Goal: Information Seeking & Learning: Find specific fact

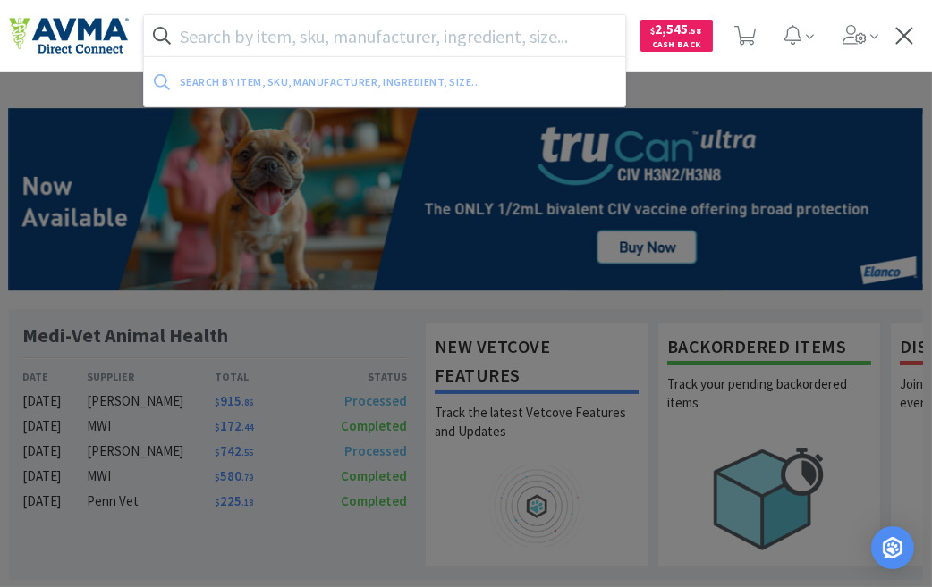
click at [209, 42] on input "text" at bounding box center [384, 35] width 481 height 41
paste input "077354 +"
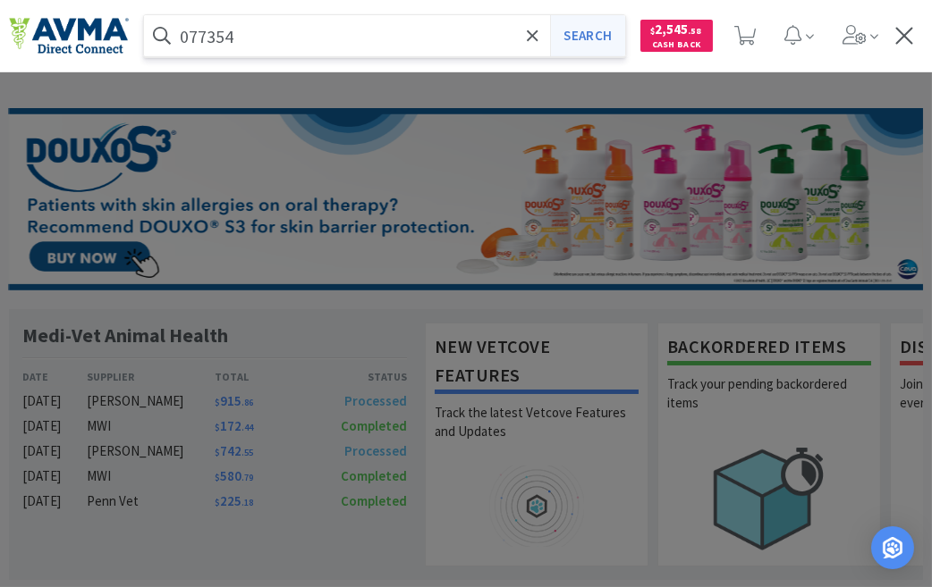
type input "077354"
click at [587, 33] on button "Search" at bounding box center [587, 35] width 74 height 41
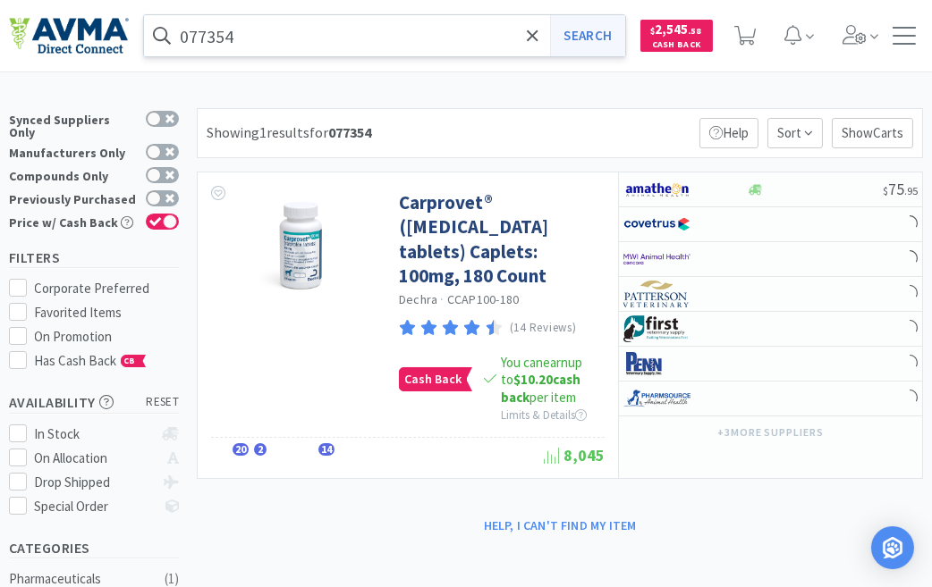
select select "1"
select select "10"
select select "1"
select select "2"
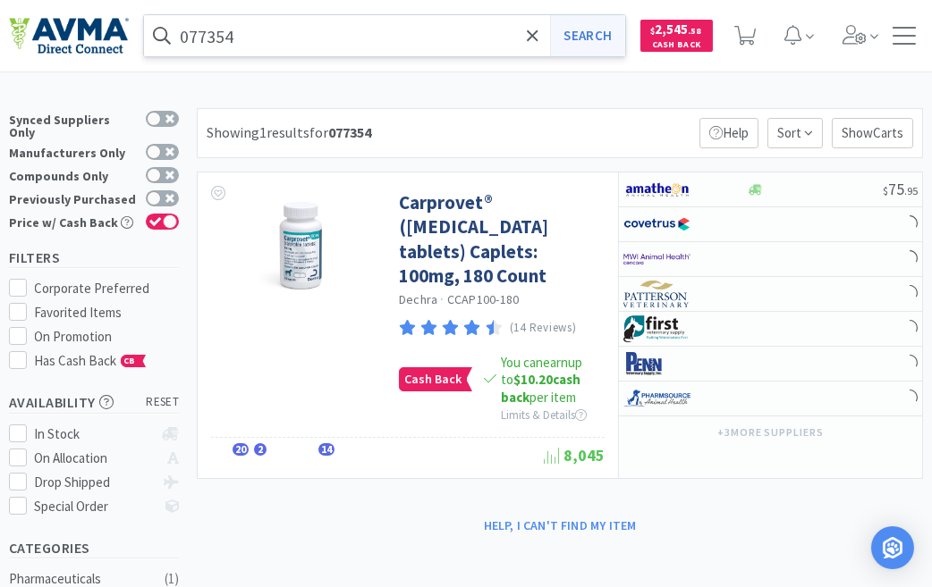
select select "3"
select select "1"
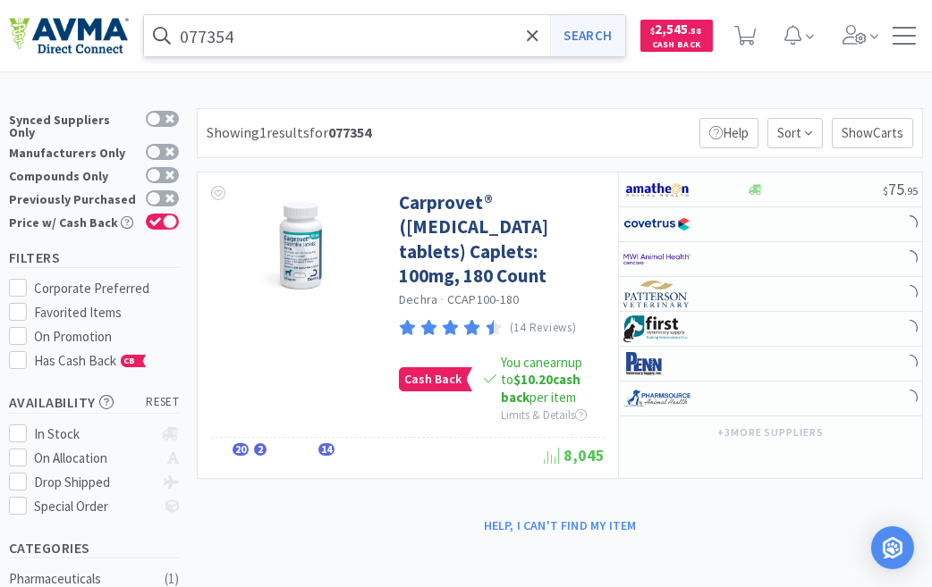
select select "1"
select select "4"
select select "2"
select select "1"
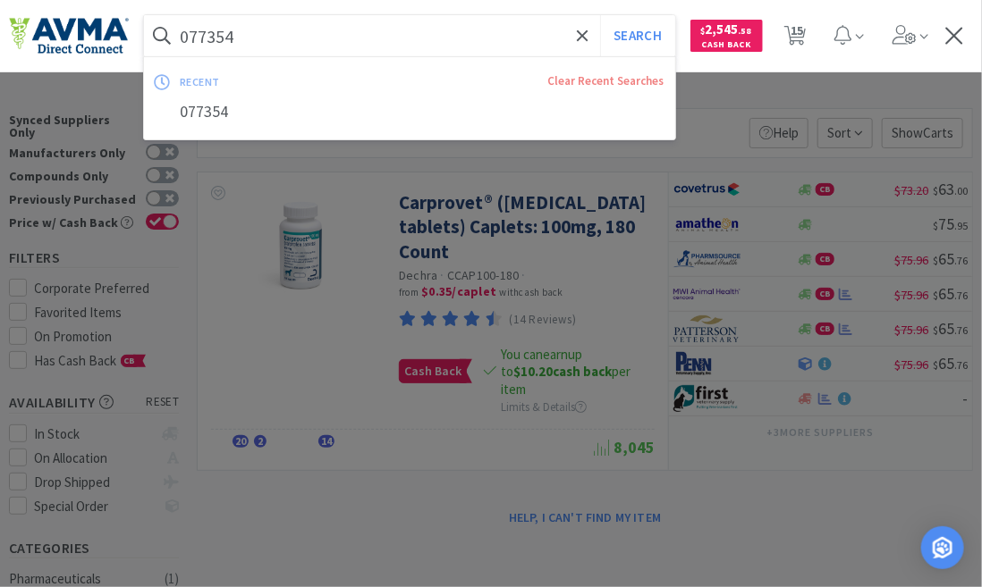
paste input "613 +VC"
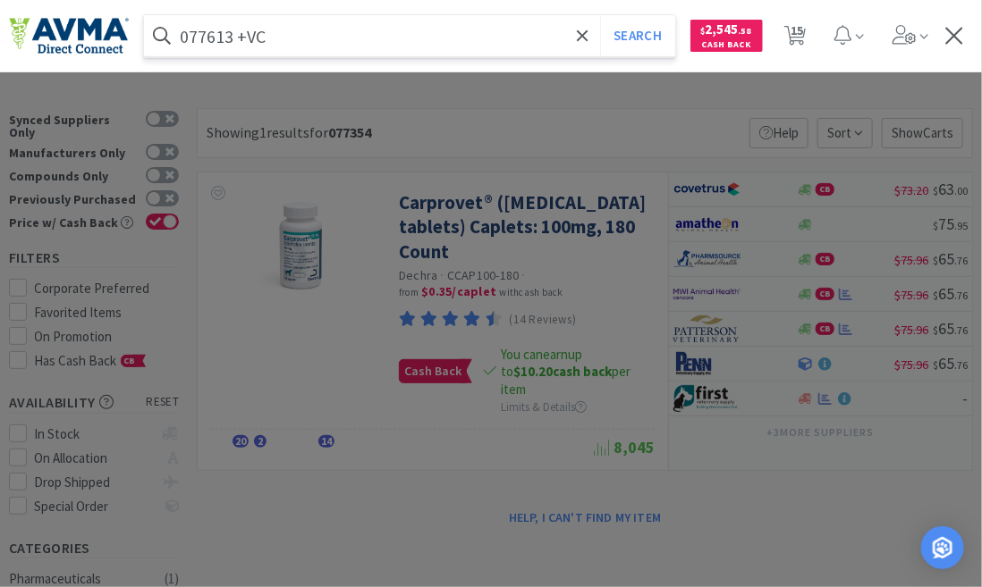
click at [600, 15] on button "Search" at bounding box center [637, 35] width 74 height 41
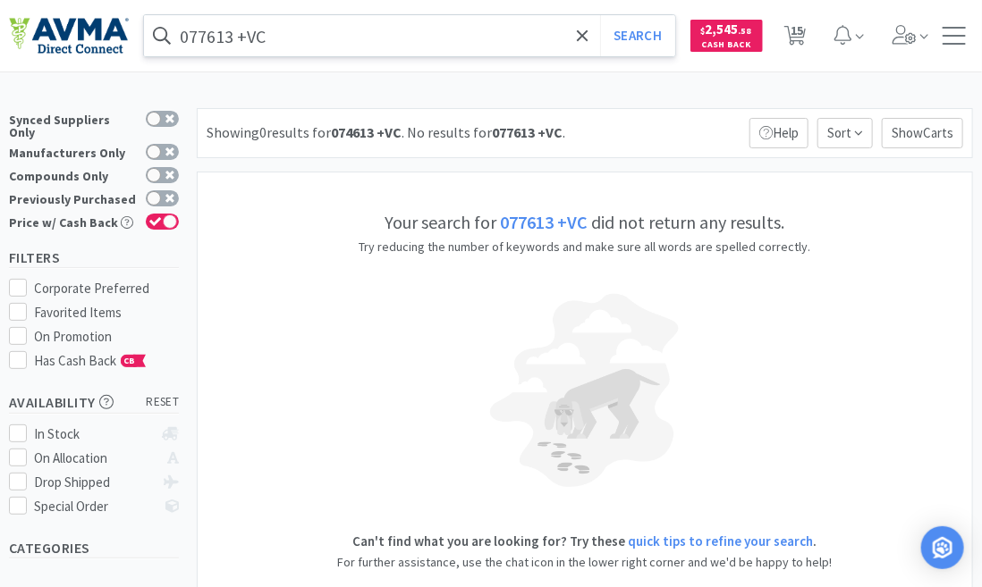
click at [269, 38] on input "077613 +VC" at bounding box center [409, 35] width 531 height 41
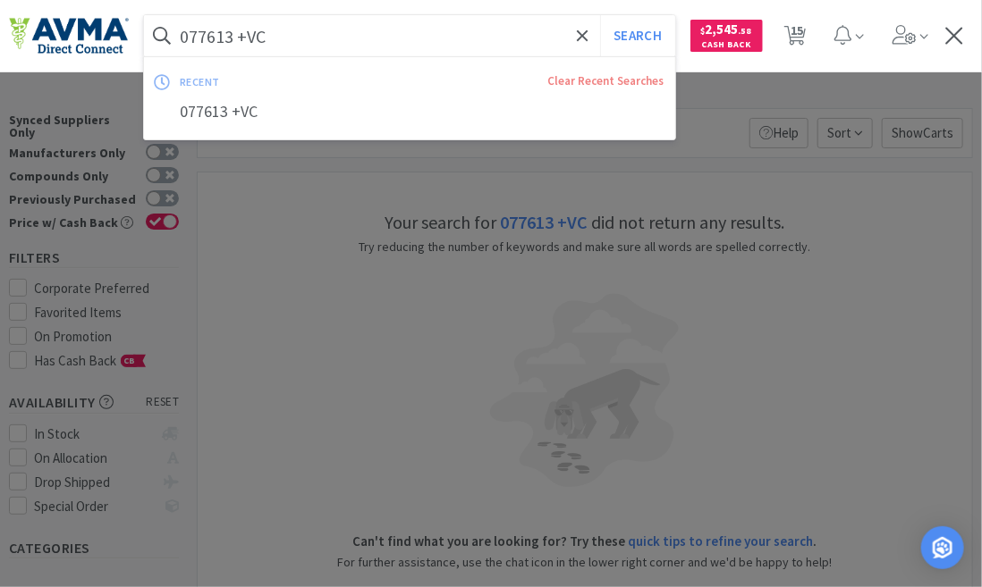
click at [275, 35] on input "077613 +VC" at bounding box center [409, 35] width 531 height 41
click at [600, 15] on button "Search" at bounding box center [637, 35] width 74 height 41
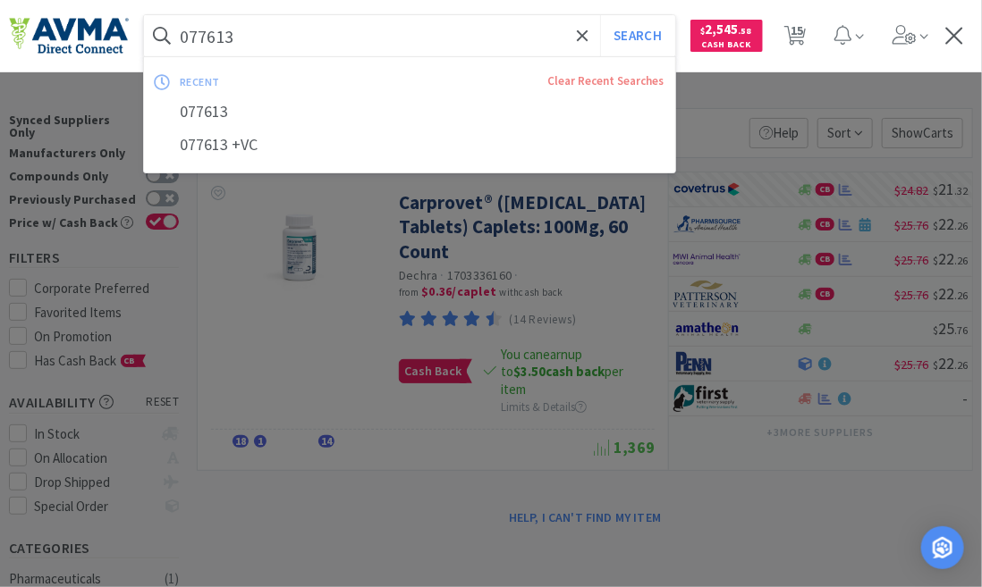
paste input "124164 +VC"
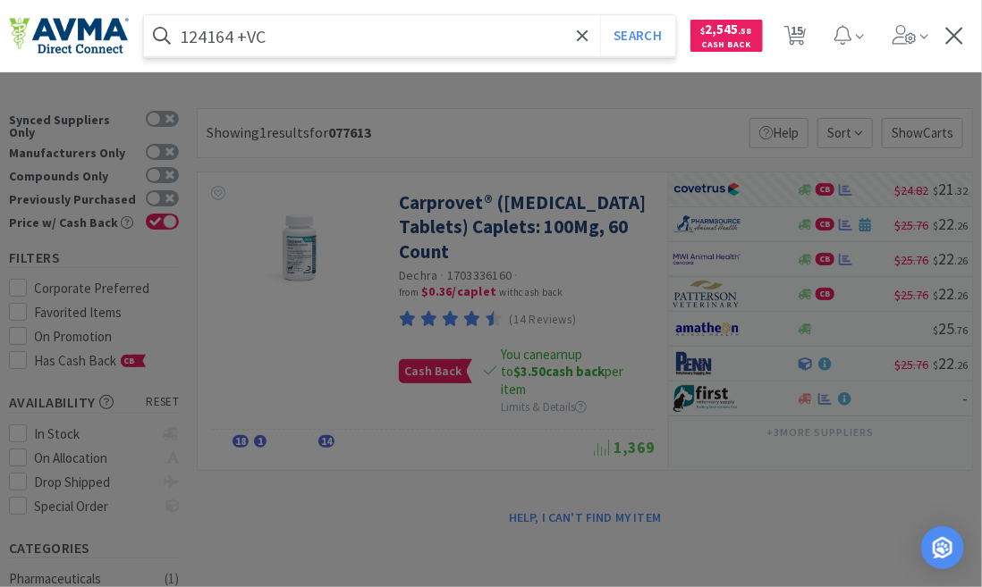
click at [268, 37] on input "124164 +VC" at bounding box center [409, 35] width 531 height 41
click at [600, 15] on button "Search" at bounding box center [637, 35] width 74 height 41
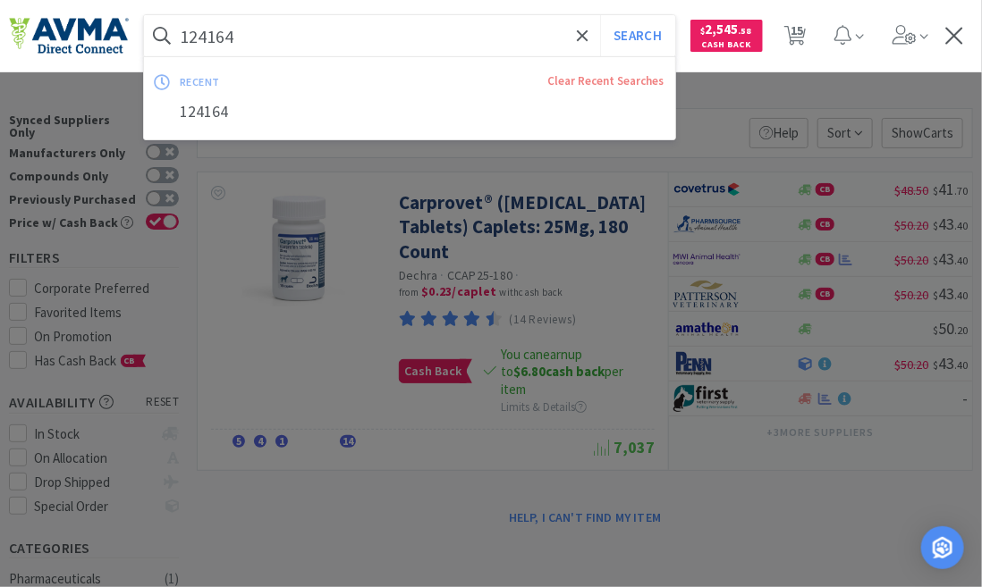
paste input "077354 +"
click at [600, 15] on button "Search" at bounding box center [637, 35] width 74 height 41
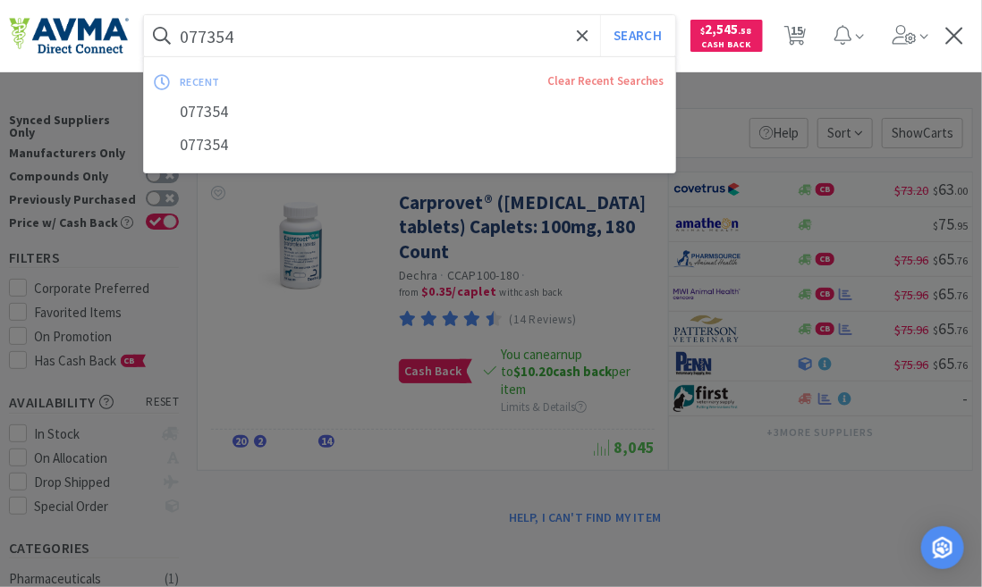
paste input "98479 +"
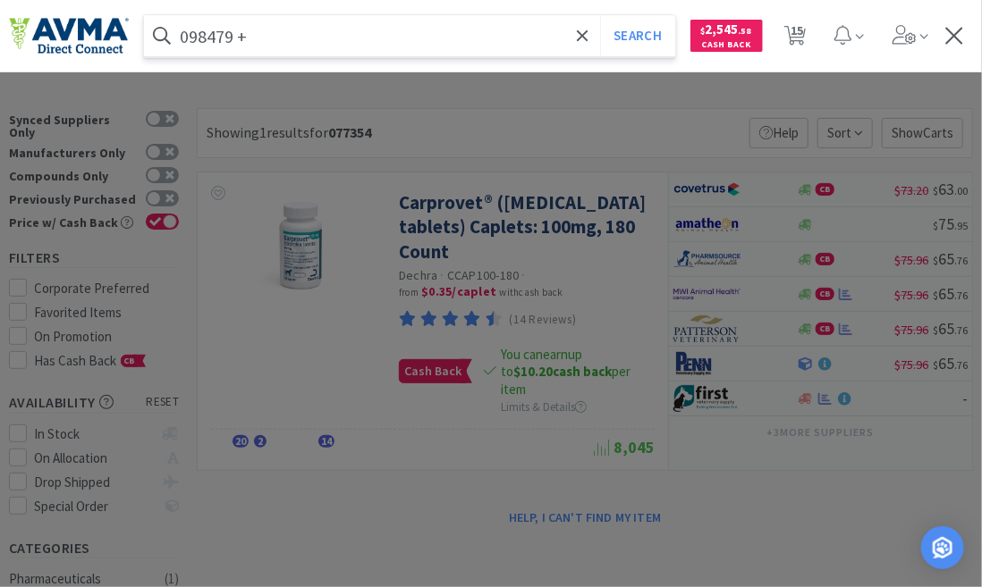
click at [274, 44] on input "098479 +" at bounding box center [409, 35] width 531 height 41
click at [600, 15] on button "Search" at bounding box center [637, 35] width 74 height 41
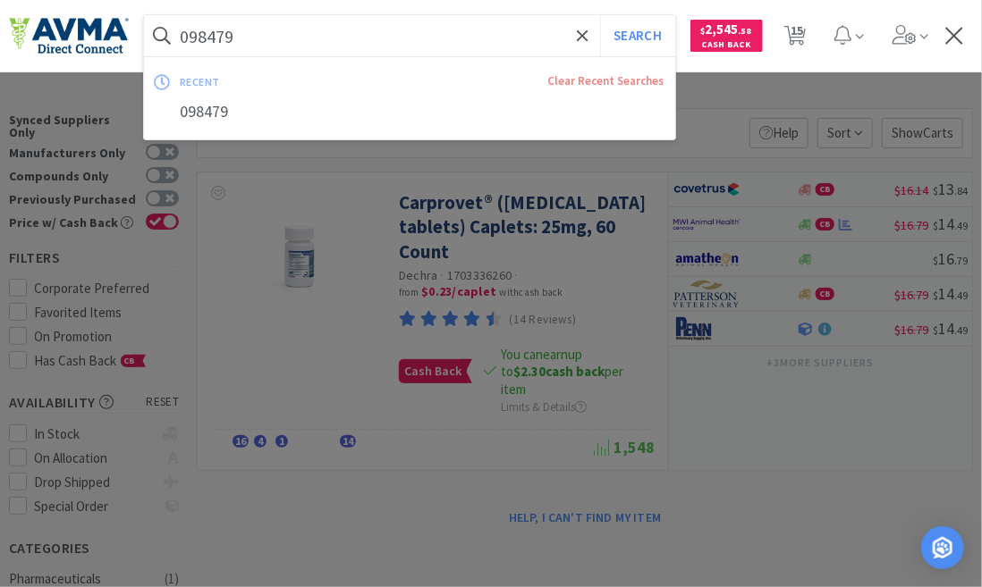
paste input "68744 +VC"
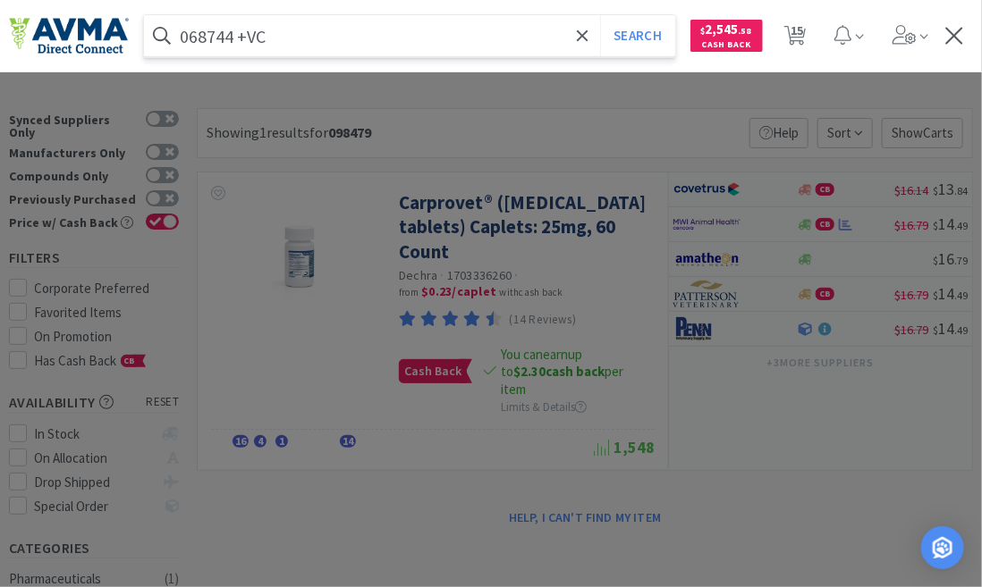
click at [286, 33] on input "068744 +VC" at bounding box center [409, 35] width 531 height 41
click at [600, 15] on button "Search" at bounding box center [637, 35] width 74 height 41
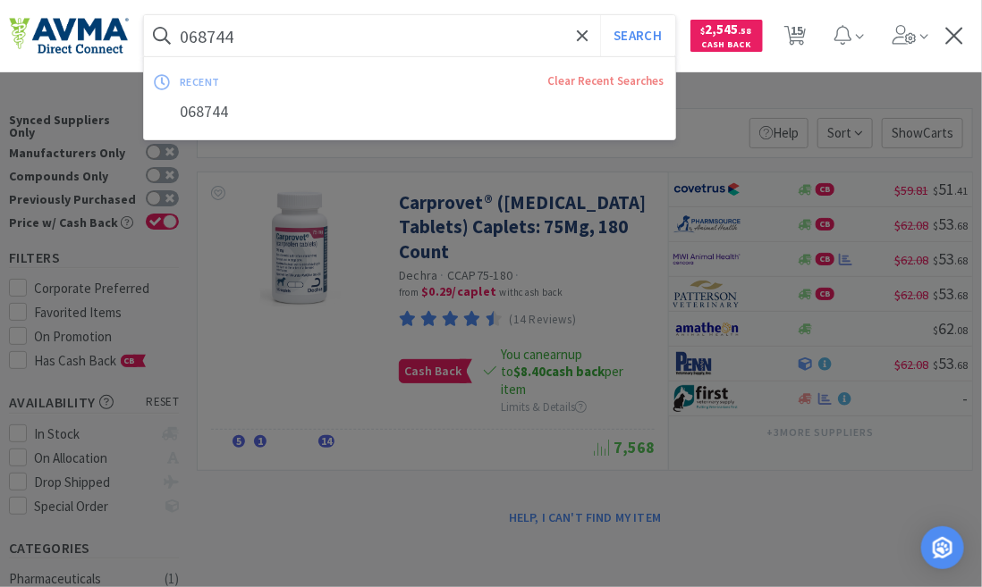
paste input "122980 +"
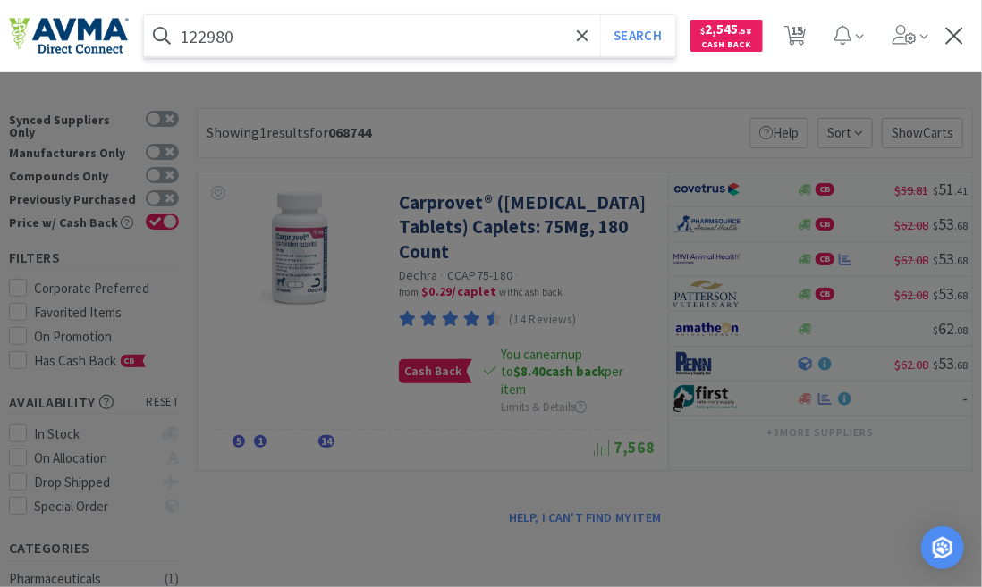
click at [600, 15] on button "Search" at bounding box center [637, 35] width 74 height 41
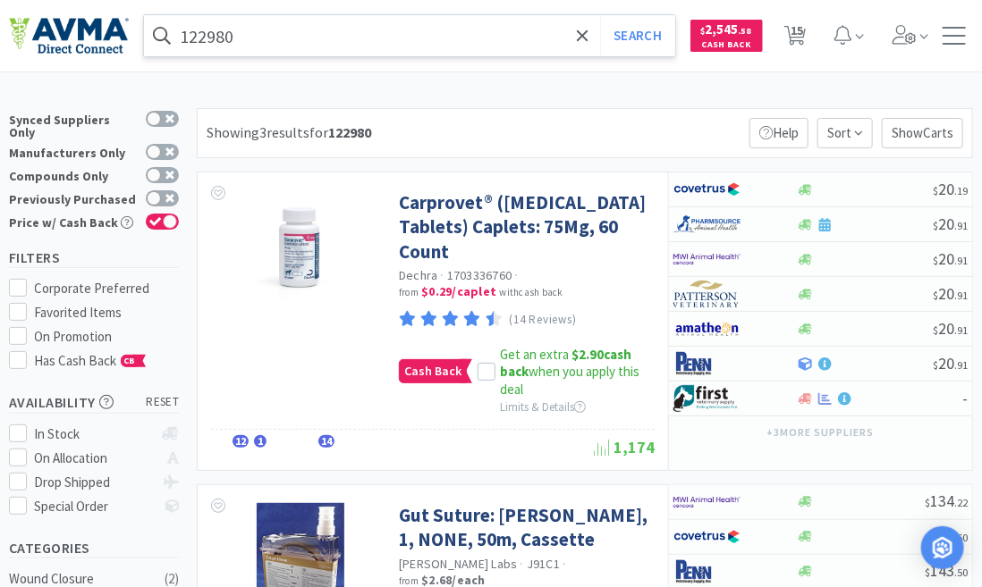
click at [261, 40] on input "122980" at bounding box center [409, 35] width 531 height 41
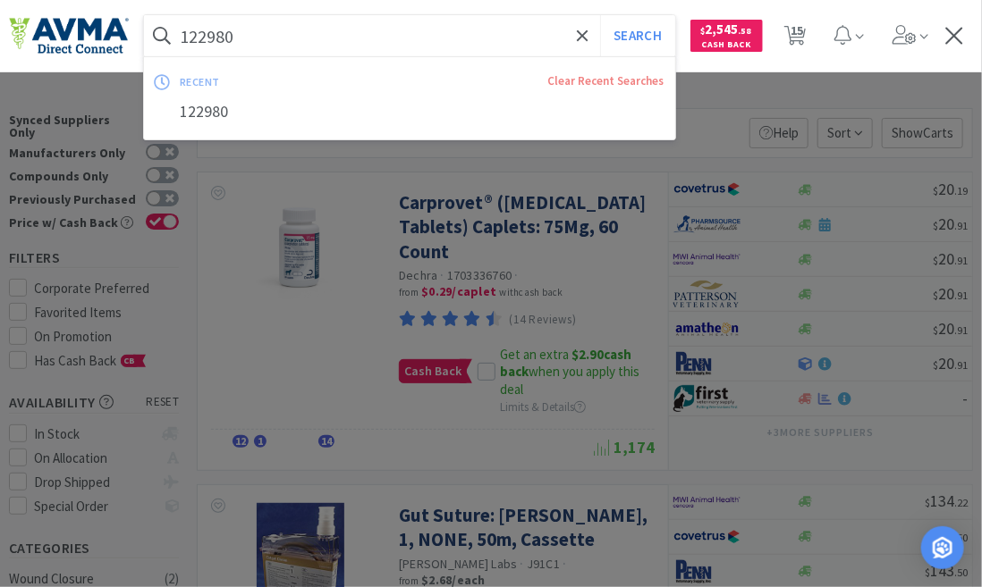
paste input "099677 +"
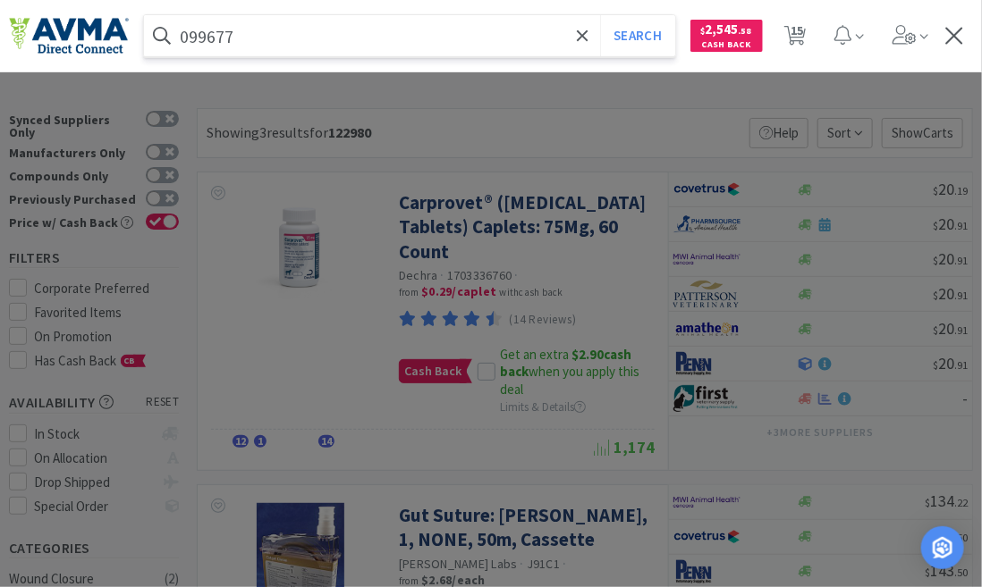
click at [600, 15] on button "Search" at bounding box center [637, 35] width 74 height 41
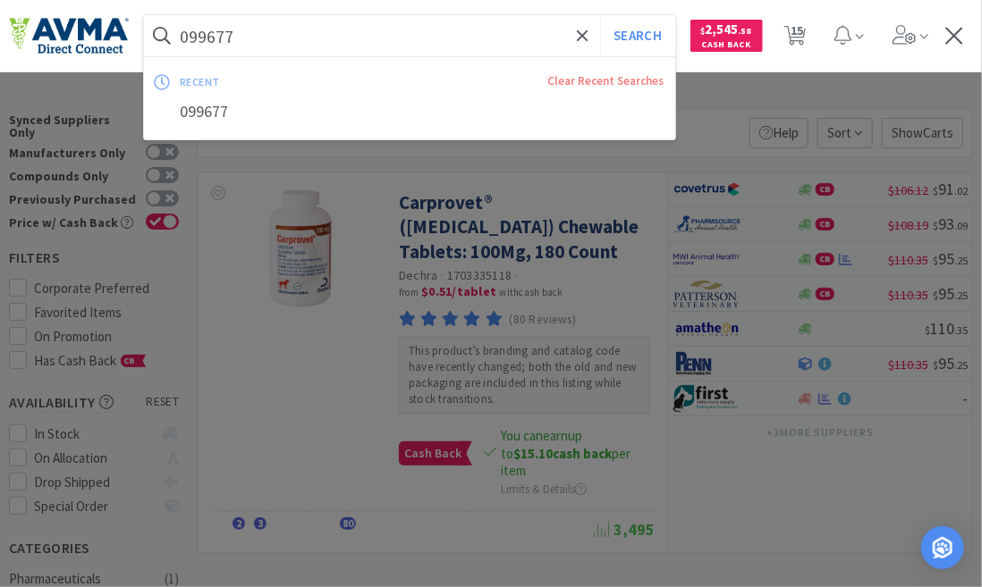
click at [253, 37] on input "099677" at bounding box center [409, 35] width 531 height 41
paste input "21168 +VCPromo"
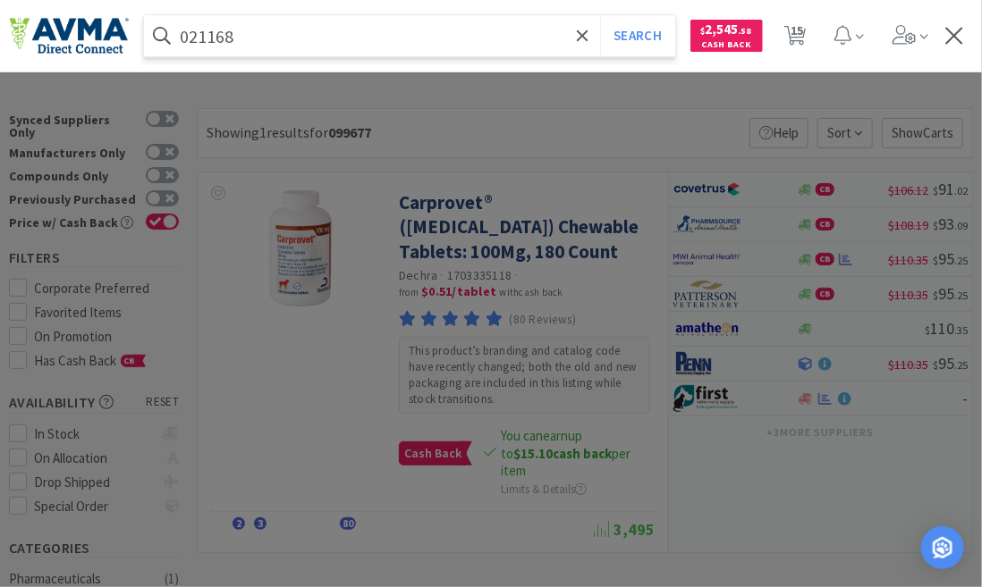
click at [600, 15] on button "Search" at bounding box center [637, 35] width 74 height 41
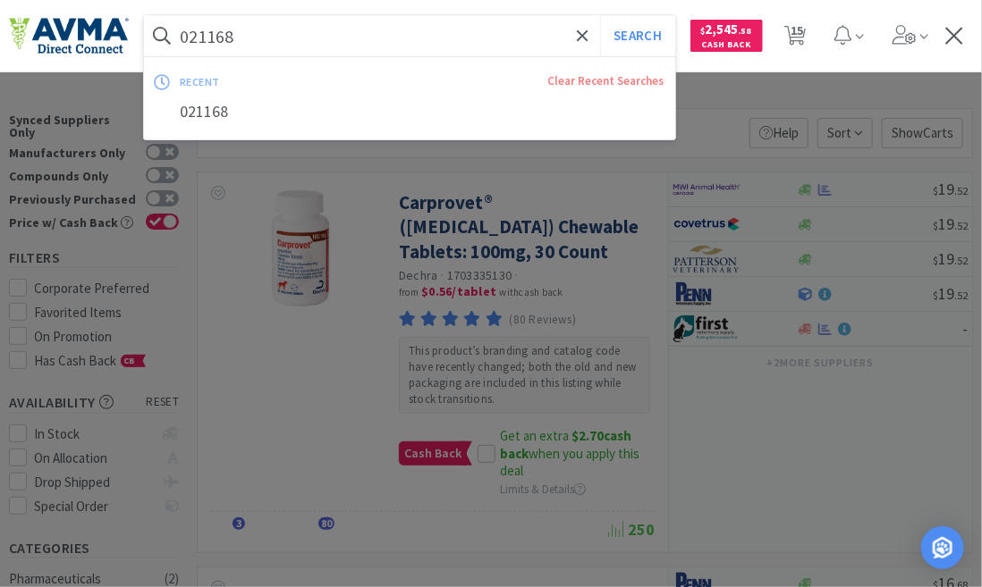
paste input "99676 +"
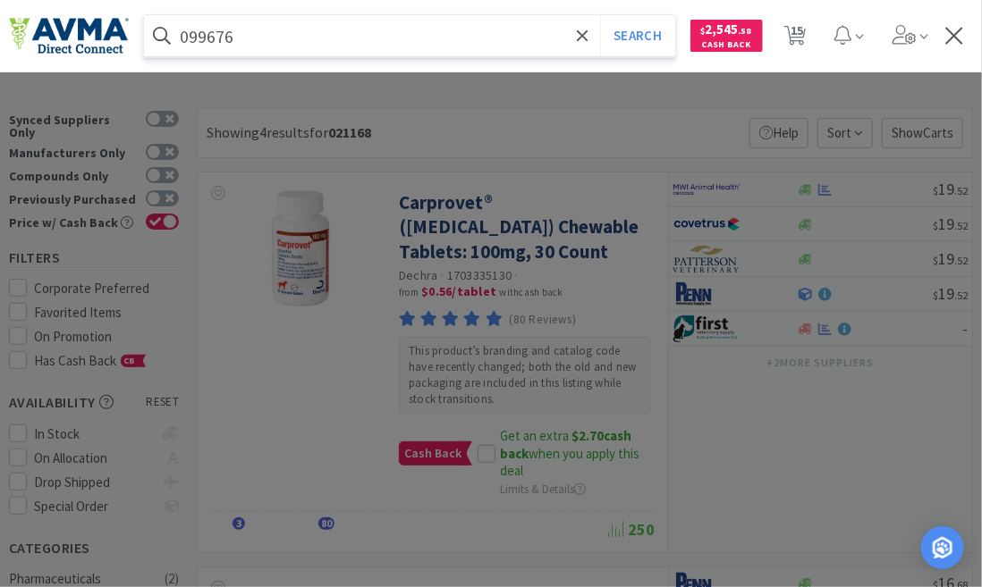
click at [600, 15] on button "Search" at bounding box center [637, 35] width 74 height 41
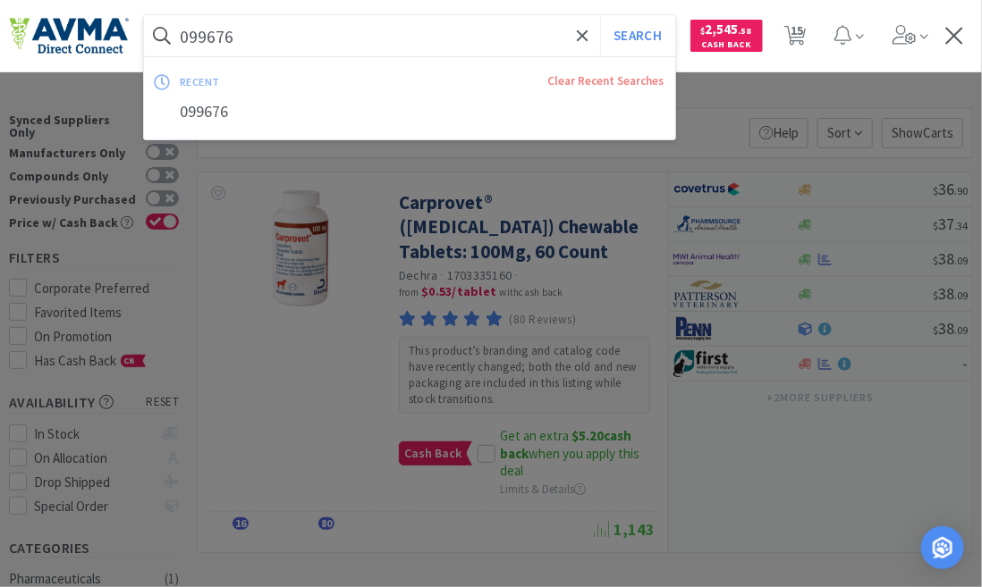
paste input "1 +VC"
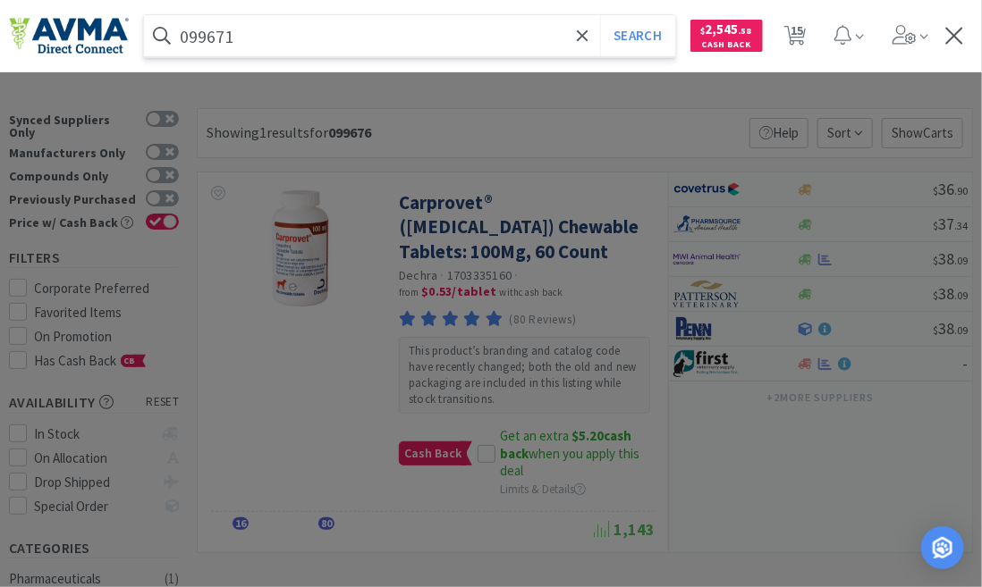
click at [600, 15] on button "Search" at bounding box center [637, 35] width 74 height 41
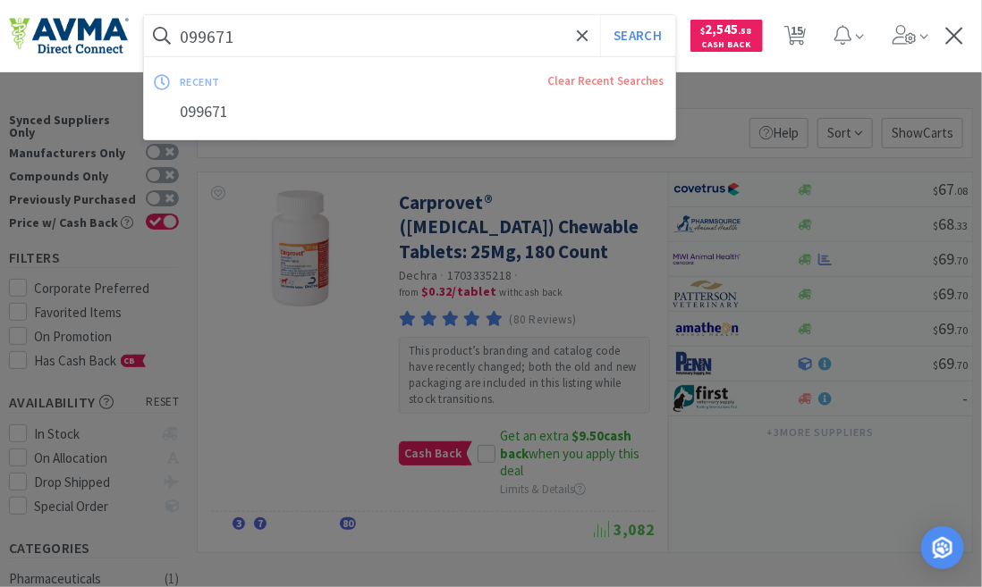
paste input "67 +"
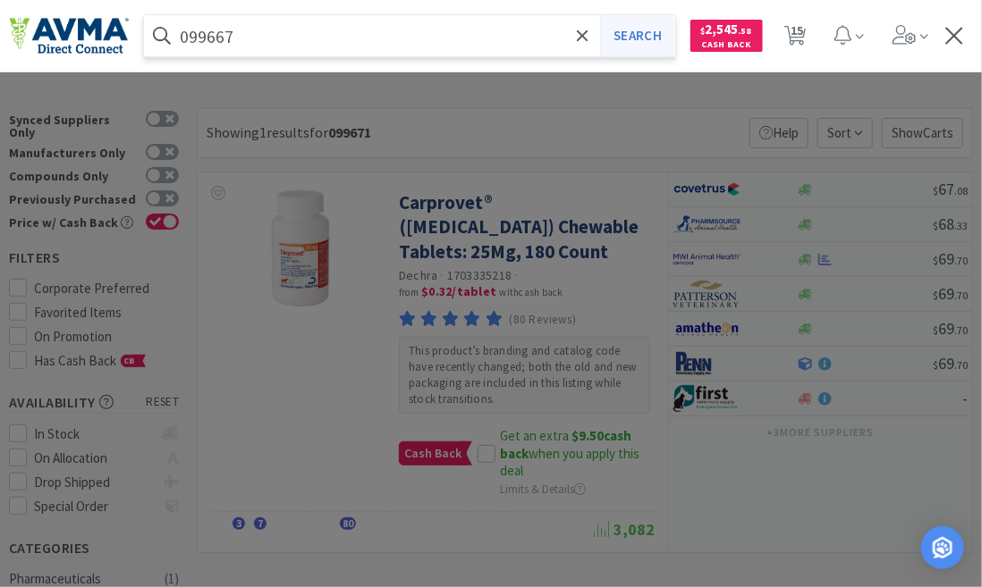
click at [627, 37] on button "Search" at bounding box center [637, 35] width 74 height 41
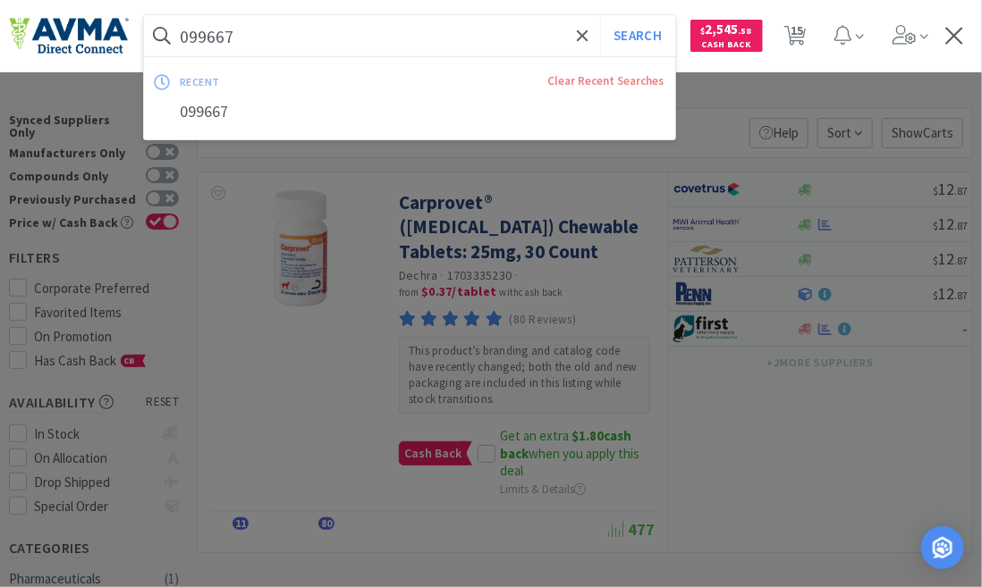
click at [249, 33] on input "099667" at bounding box center [409, 35] width 531 height 41
paste input "9 +"
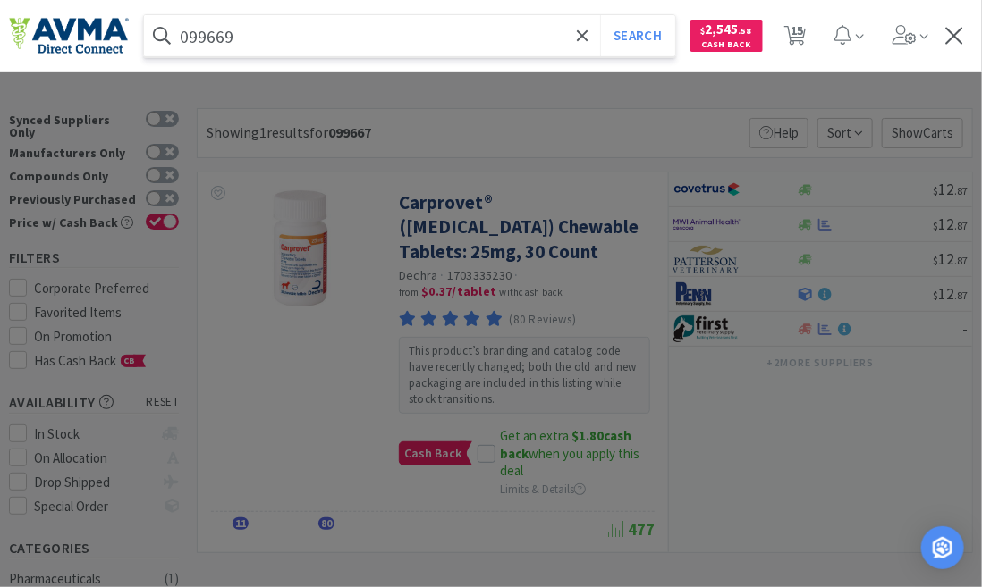
click at [600, 15] on button "Search" at bounding box center [637, 35] width 74 height 41
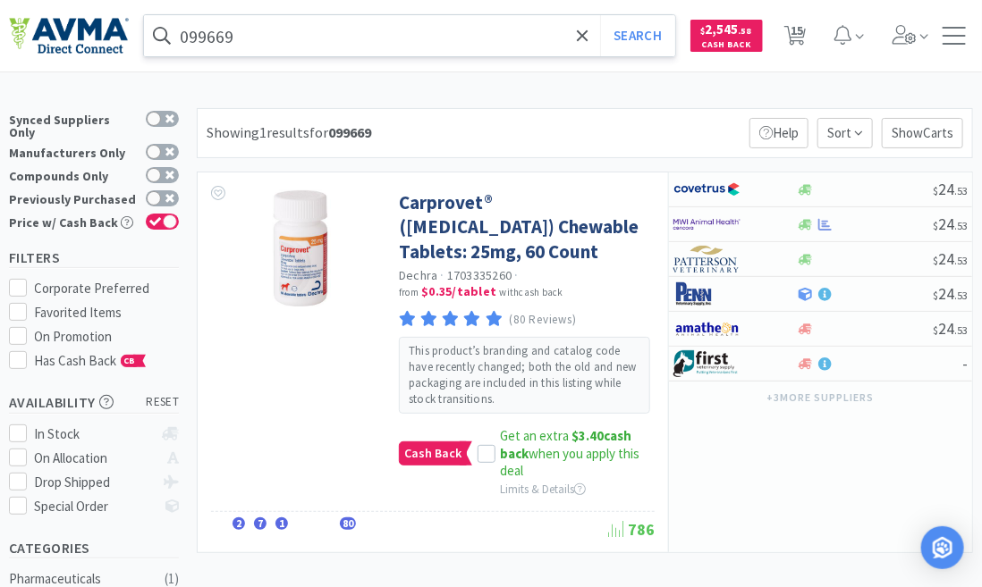
click at [252, 32] on input "099669" at bounding box center [409, 35] width 531 height 41
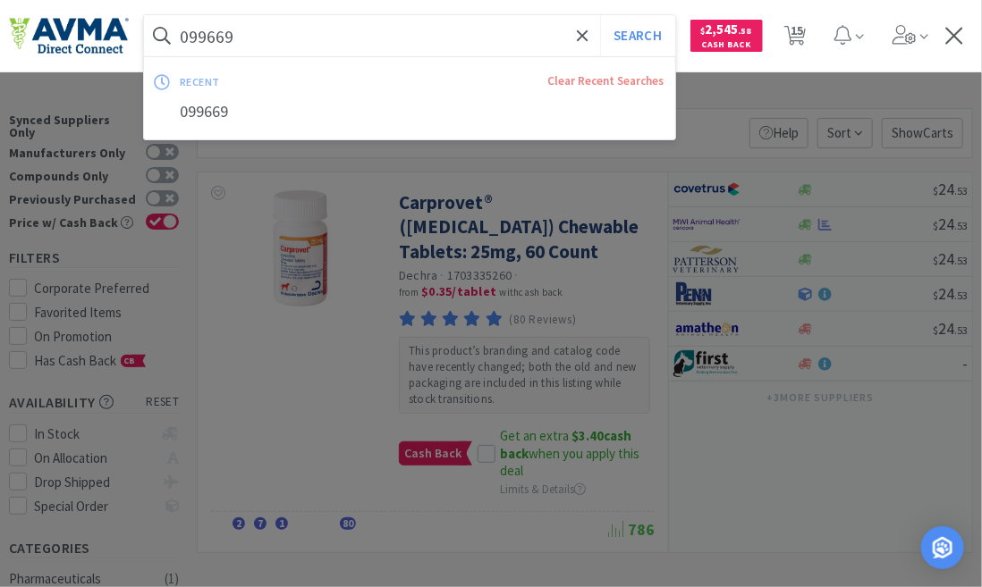
paste input "71090 +"
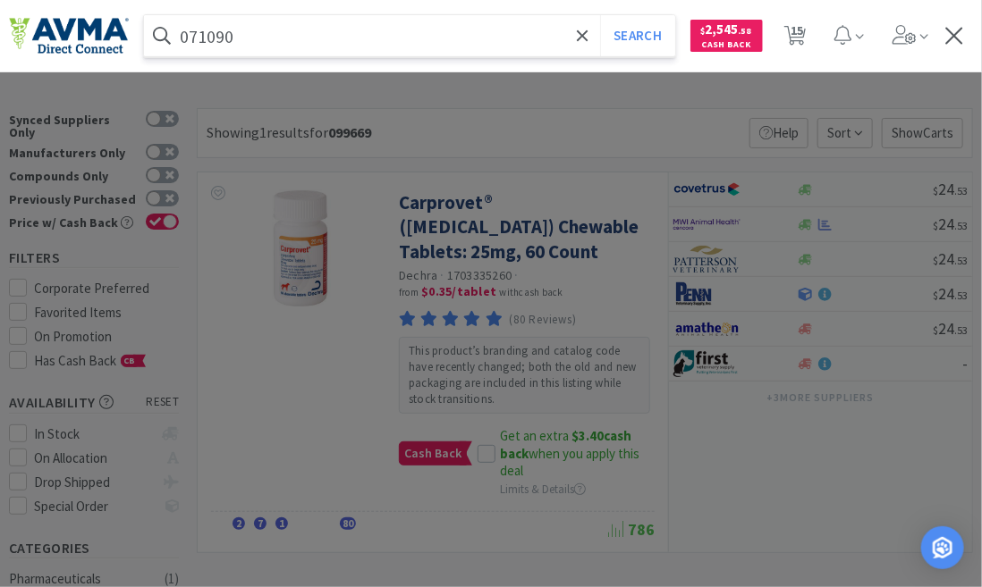
click at [600, 15] on button "Search" at bounding box center [637, 35] width 74 height 41
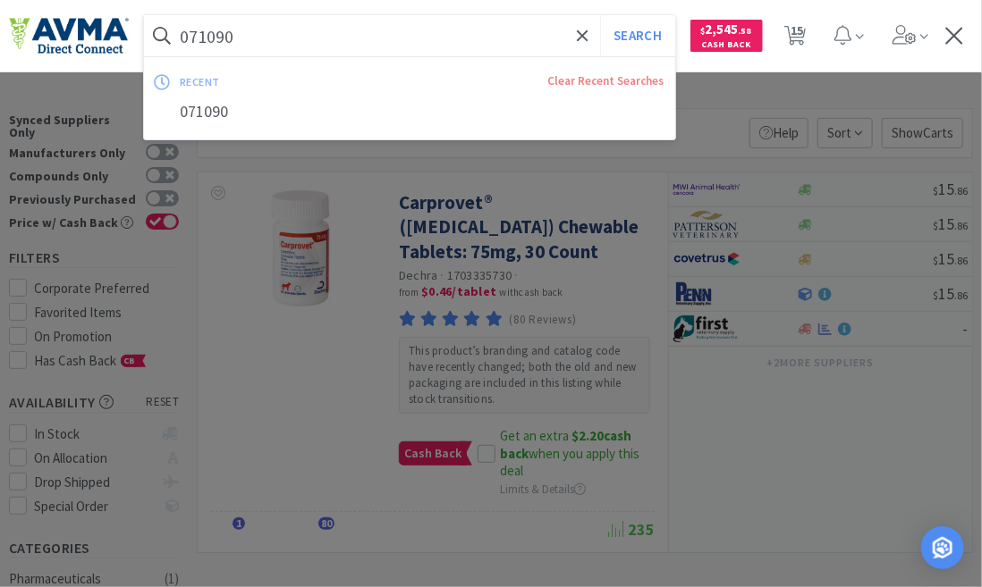
click at [244, 43] on input "071090" at bounding box center [409, 35] width 531 height 41
paste input "21166 +VC Promo"
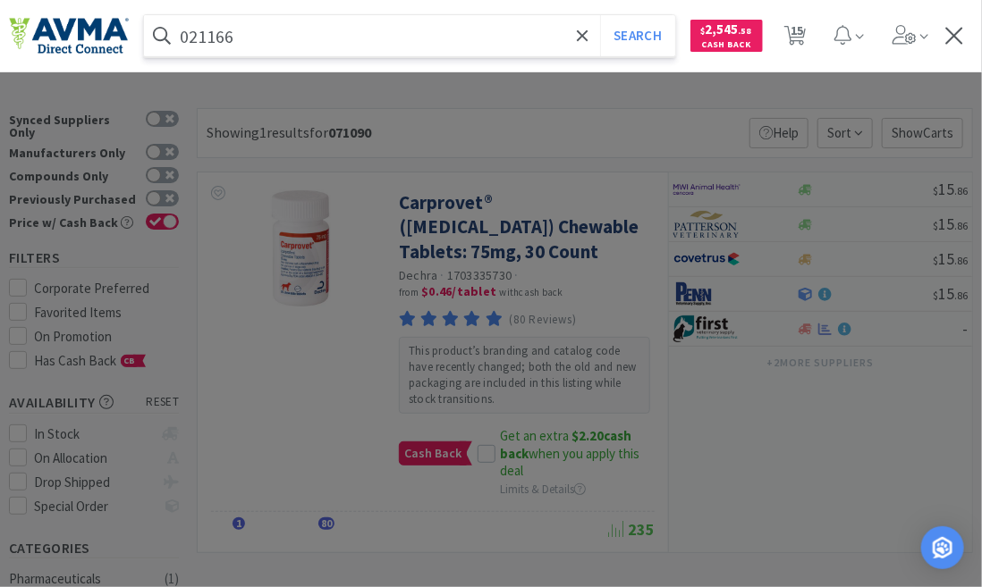
click at [600, 15] on button "Search" at bounding box center [637, 35] width 74 height 41
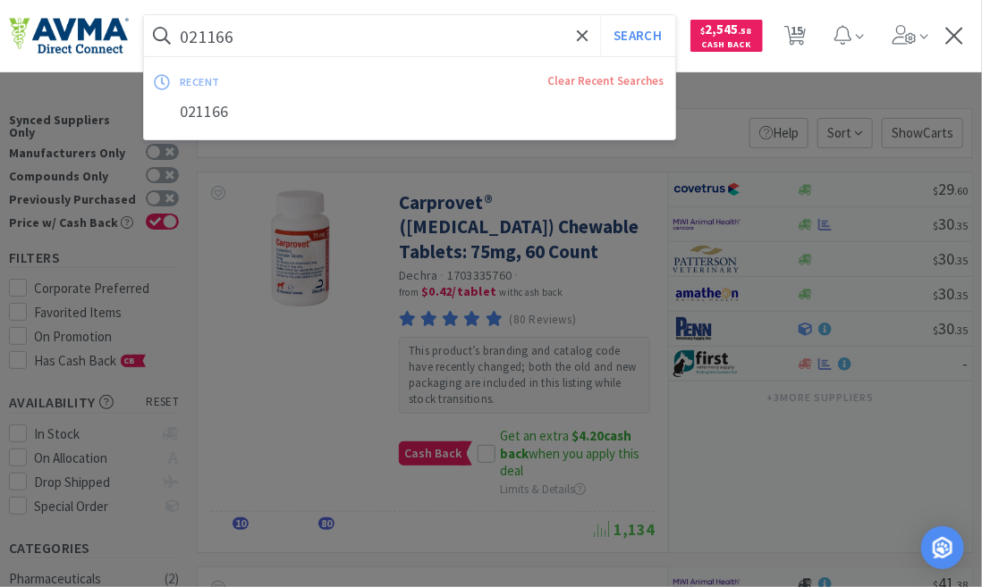
paste input "64308 +"
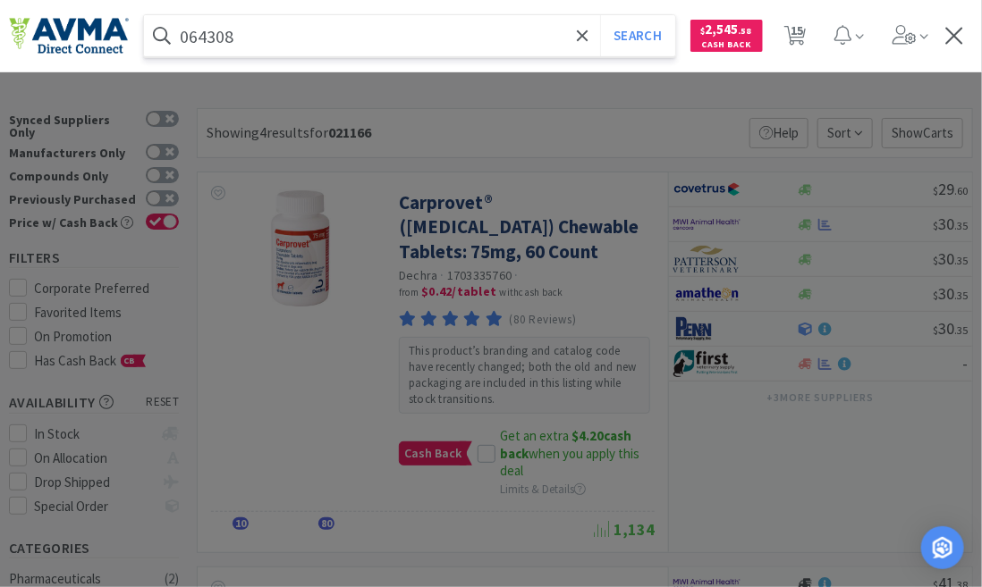
click at [600, 15] on button "Search" at bounding box center [637, 35] width 74 height 41
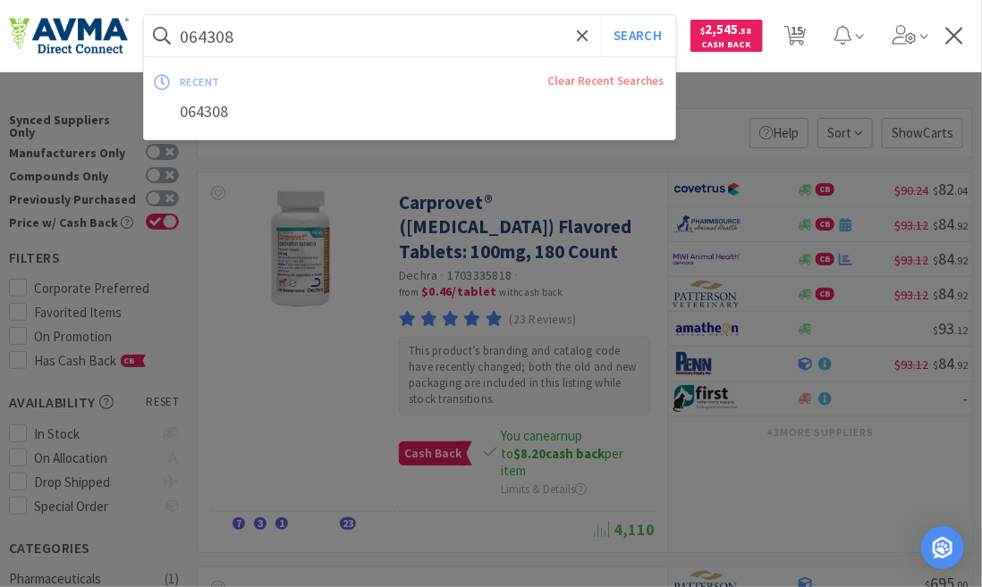
paste input "83958 +"
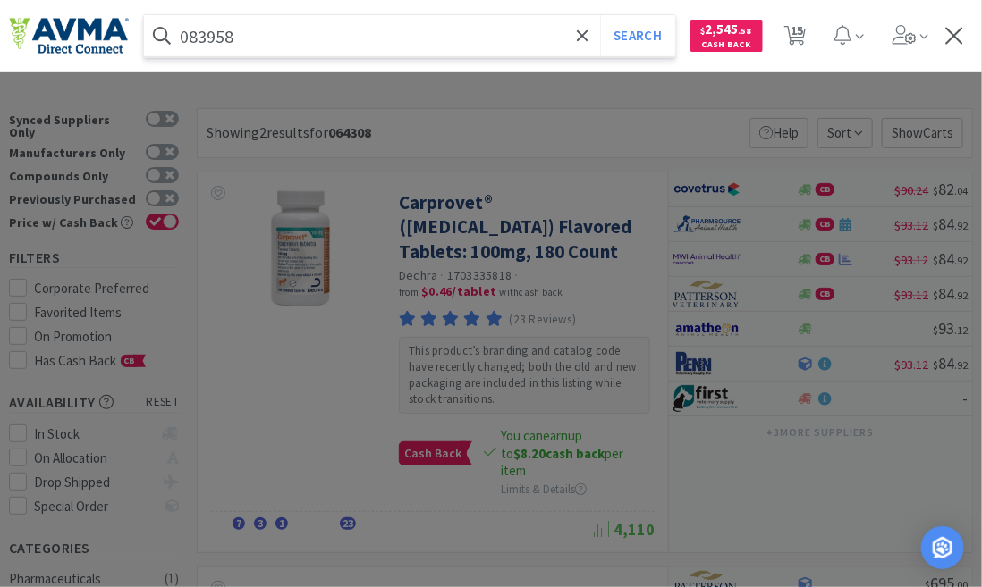
click at [600, 15] on button "Search" at bounding box center [637, 35] width 74 height 41
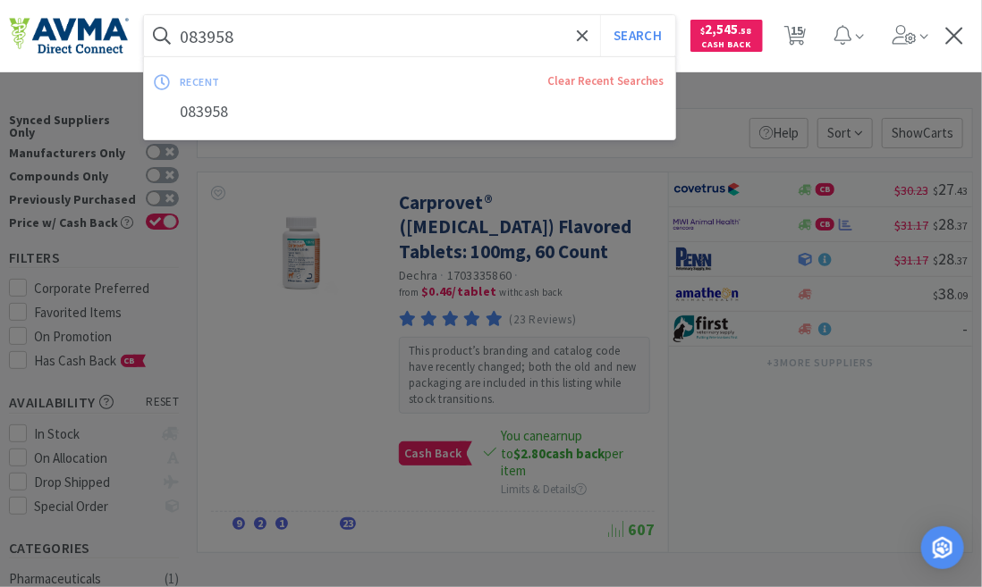
click at [265, 37] on input "083958" at bounding box center [409, 35] width 531 height 41
paste input "125172 +VC"
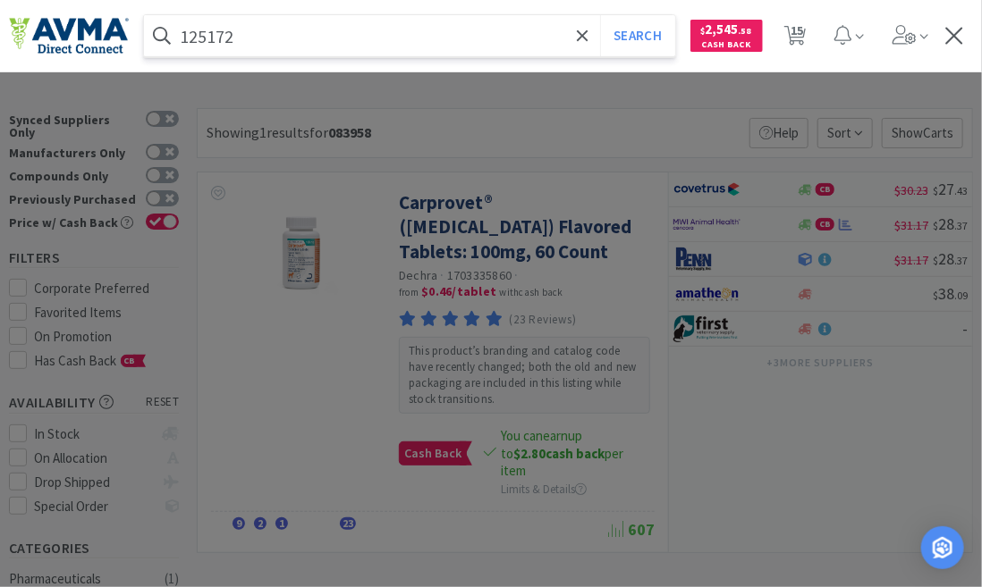
click at [600, 15] on button "Search" at bounding box center [637, 35] width 74 height 41
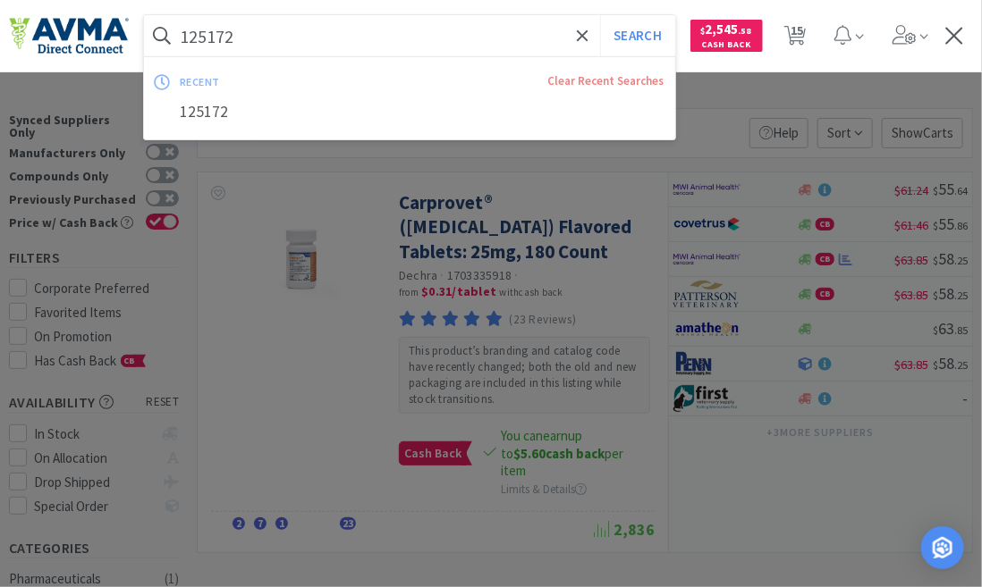
click at [237, 37] on input "125172" at bounding box center [409, 35] width 531 height 41
paste input "064306 +VC"
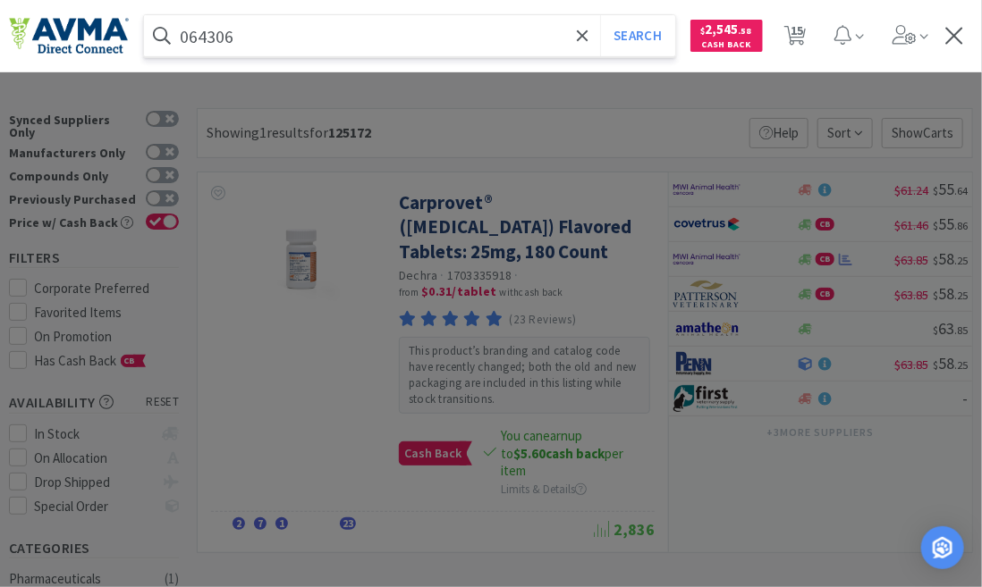
click at [600, 15] on button "Search" at bounding box center [637, 35] width 74 height 41
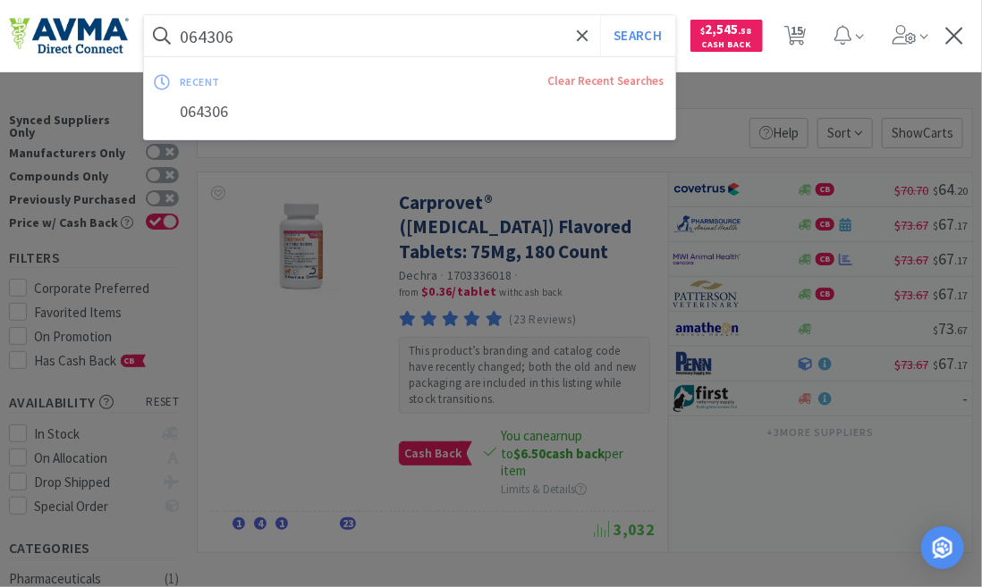
paste input "5 +"
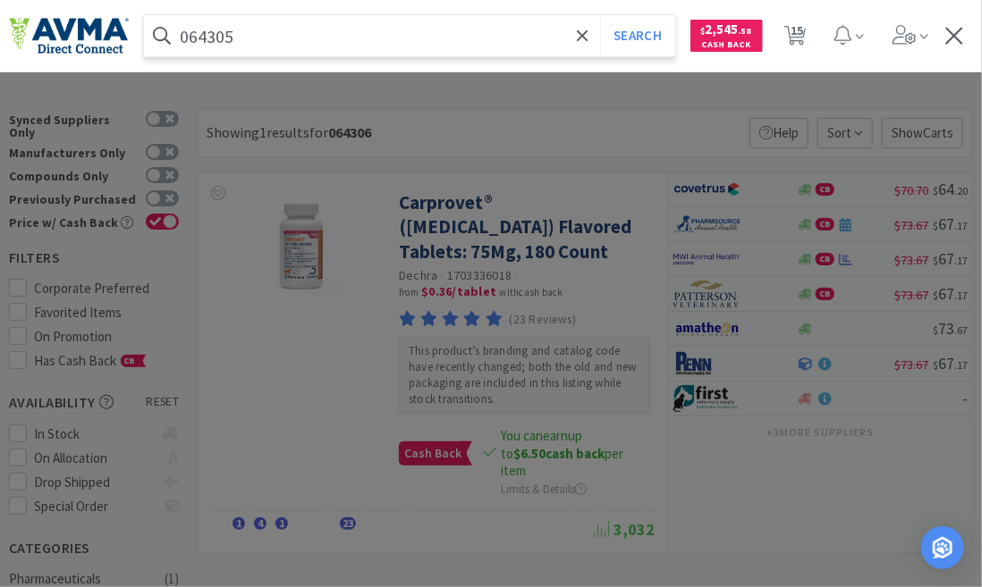
click at [600, 15] on button "Search" at bounding box center [637, 35] width 74 height 41
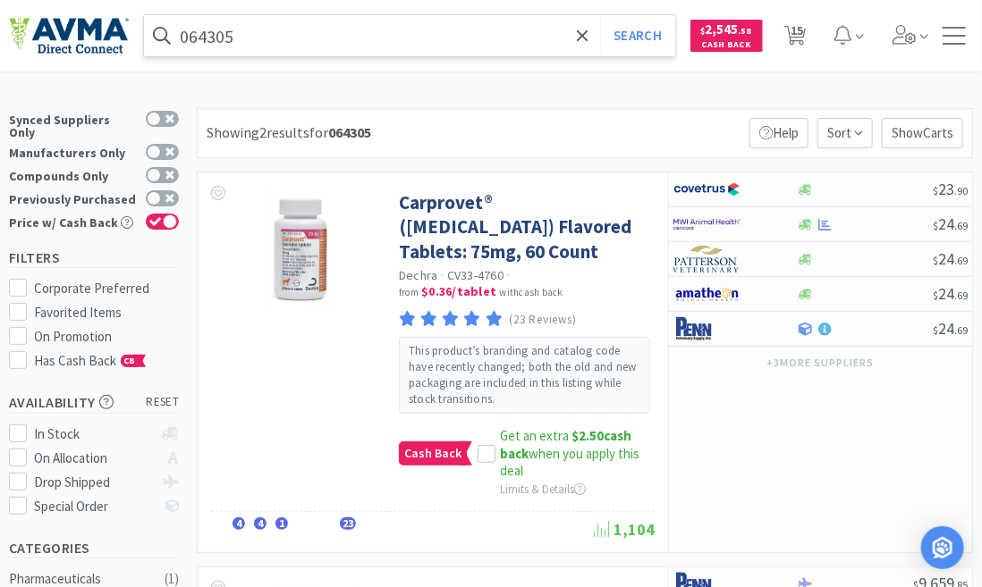
click at [231, 36] on input "064305" at bounding box center [409, 35] width 531 height 41
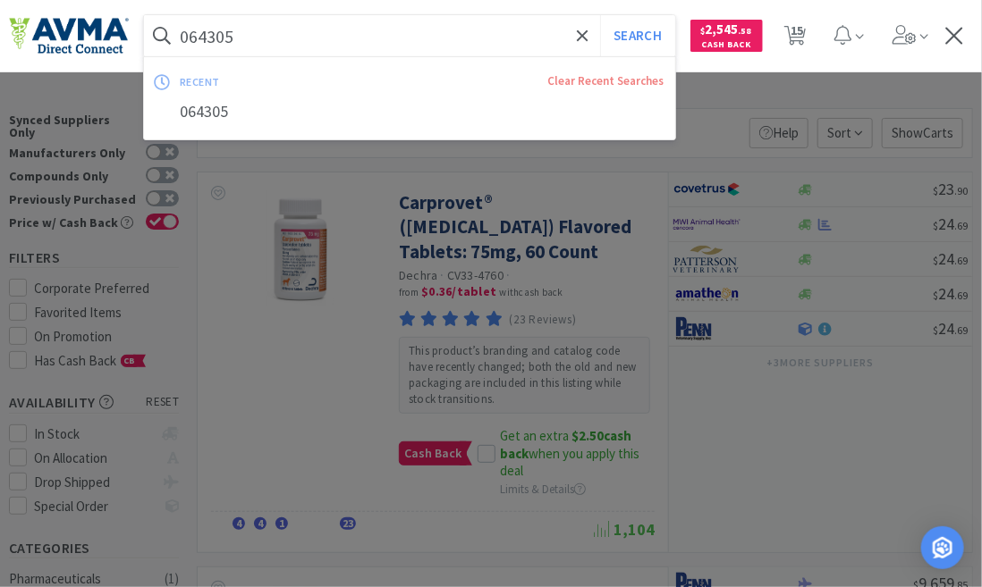
paste input "127860 +"
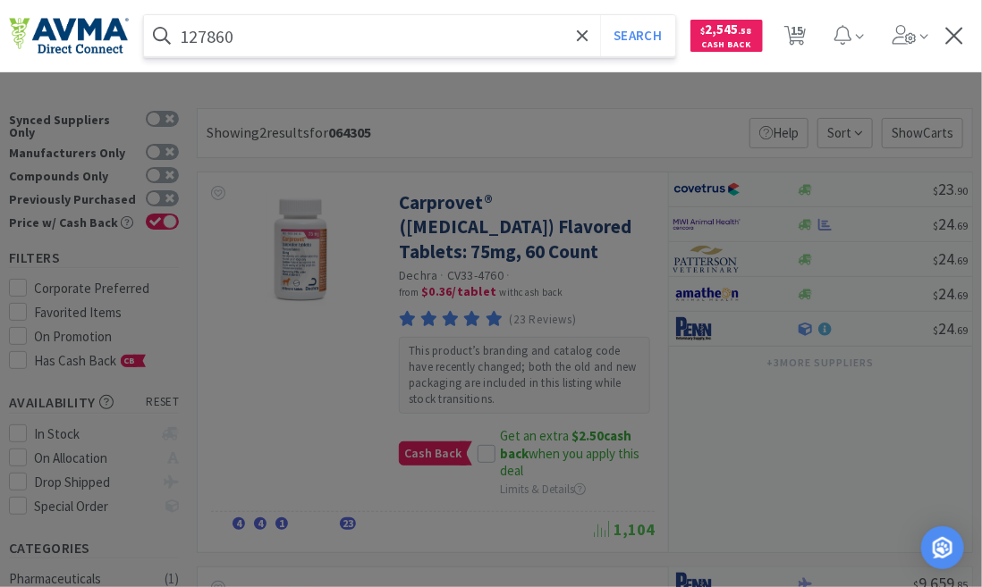
click at [600, 15] on button "Search" at bounding box center [637, 35] width 74 height 41
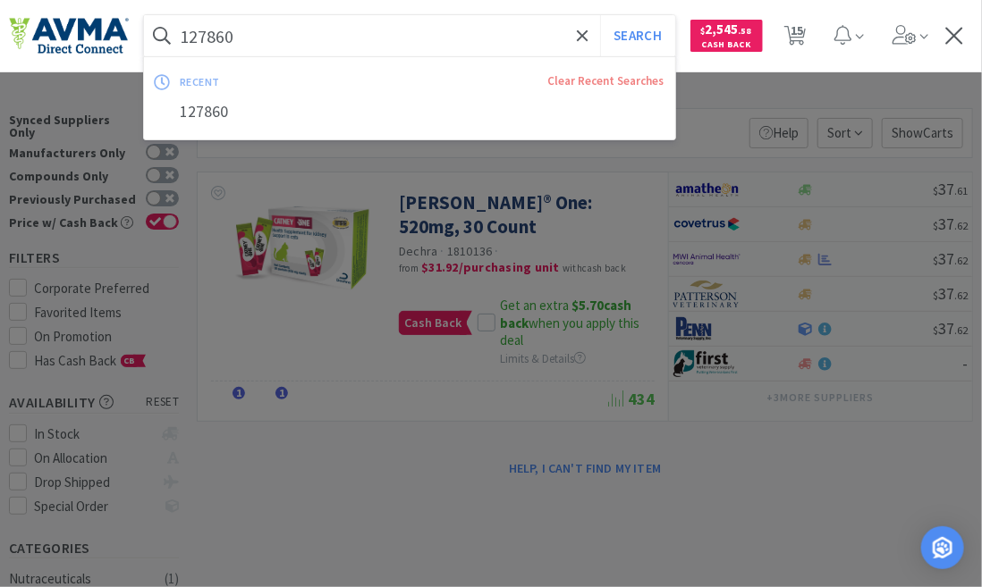
paste input "094008 +VCpromo"
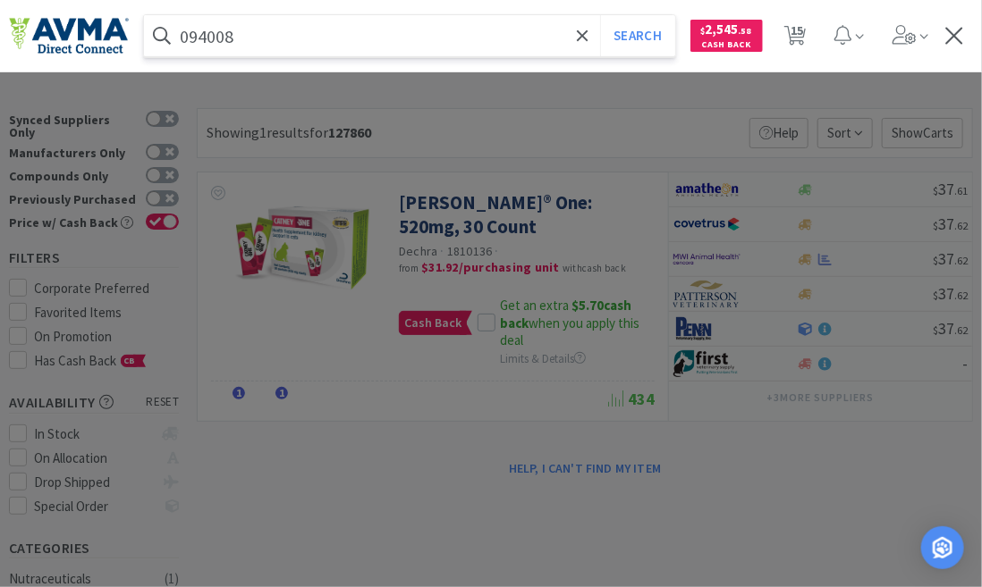
click at [600, 15] on button "Search" at bounding box center [637, 35] width 74 height 41
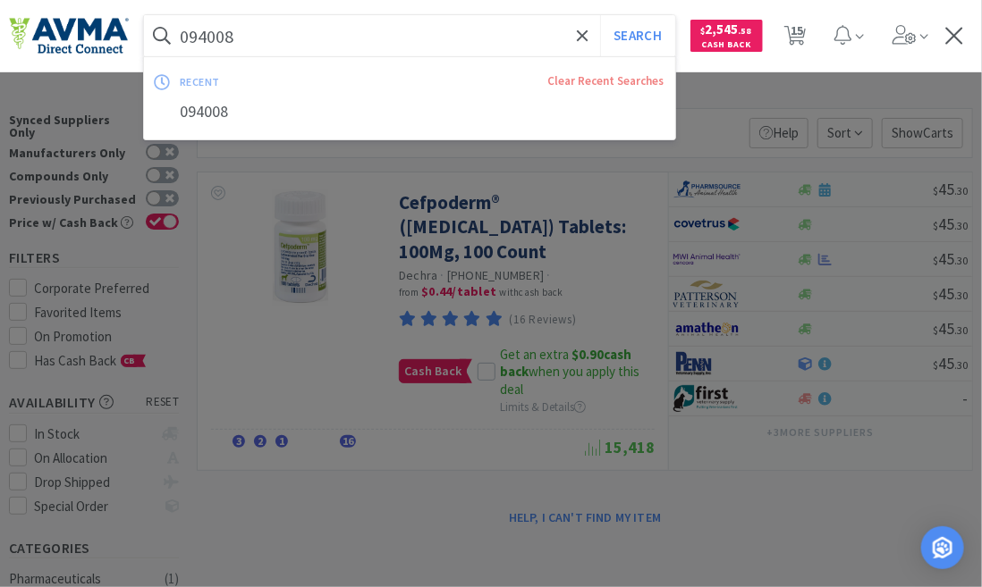
click at [262, 42] on input "094008" at bounding box center [409, 35] width 531 height 41
paste input "63595 +"
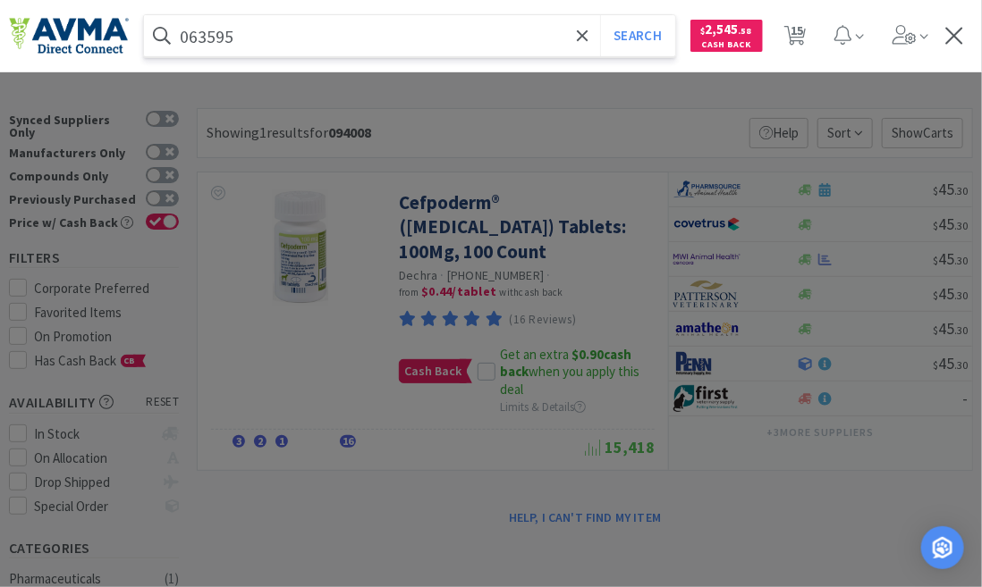
click at [600, 15] on button "Search" at bounding box center [637, 35] width 74 height 41
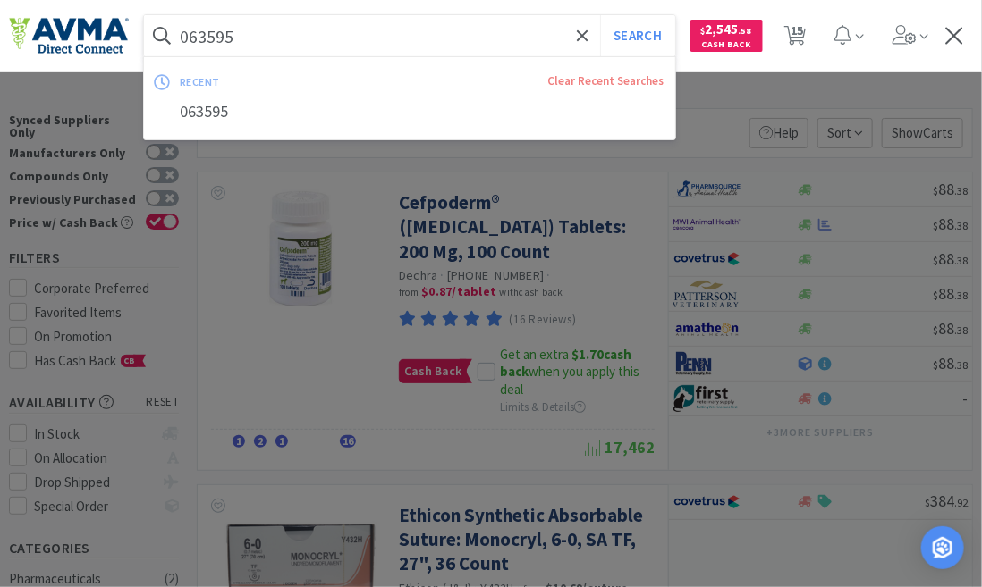
click at [238, 38] on input "063595" at bounding box center [409, 35] width 531 height 41
paste input "70831 +"
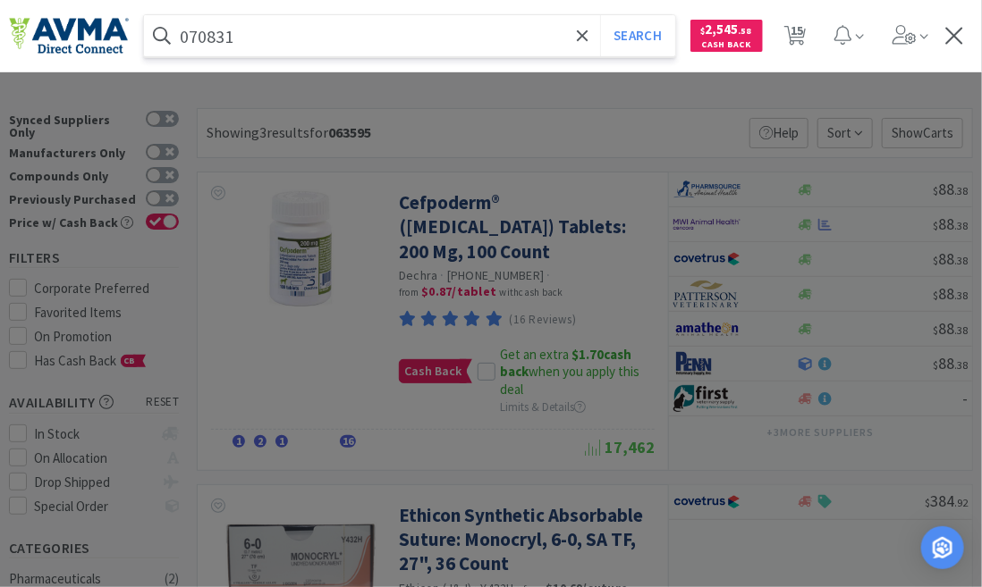
click at [600, 15] on button "Search" at bounding box center [637, 35] width 74 height 41
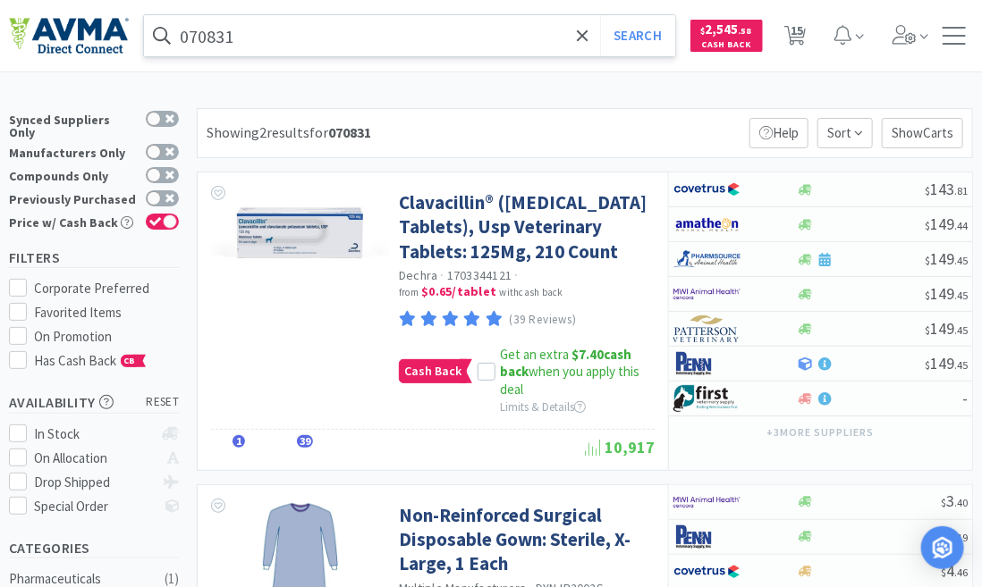
click at [262, 37] on input "070831" at bounding box center [409, 35] width 531 height 41
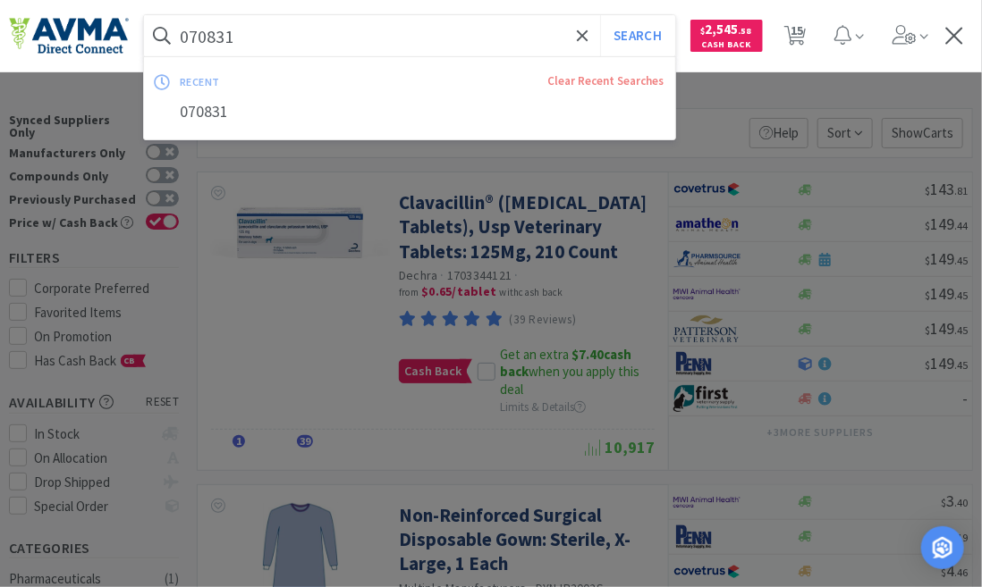
paste input "116036"
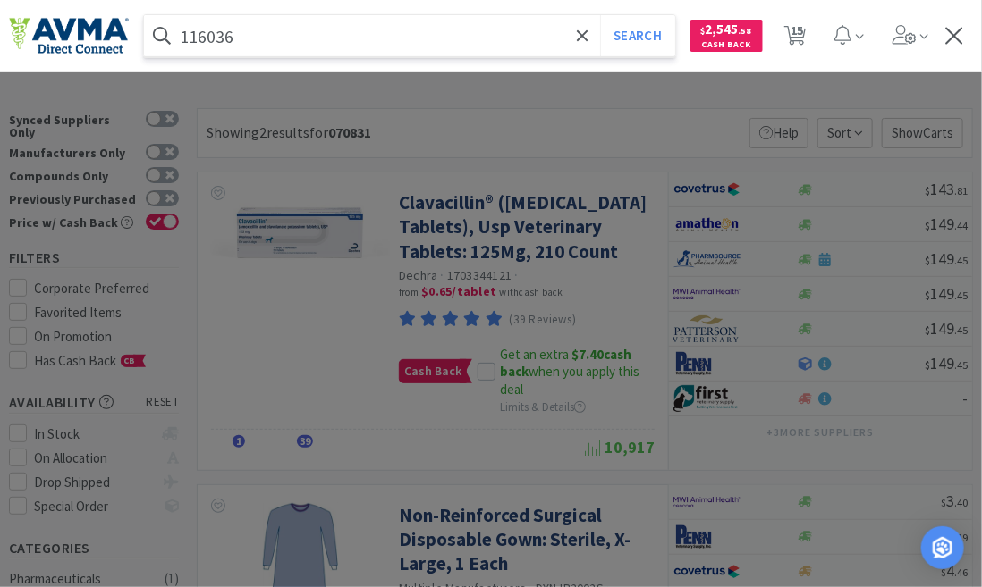
click at [600, 15] on button "Search" at bounding box center [637, 35] width 74 height 41
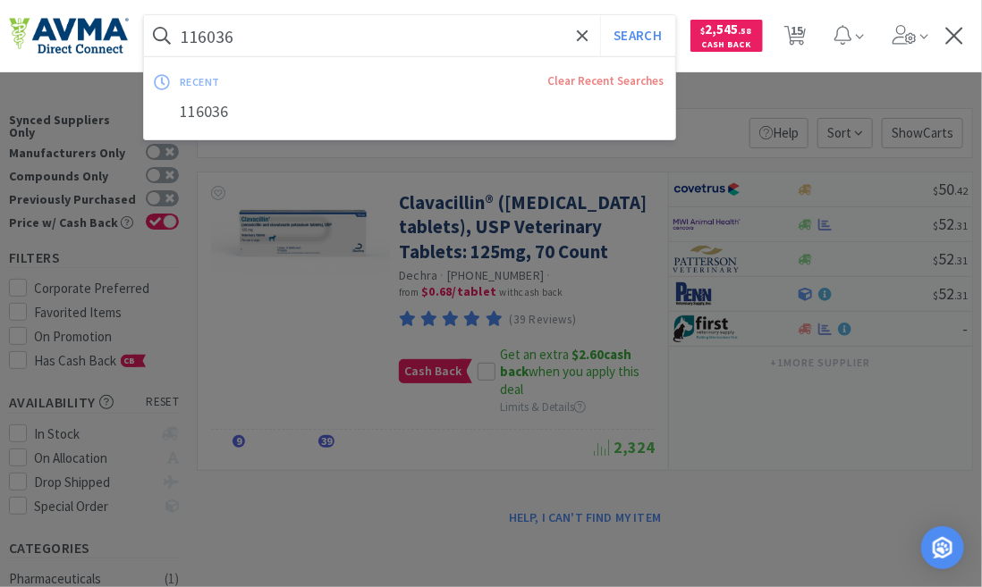
click at [242, 35] on input "116036" at bounding box center [409, 35] width 531 height 41
paste input "094006+"
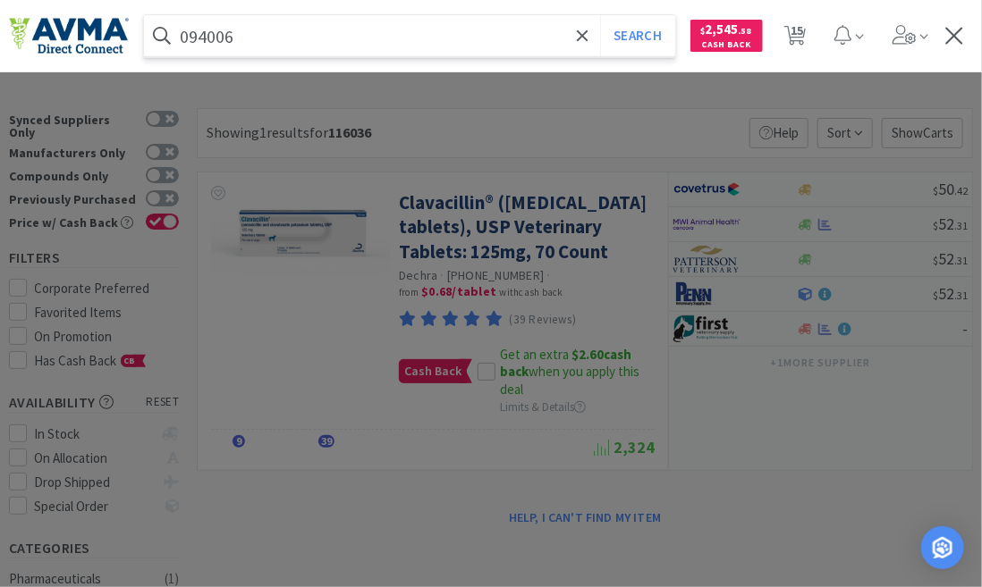
click at [600, 15] on button "Search" at bounding box center [637, 35] width 74 height 41
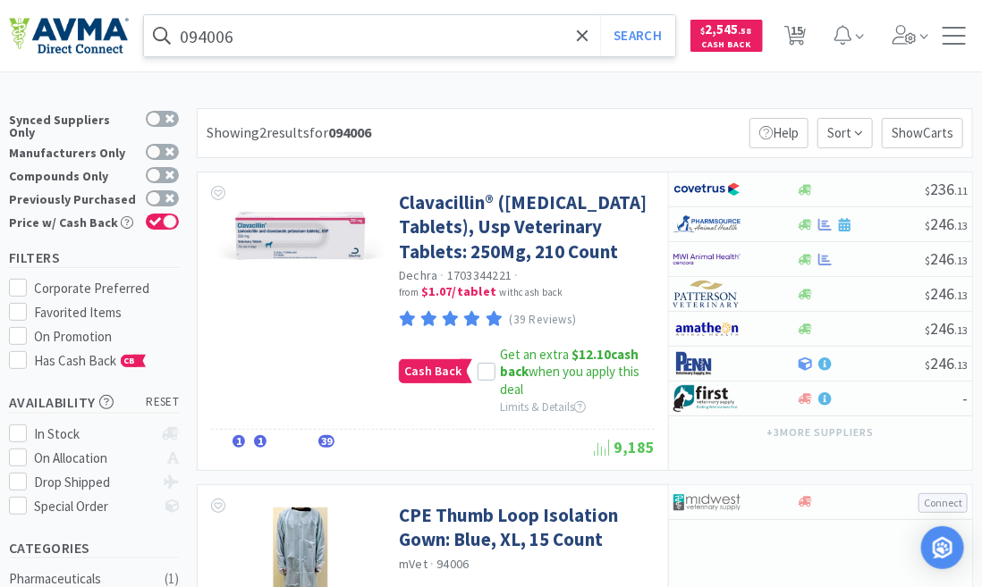
click at [254, 38] on input "094006" at bounding box center [409, 35] width 531 height 41
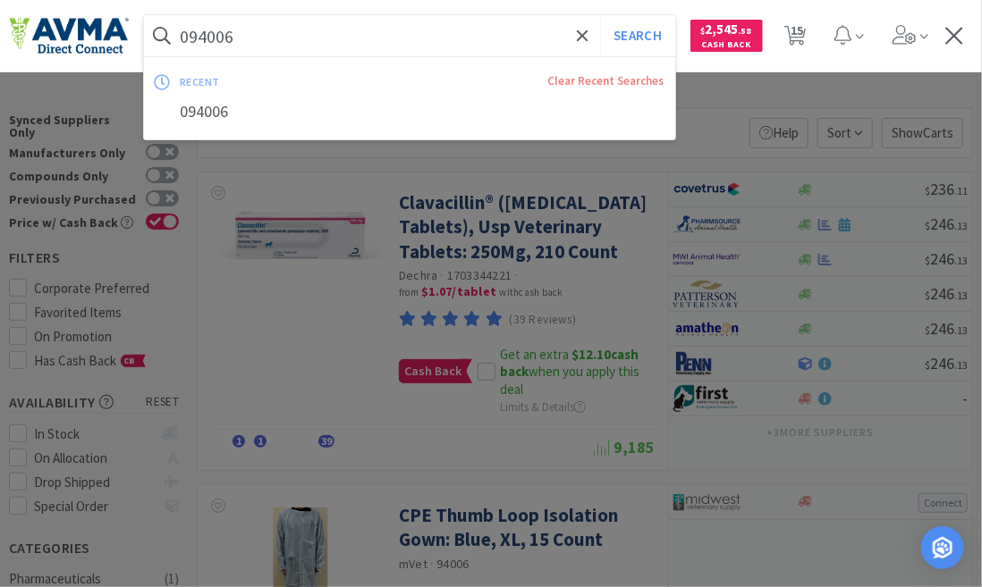
paste input "75278 +"
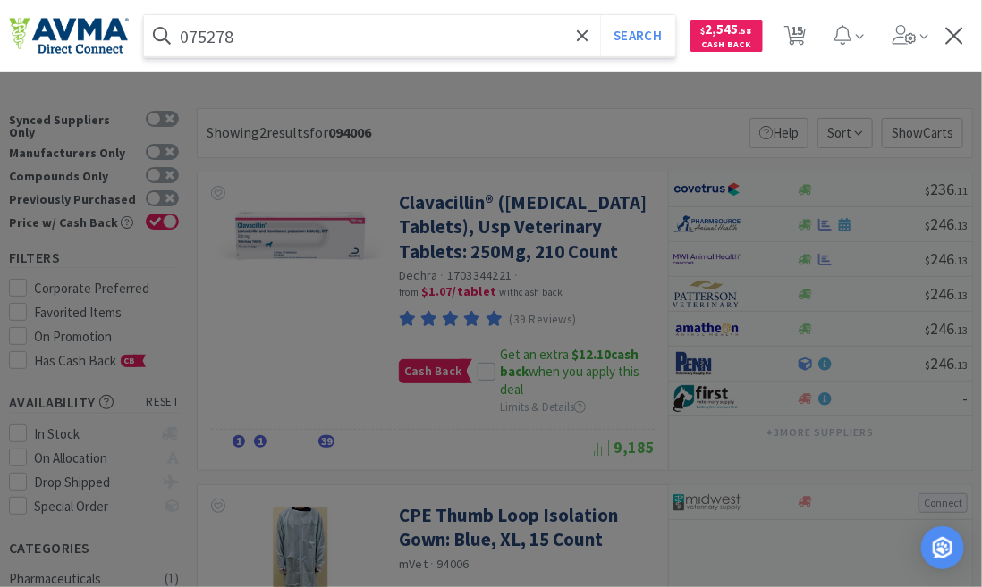
click at [600, 15] on button "Search" at bounding box center [637, 35] width 74 height 41
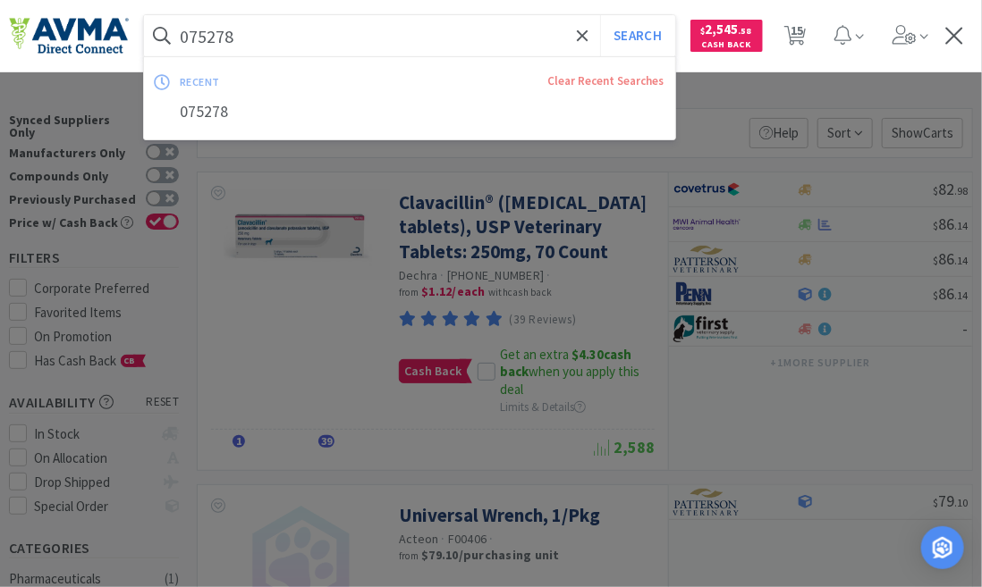
click at [253, 49] on input "075278" at bounding box center [409, 35] width 531 height 41
paste input "94006"
click at [600, 15] on button "Search" at bounding box center [637, 35] width 74 height 41
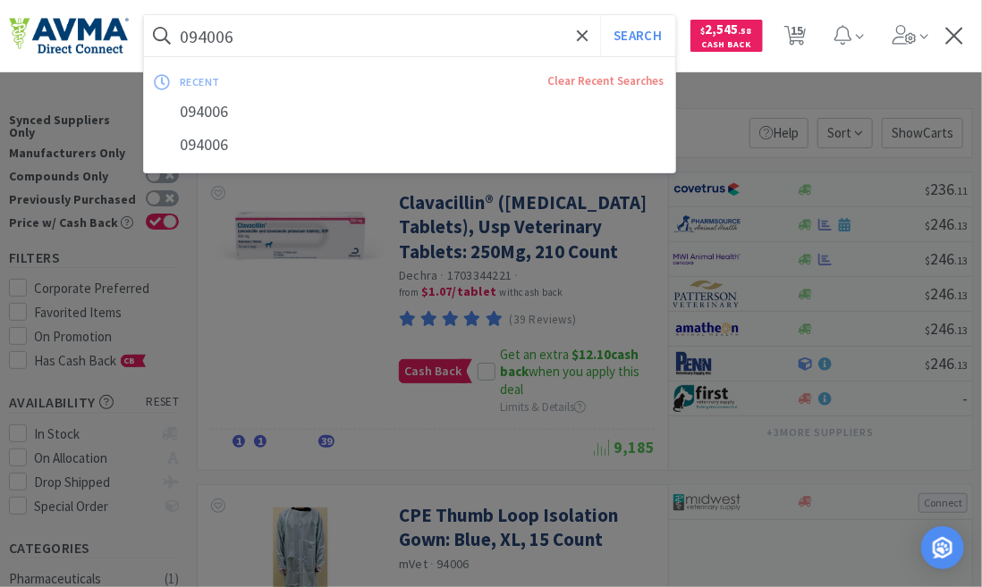
paste input "75278 +"
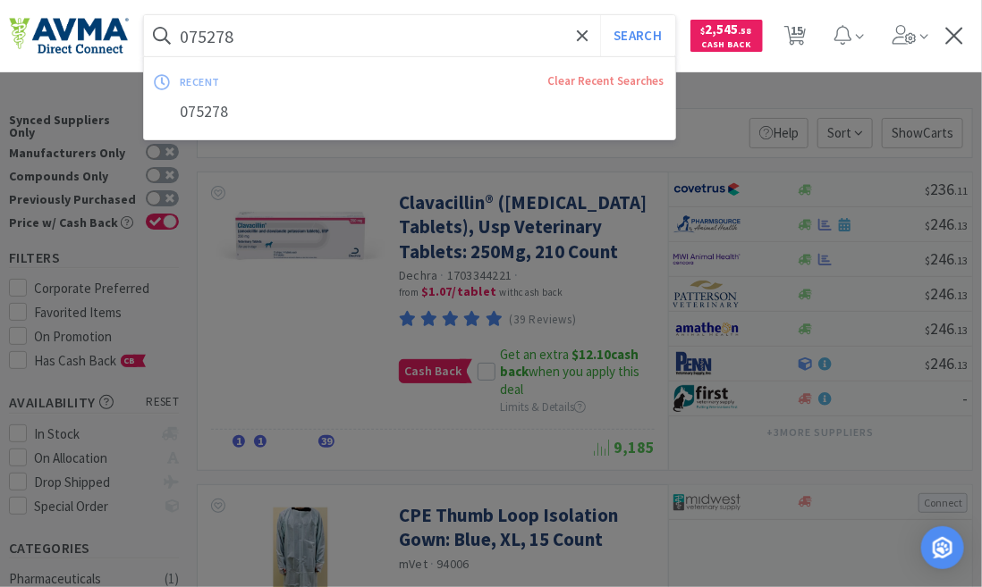
click at [600, 15] on button "Search" at bounding box center [637, 35] width 74 height 41
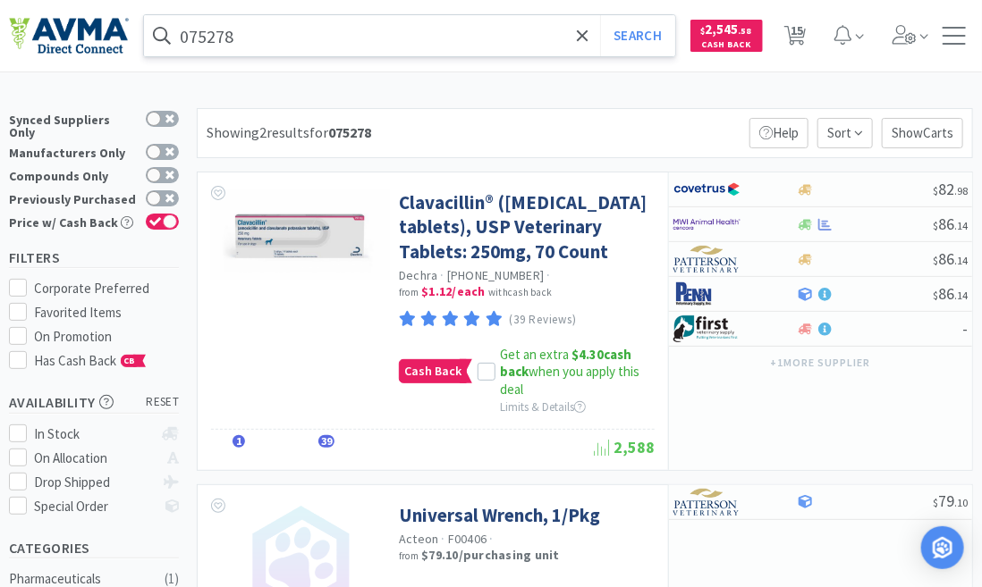
click at [250, 35] on input "075278" at bounding box center [409, 35] width 531 height 41
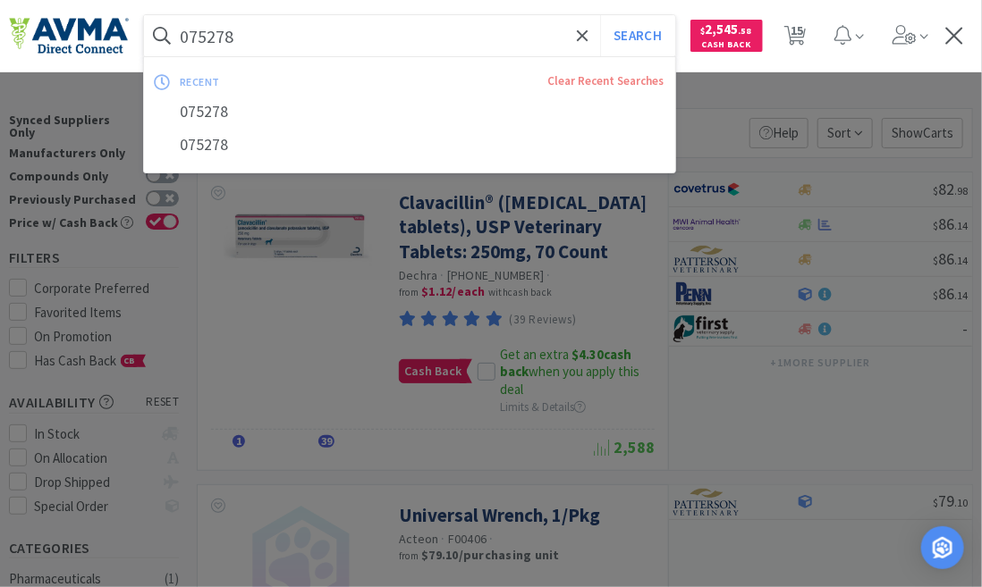
paste input "63595 +"
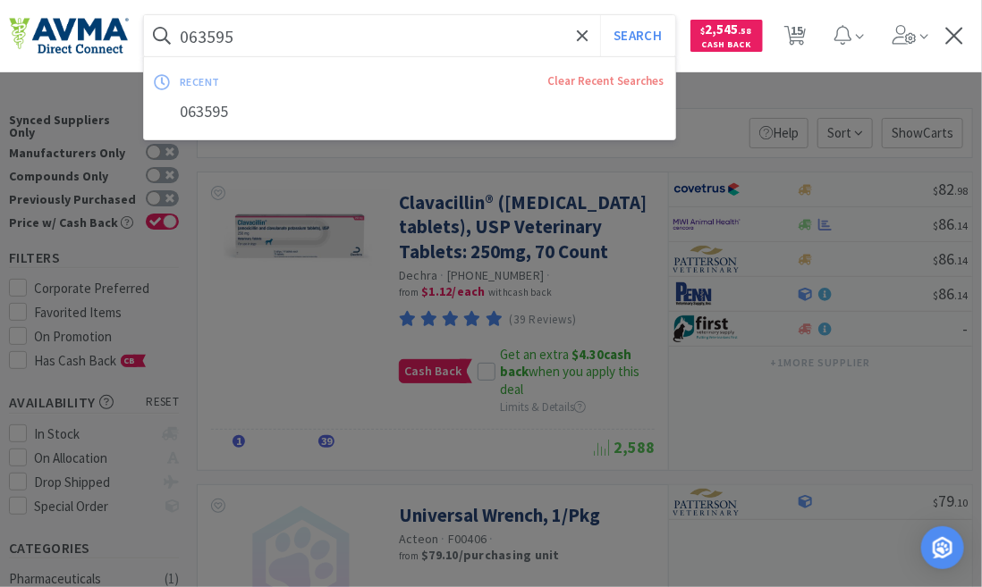
click at [600, 15] on button "Search" at bounding box center [637, 35] width 74 height 41
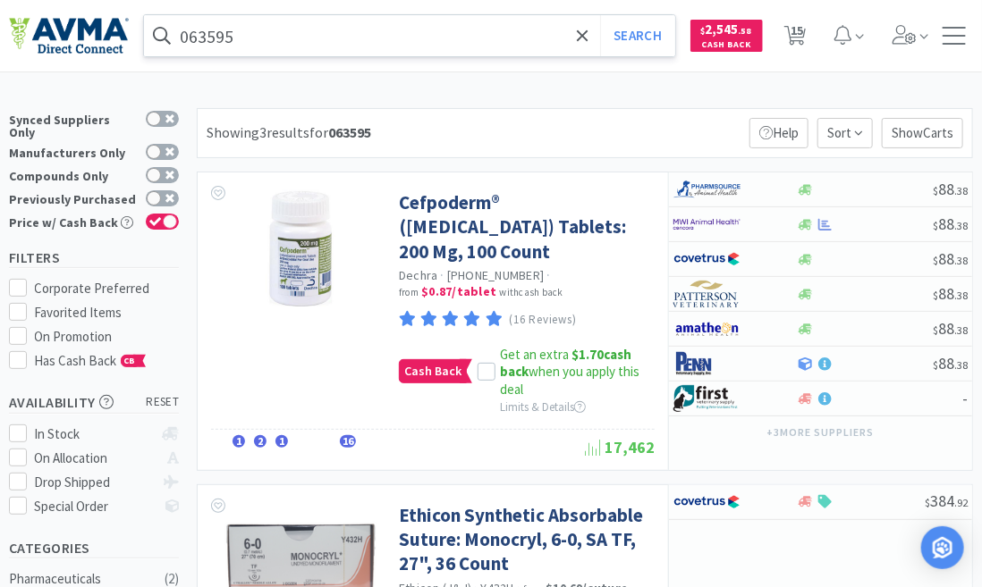
click at [240, 30] on input "063595" at bounding box center [409, 35] width 531 height 41
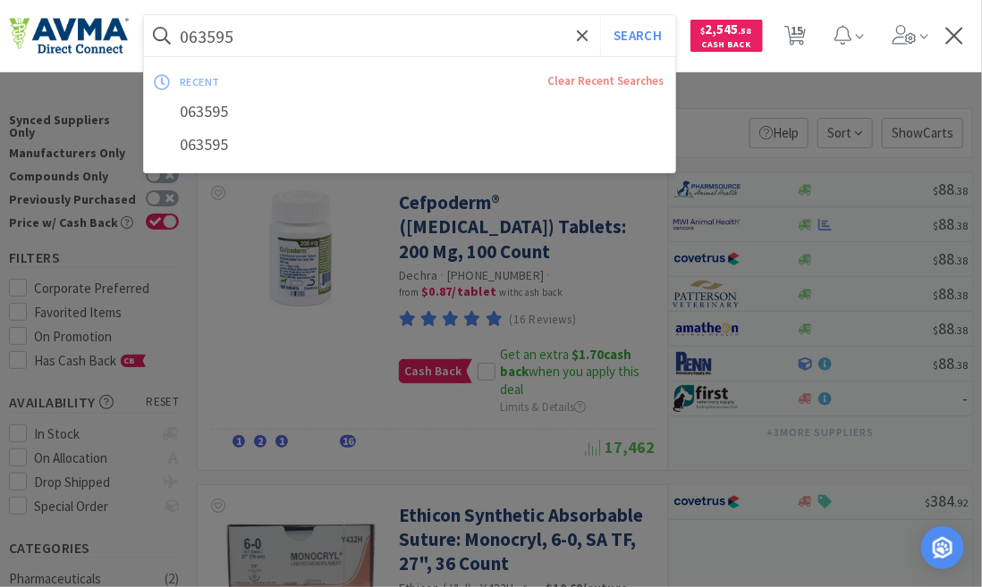
paste input "70831 +"
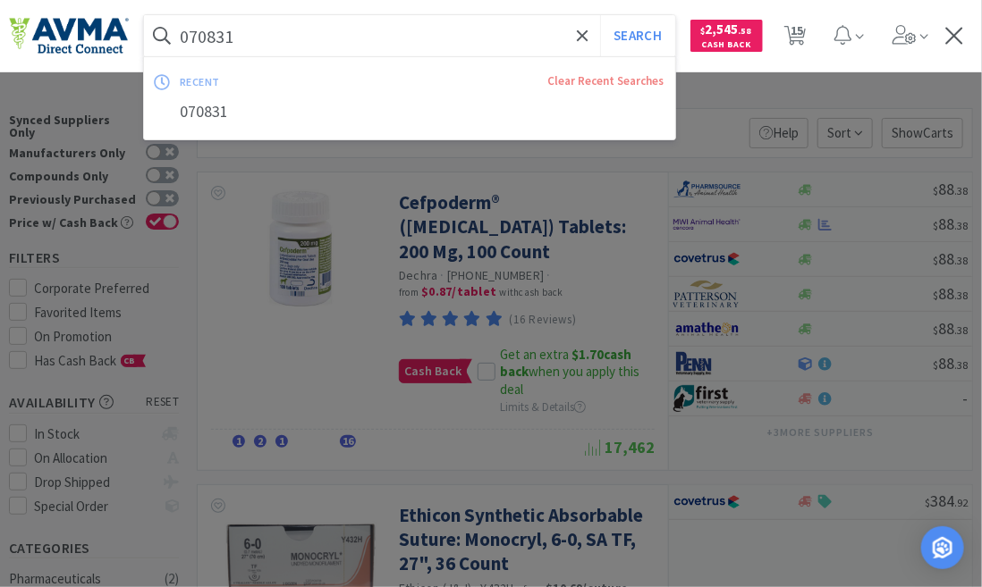
click at [600, 15] on button "Search" at bounding box center [637, 35] width 74 height 41
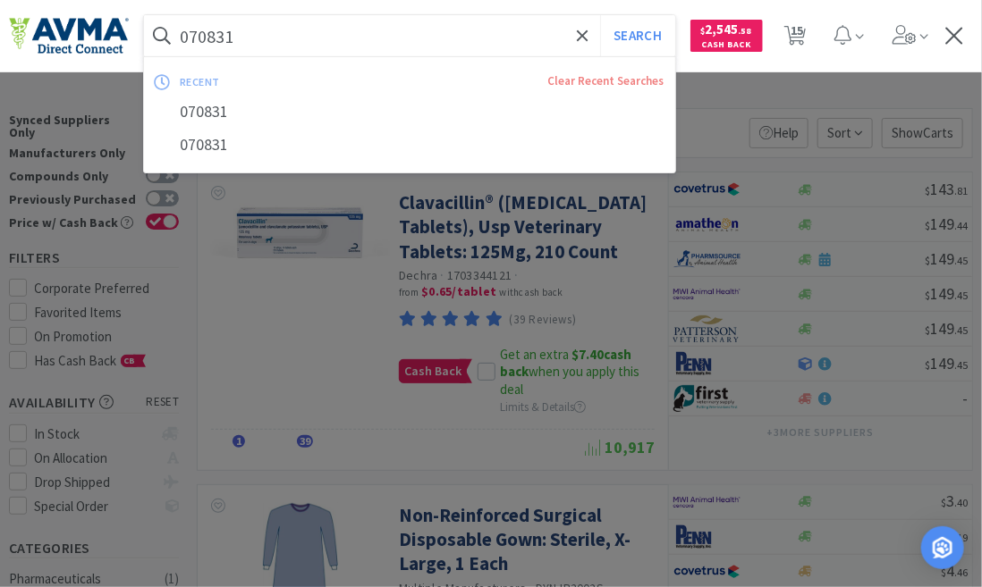
click at [243, 39] on input "070831" at bounding box center [409, 35] width 531 height 41
paste input "116036 + VC Promo"
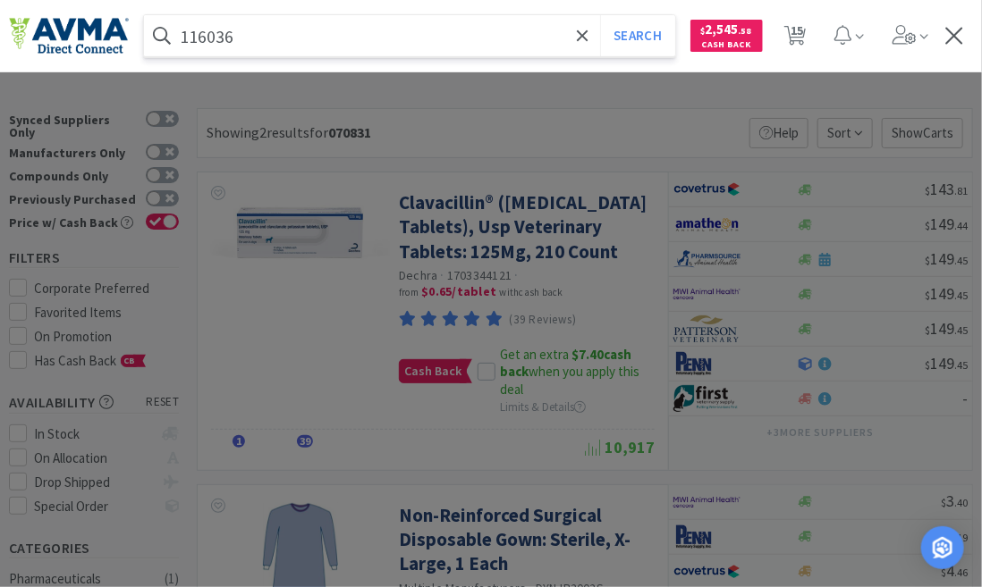
click at [600, 15] on button "Search" at bounding box center [637, 35] width 74 height 41
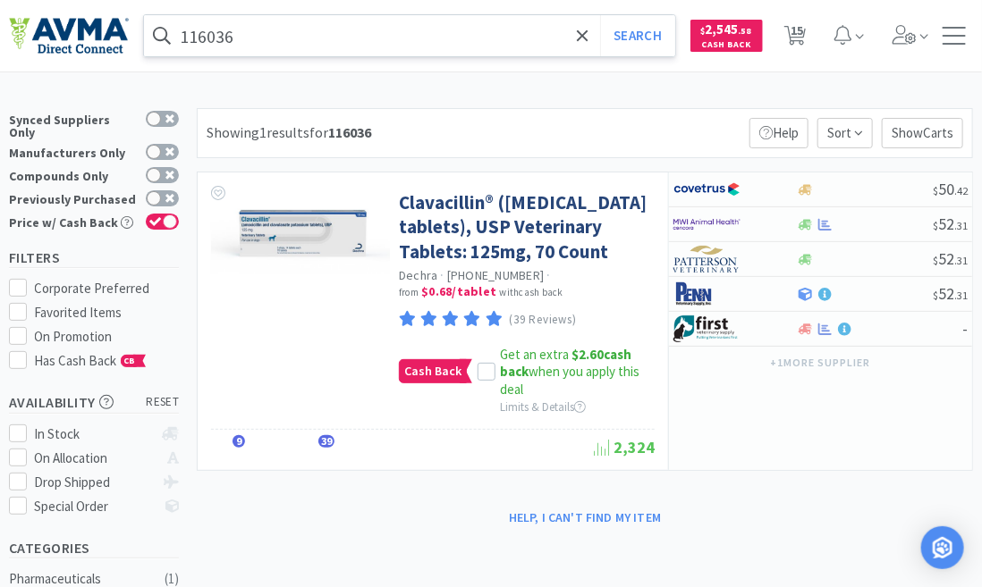
click at [239, 39] on input "116036" at bounding box center [409, 35] width 531 height 41
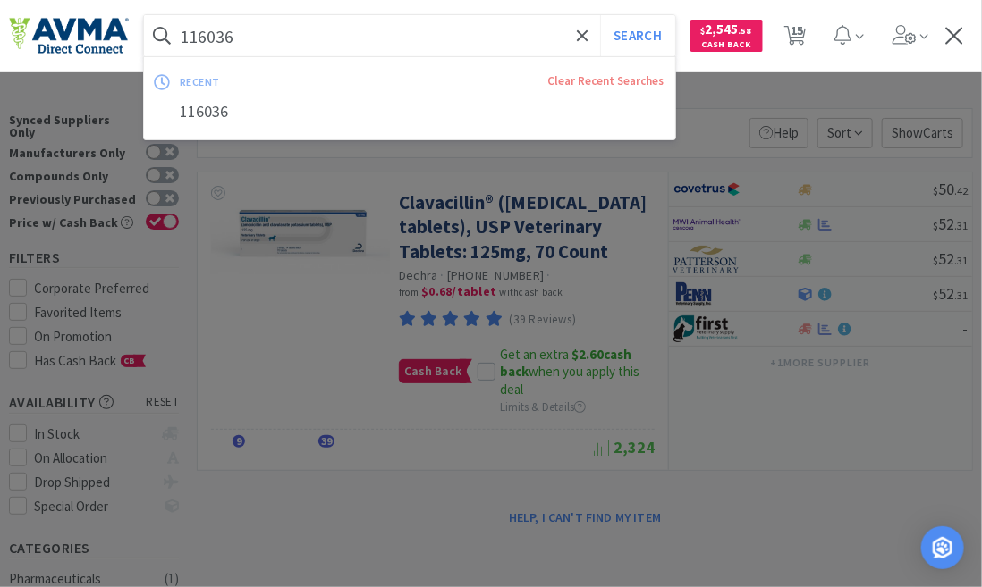
paste input "094007"
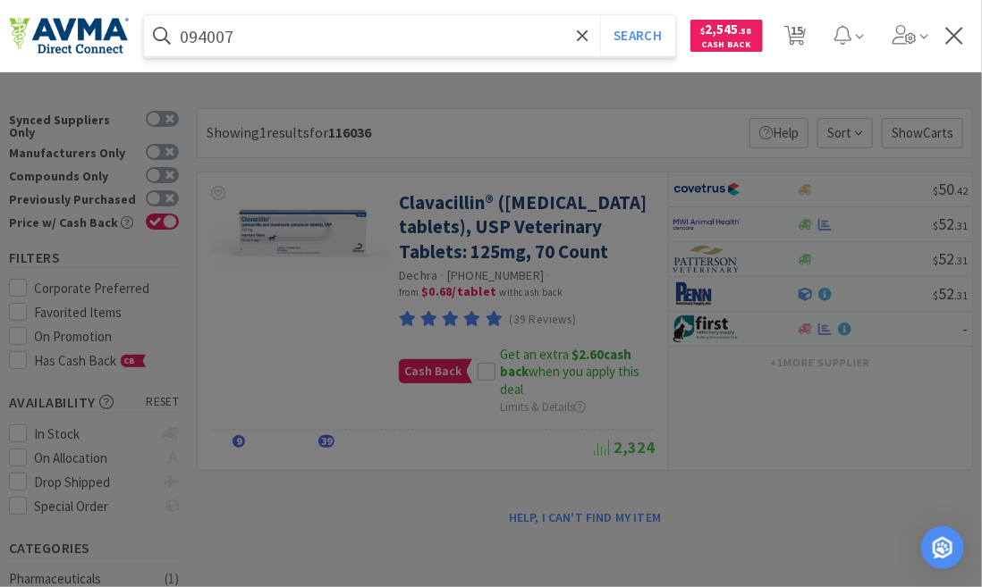
click at [600, 15] on button "Search" at bounding box center [637, 35] width 74 height 41
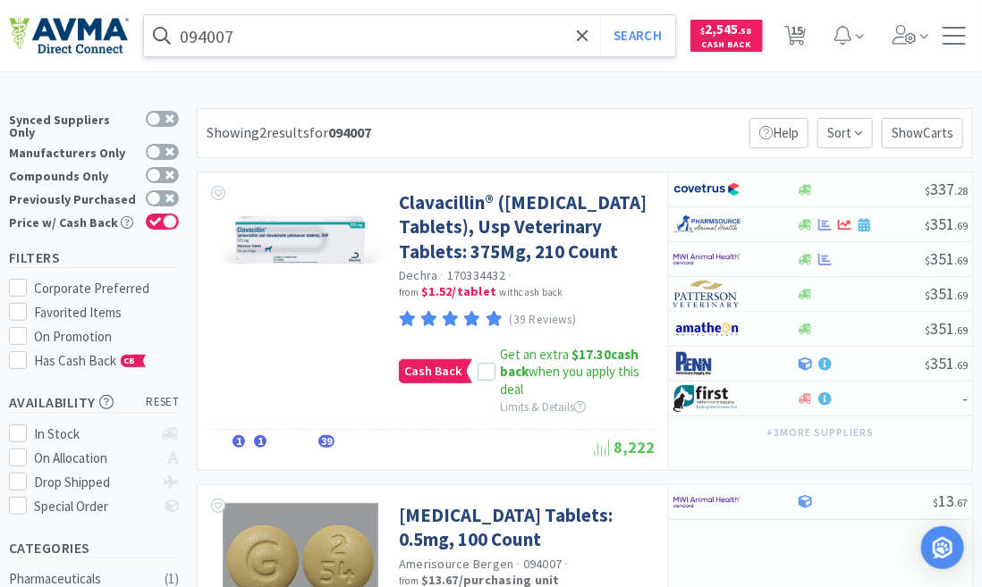
click at [245, 33] on input "094007" at bounding box center [409, 35] width 531 height 41
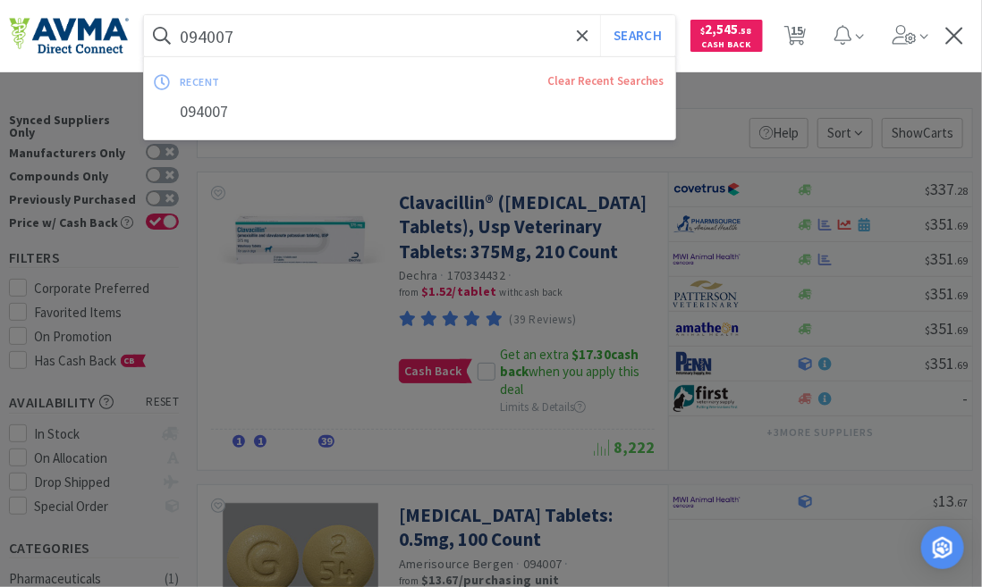
paste input "75279 +"
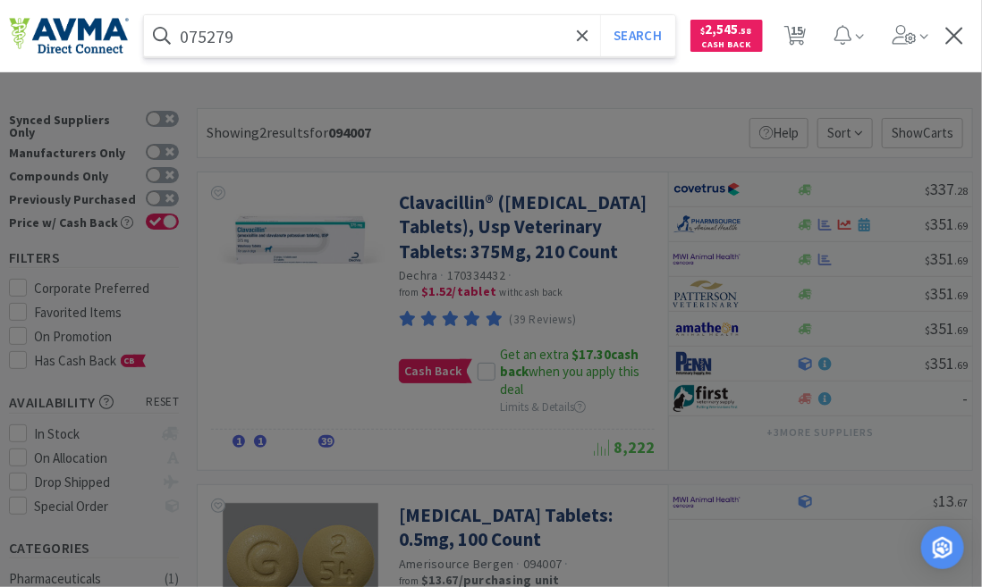
click at [600, 15] on button "Search" at bounding box center [637, 35] width 74 height 41
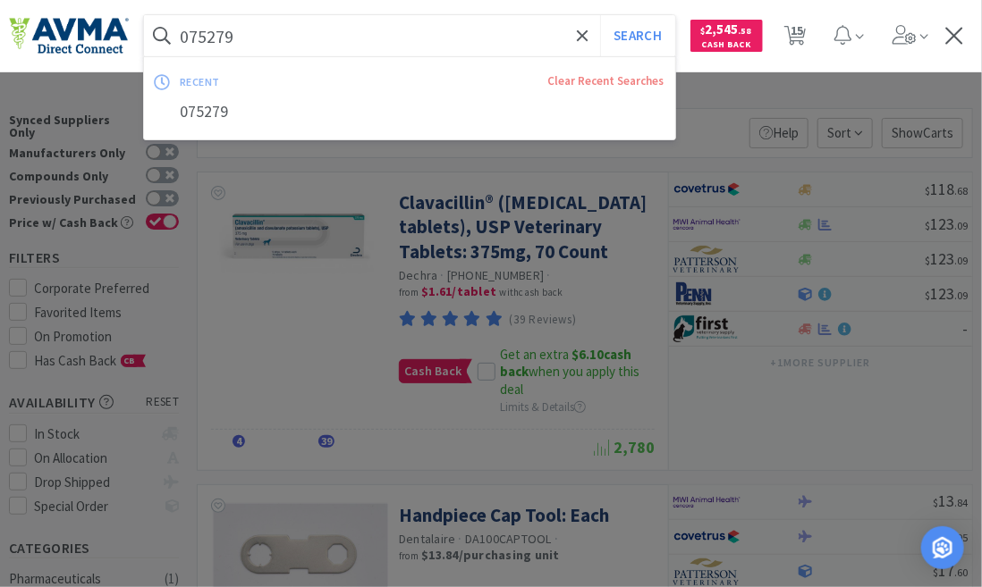
click at [228, 46] on input "075279" at bounding box center [409, 35] width 531 height 41
paste input "0304 +"
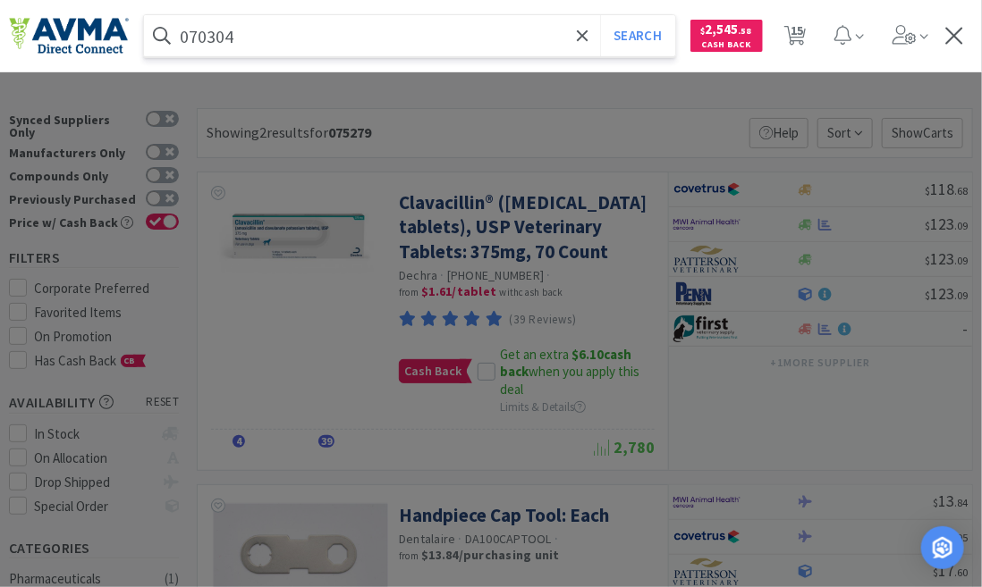
click at [600, 15] on button "Search" at bounding box center [637, 35] width 74 height 41
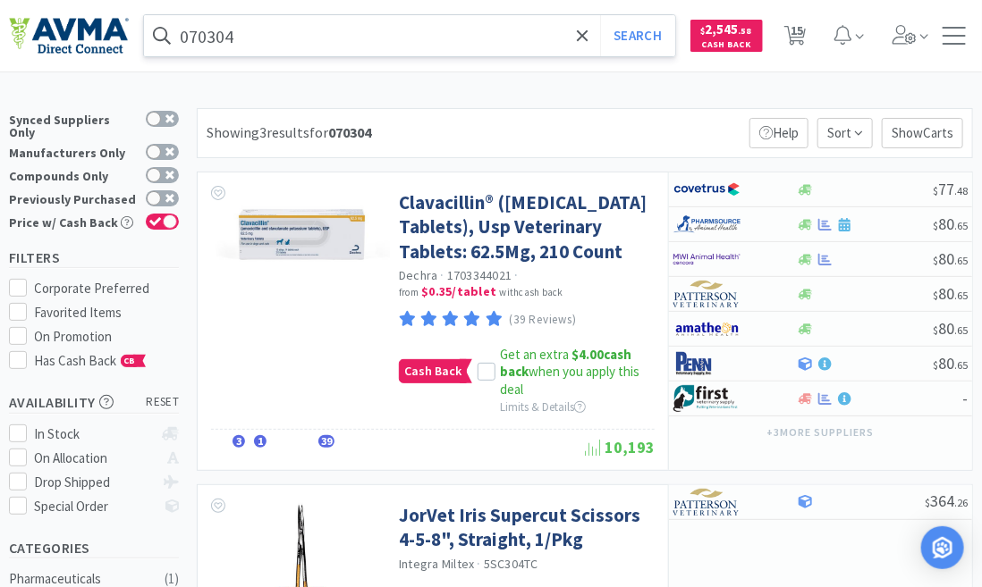
click at [242, 28] on input "070304" at bounding box center [409, 35] width 531 height 41
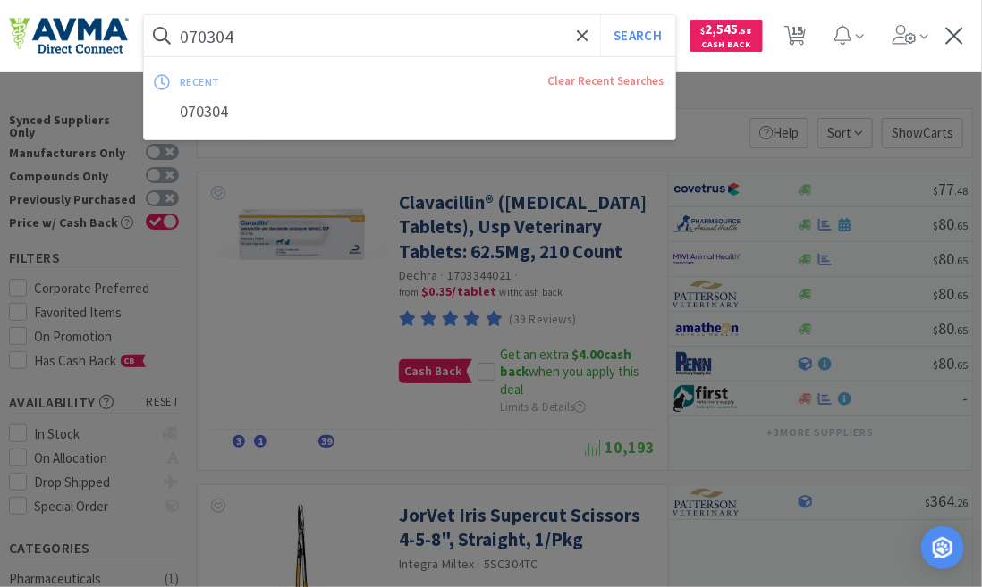
paste input "116035 +VC"
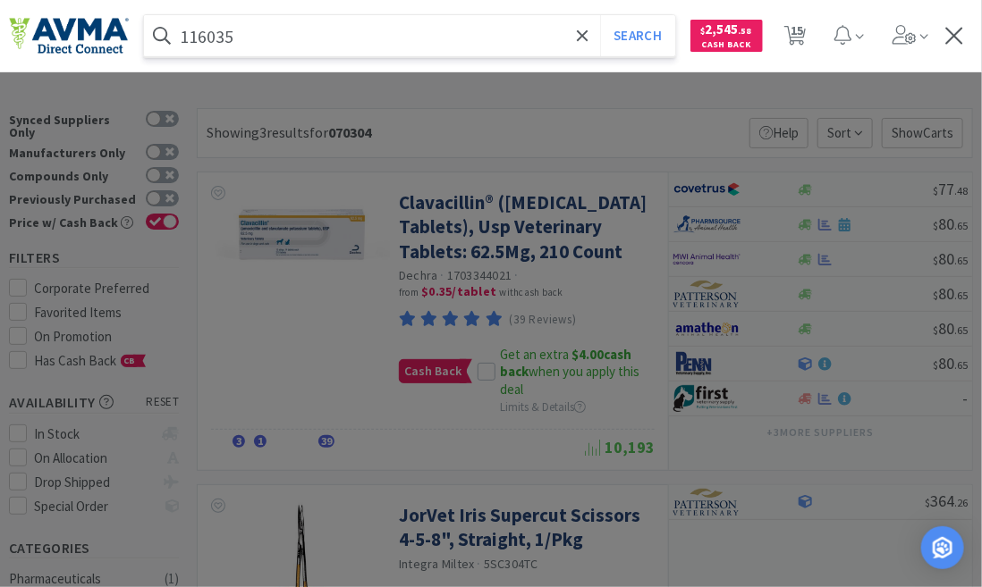
click at [600, 15] on button "Search" at bounding box center [637, 35] width 74 height 41
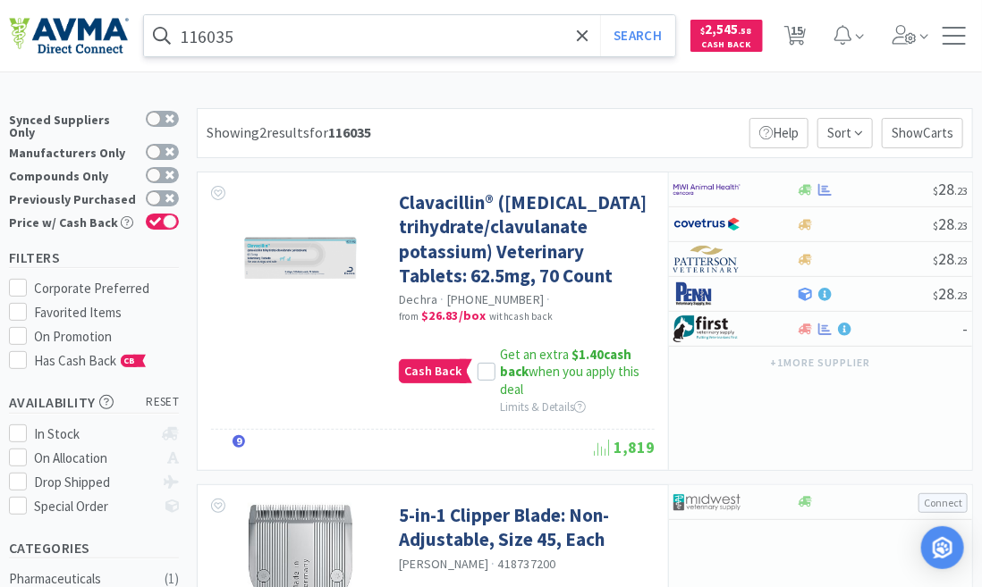
click at [231, 36] on input "116035" at bounding box center [409, 35] width 531 height 41
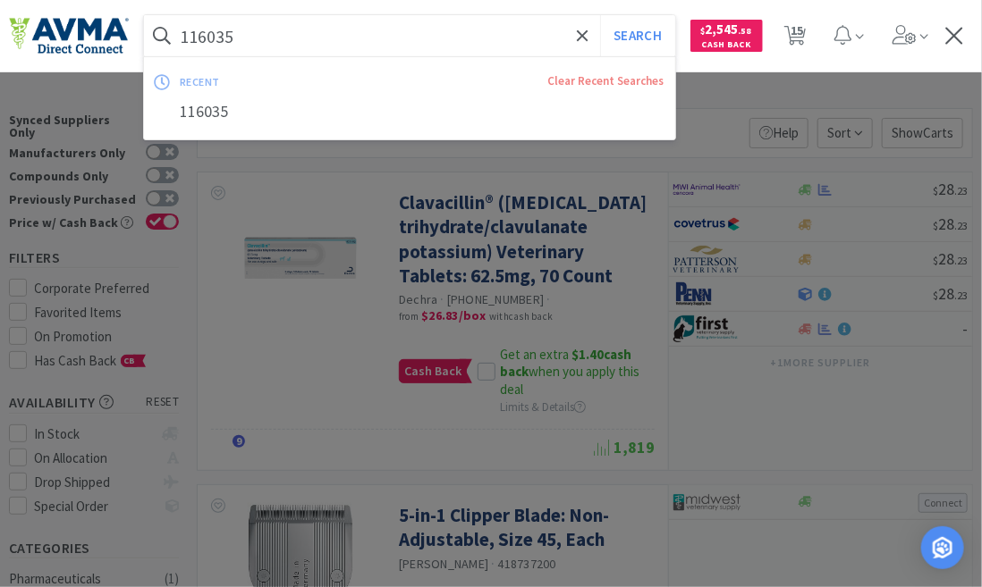
paste input "094006"
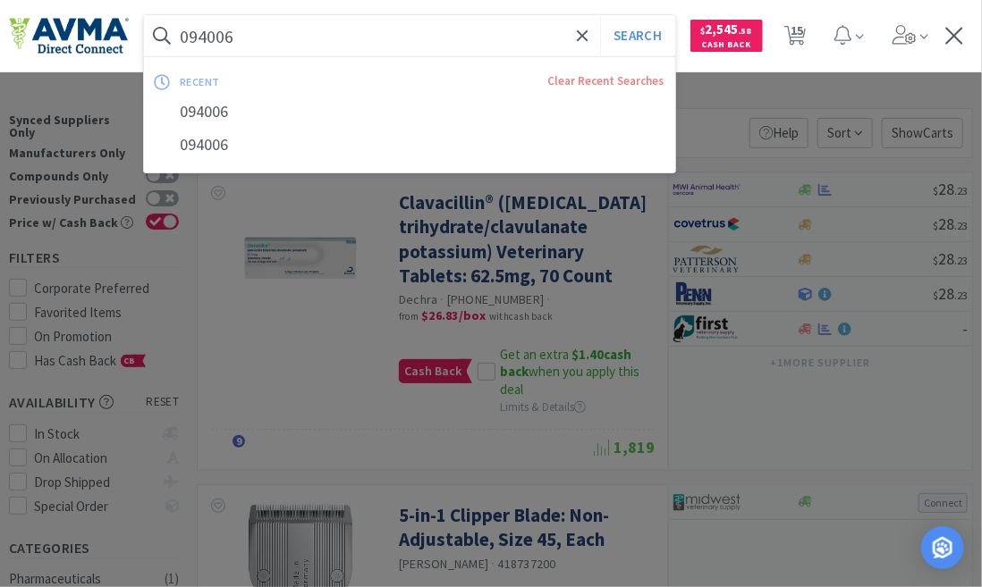
click at [600, 15] on button "Search" at bounding box center [637, 35] width 74 height 41
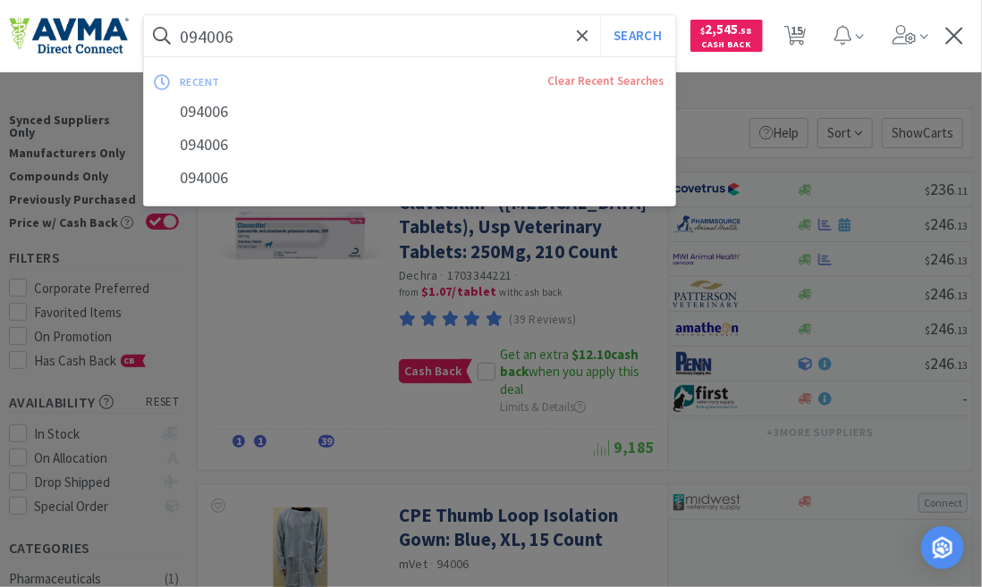
click at [240, 45] on input "094006" at bounding box center [409, 35] width 531 height 41
click at [245, 38] on input "094006" at bounding box center [409, 35] width 531 height 41
drag, startPoint x: 248, startPoint y: 37, endPoint x: 132, endPoint y: 32, distance: 115.4
click at [132, 32] on div "094006 Search recent Clear Recent Searches 094006 094006 094006 Orders Shopping…" at bounding box center [491, 36] width 964 height 72
paste input "116036 + VC Promo"
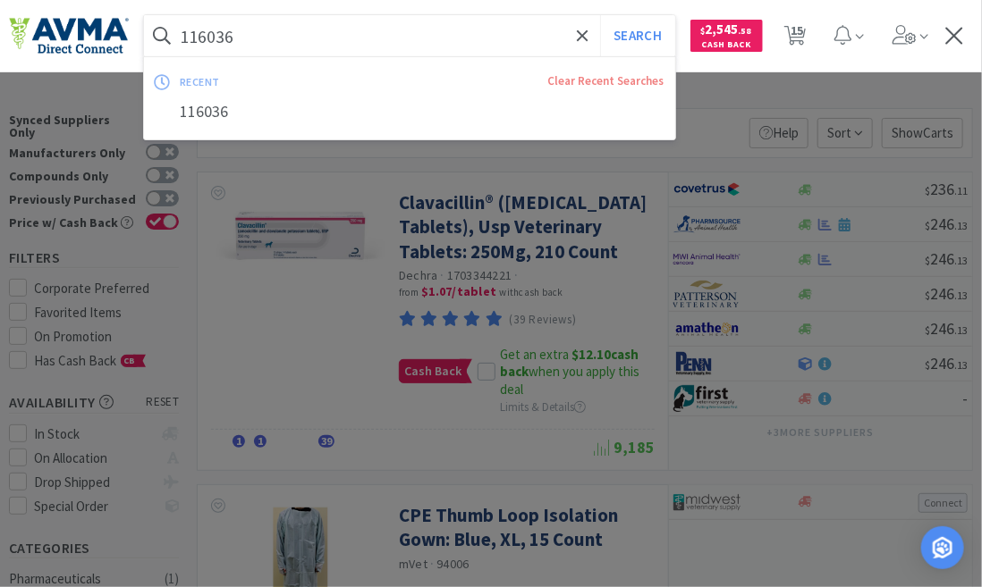
click at [600, 15] on button "Search" at bounding box center [637, 35] width 74 height 41
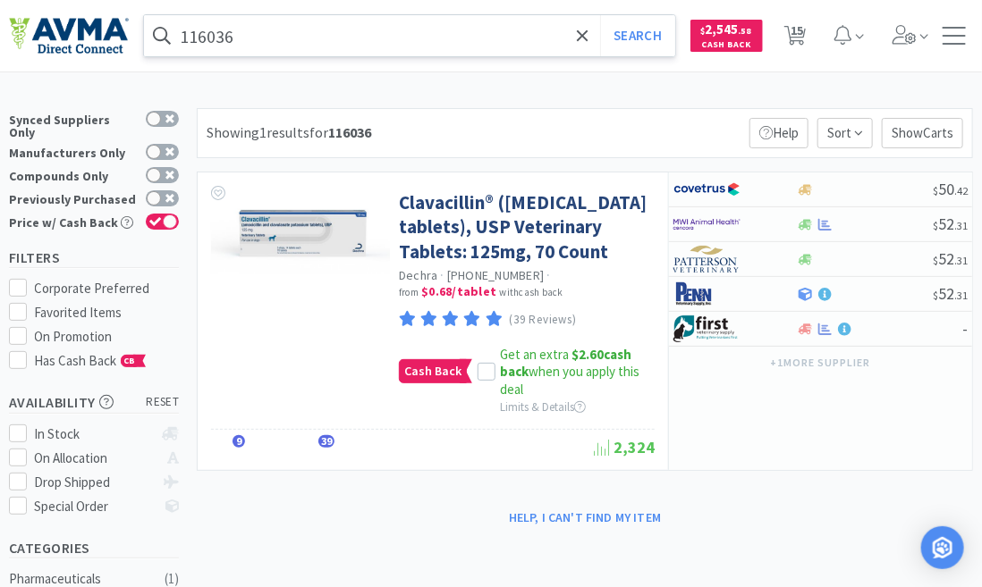
click at [242, 46] on input "116036" at bounding box center [409, 35] width 531 height 41
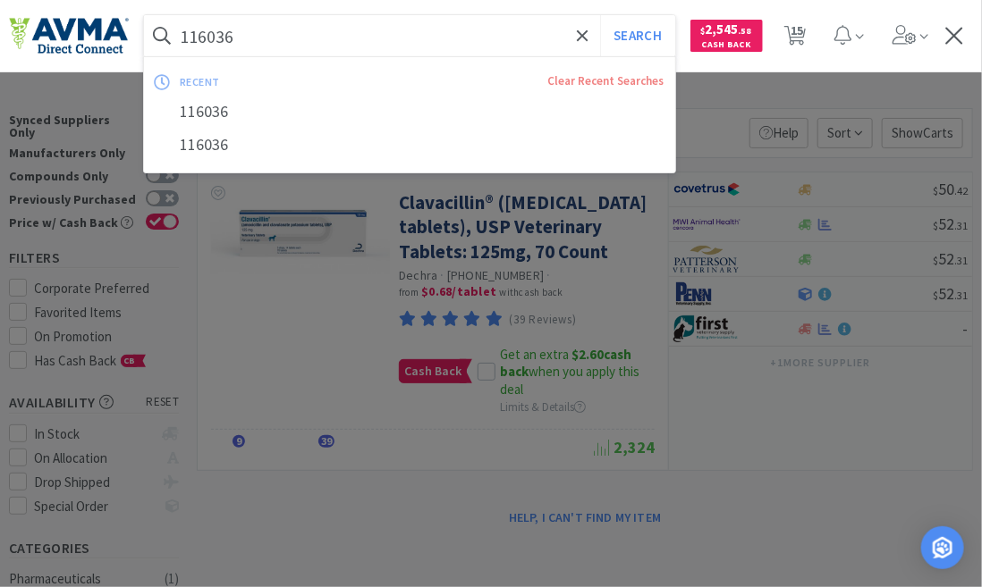
paste input "075278 +"
click at [600, 15] on button "Search" at bounding box center [637, 35] width 74 height 41
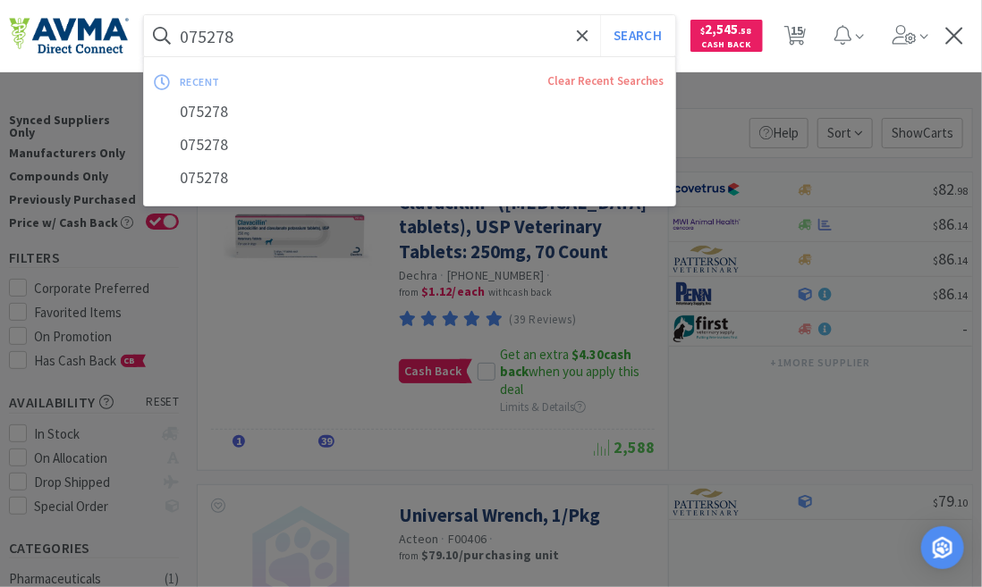
click at [247, 40] on input "075278" at bounding box center [409, 35] width 531 height 41
click at [600, 15] on button "Search" at bounding box center [637, 35] width 74 height 41
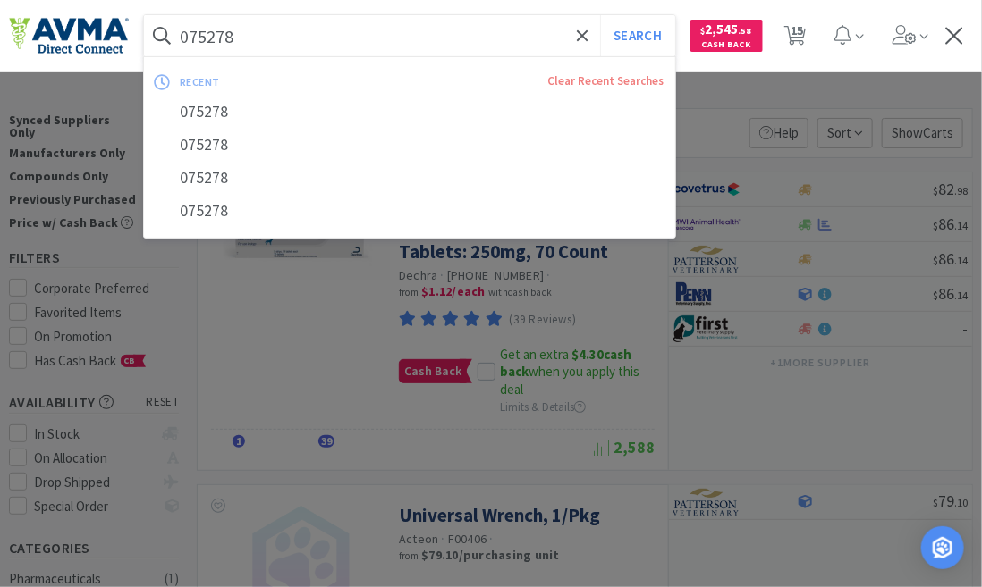
paste input "94007"
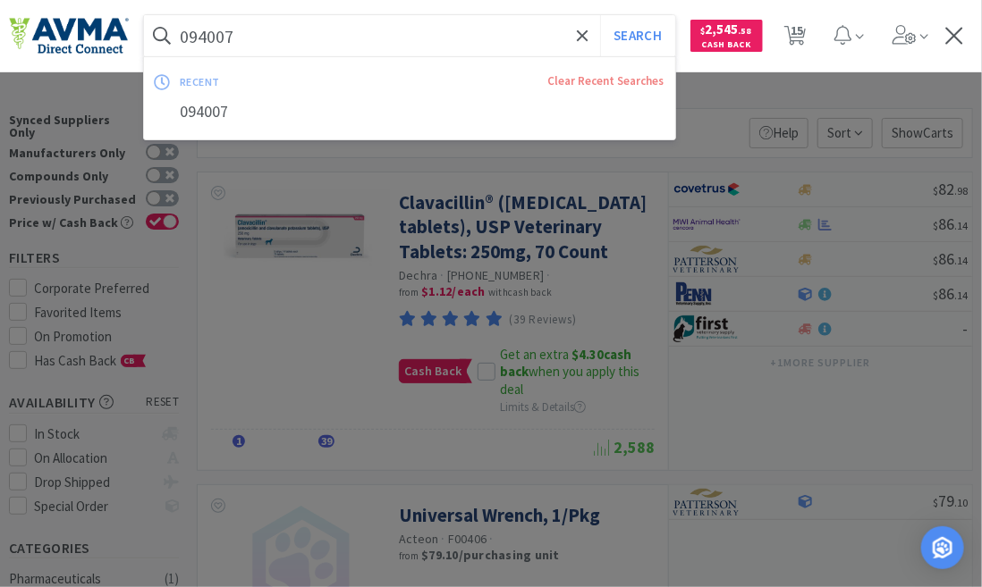
click at [600, 15] on button "Search" at bounding box center [637, 35] width 74 height 41
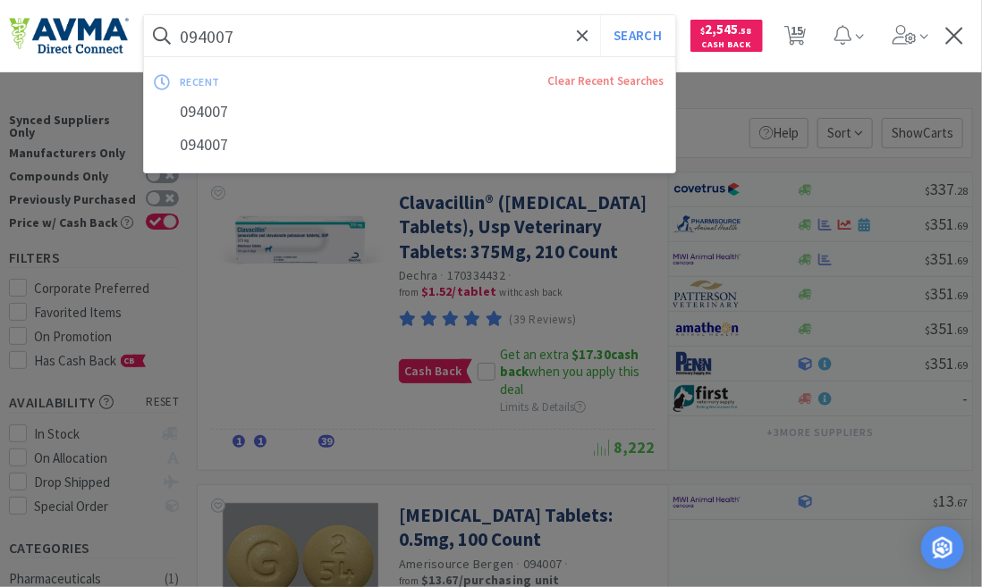
click at [239, 34] on input "094007" at bounding box center [409, 35] width 531 height 41
paste input "75279 +"
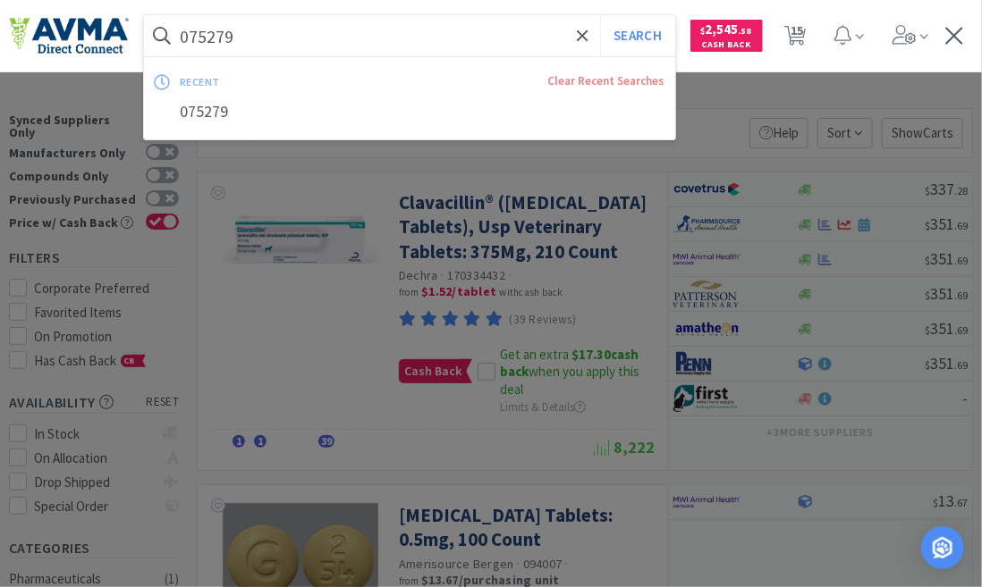
click at [600, 15] on button "Search" at bounding box center [637, 35] width 74 height 41
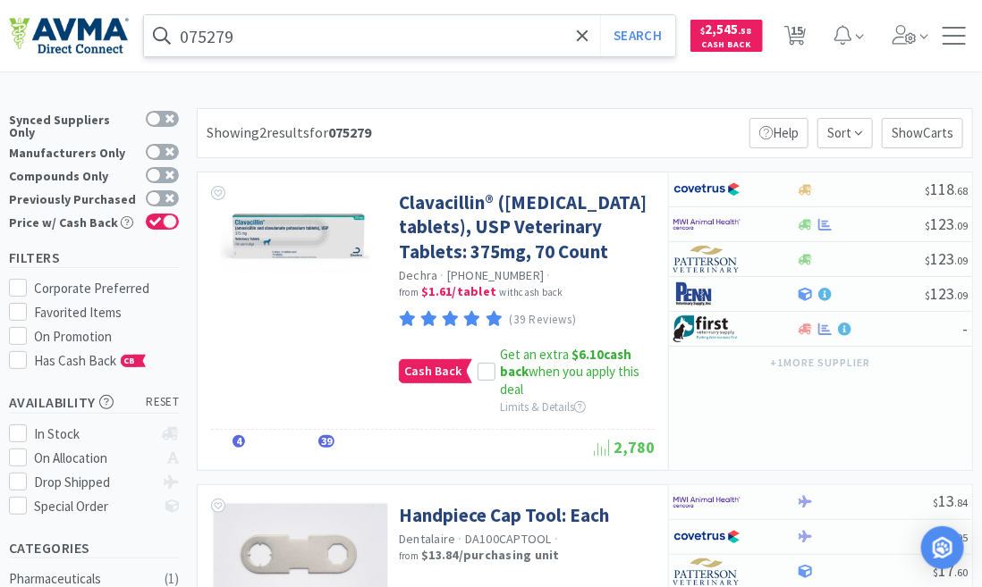
click at [245, 35] on input "075279" at bounding box center [409, 35] width 531 height 41
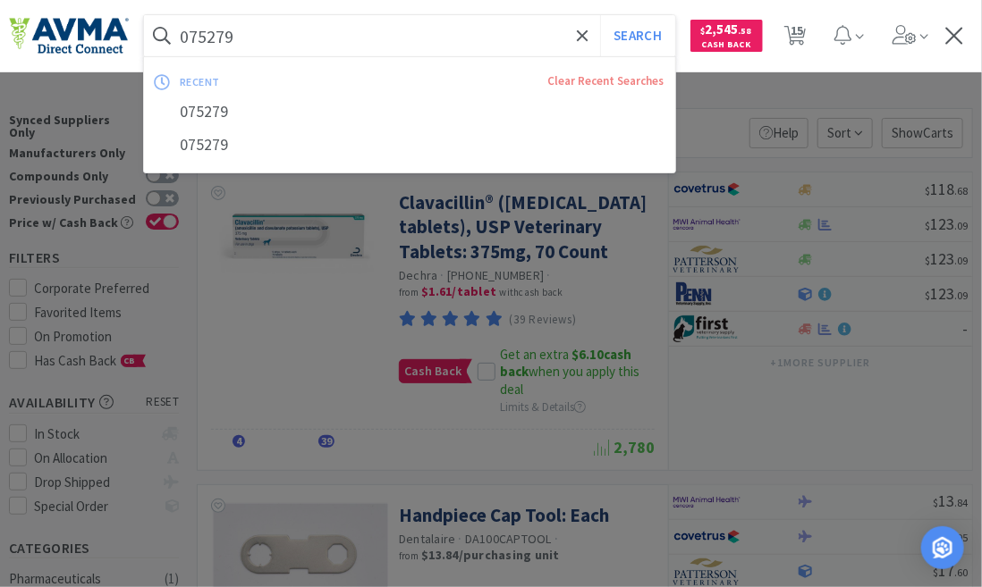
paste input "0304 +"
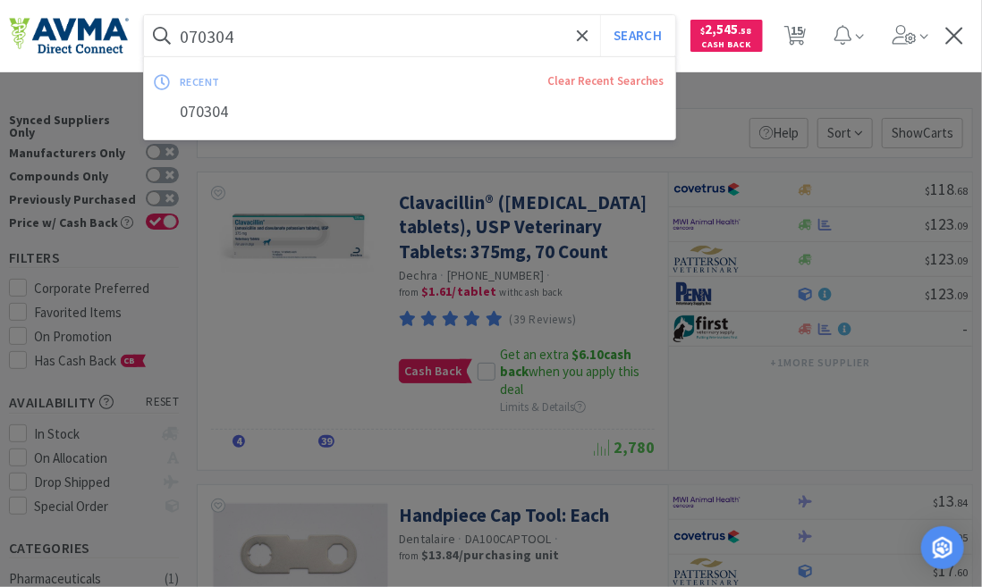
click at [600, 15] on button "Search" at bounding box center [637, 35] width 74 height 41
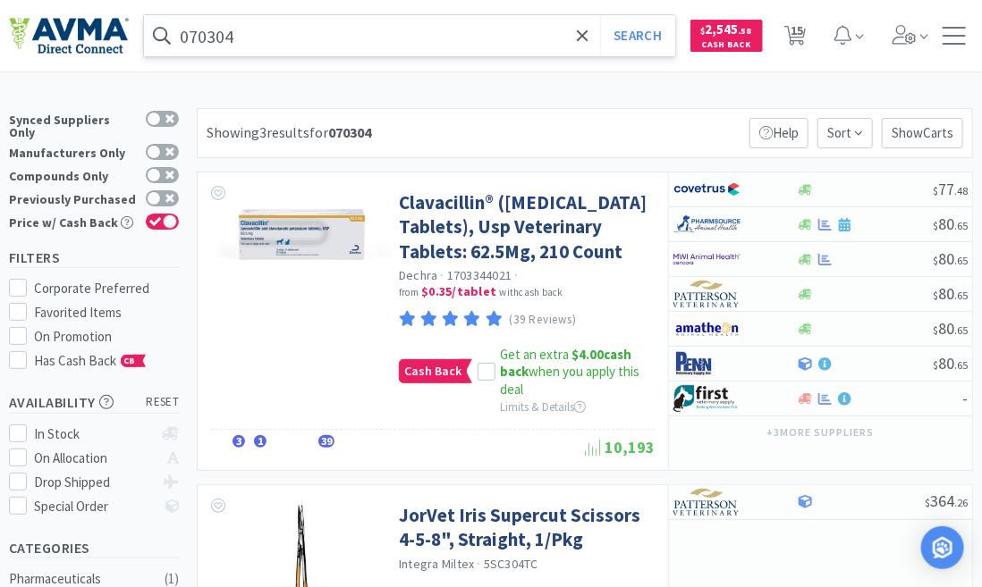
click at [235, 39] on input "070304" at bounding box center [409, 35] width 531 height 41
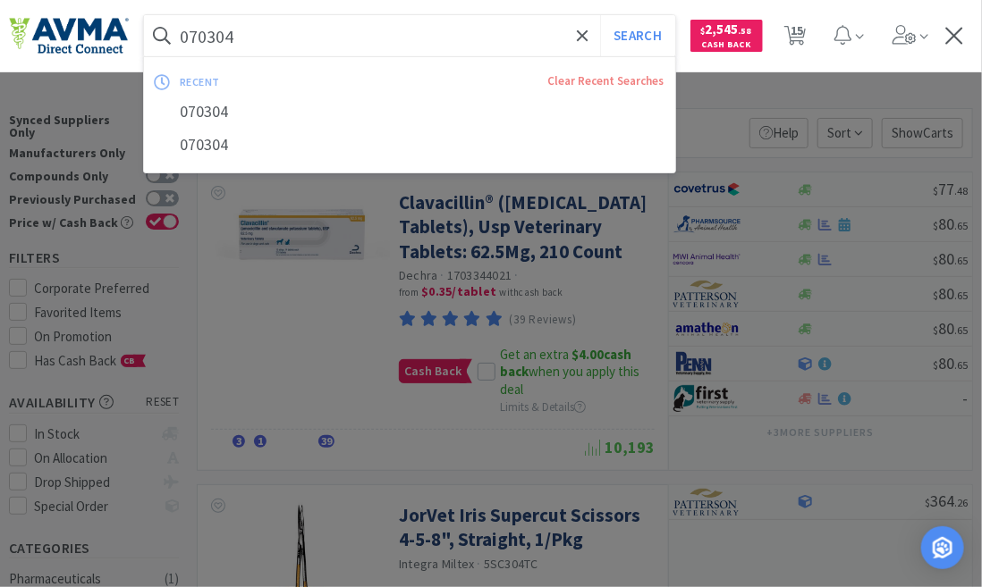
paste input "116035 +VC"
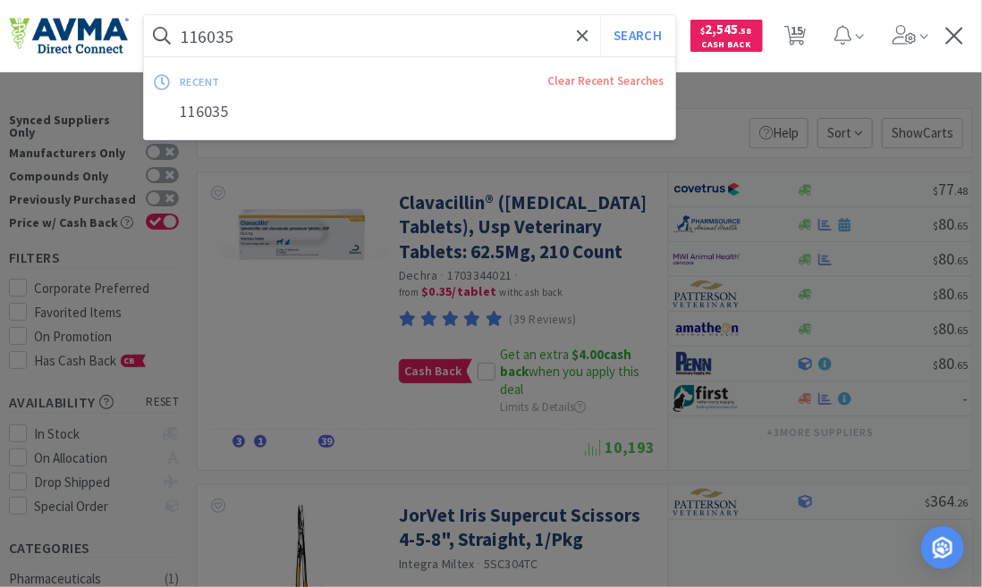
click at [600, 15] on button "Search" at bounding box center [637, 35] width 74 height 41
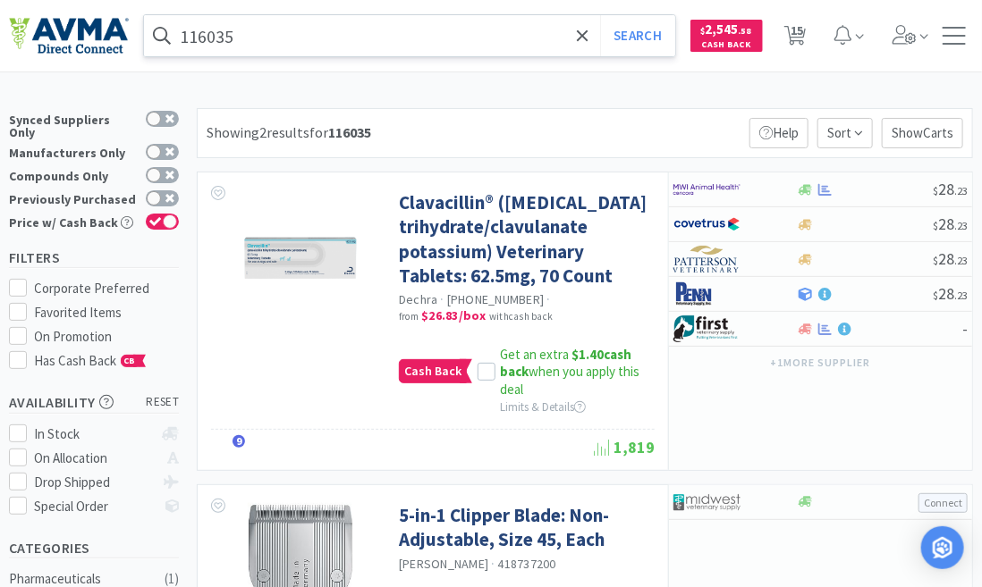
click at [235, 52] on input "116035" at bounding box center [409, 35] width 531 height 41
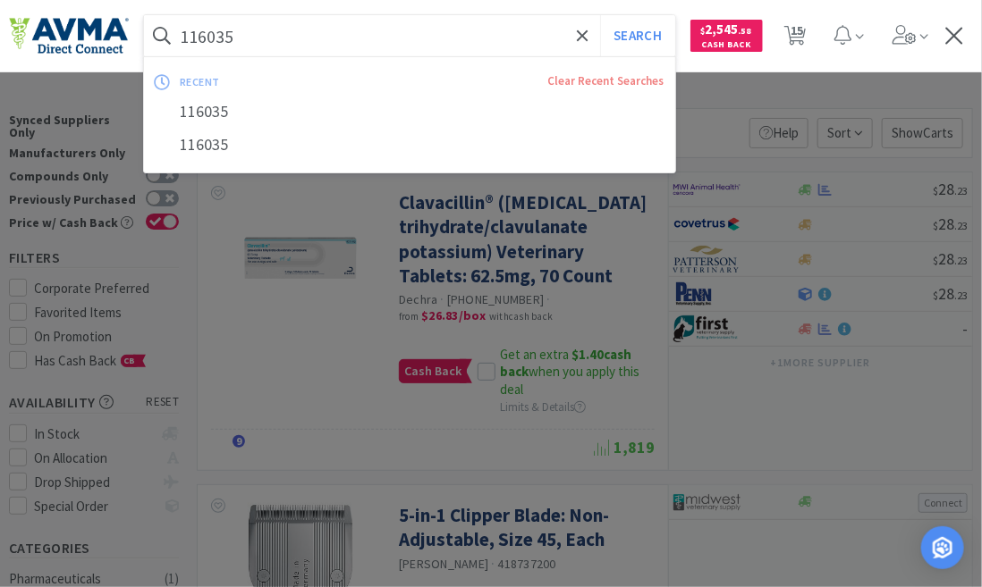
paste input "513810"
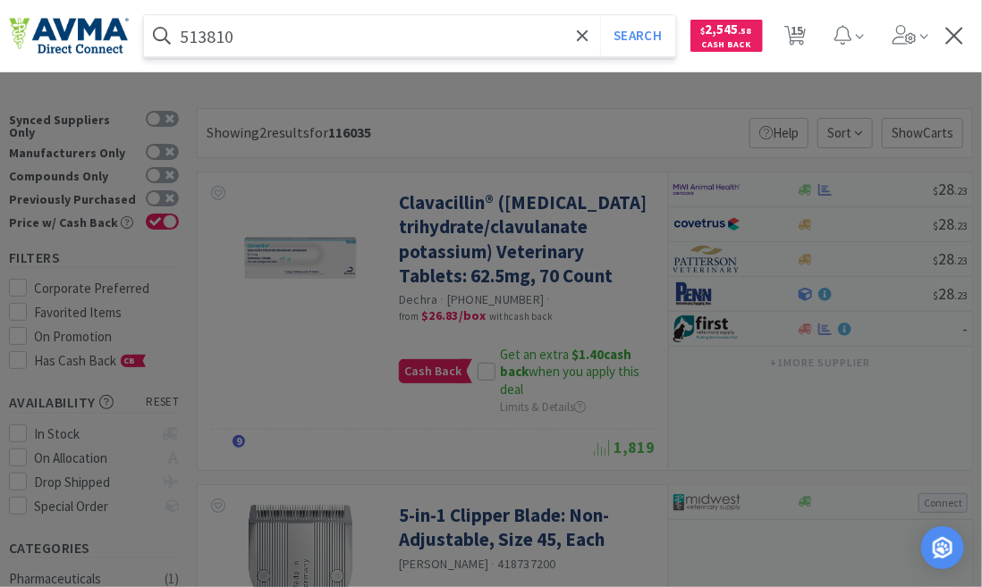
click at [600, 15] on button "Search" at bounding box center [637, 35] width 74 height 41
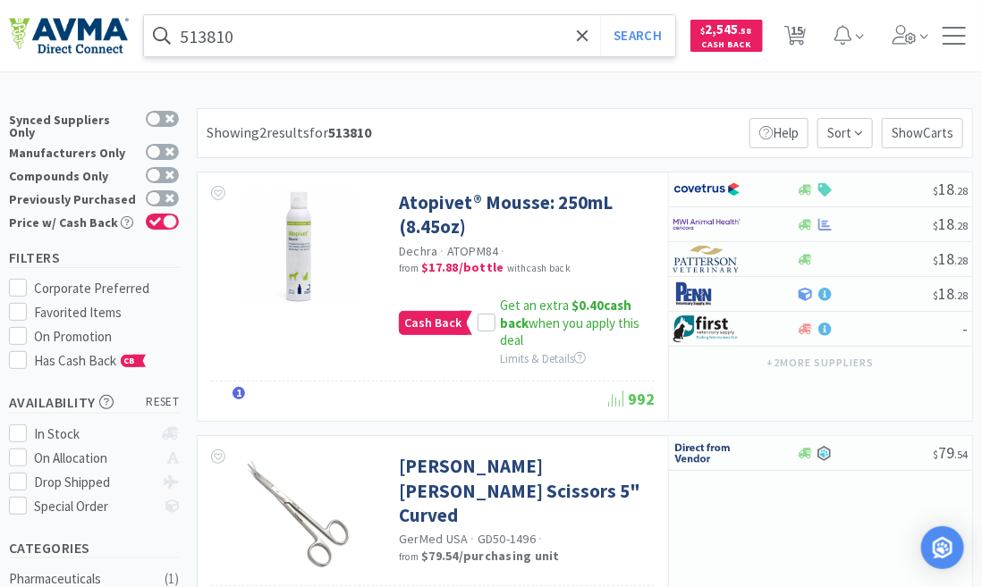
click at [243, 37] on input "513810" at bounding box center [409, 35] width 531 height 41
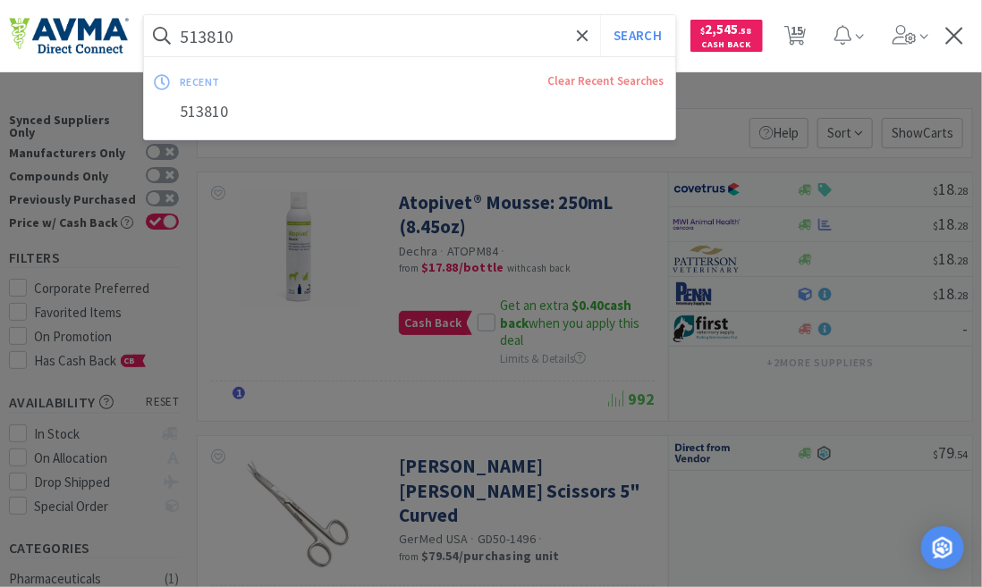
paste input "51566"
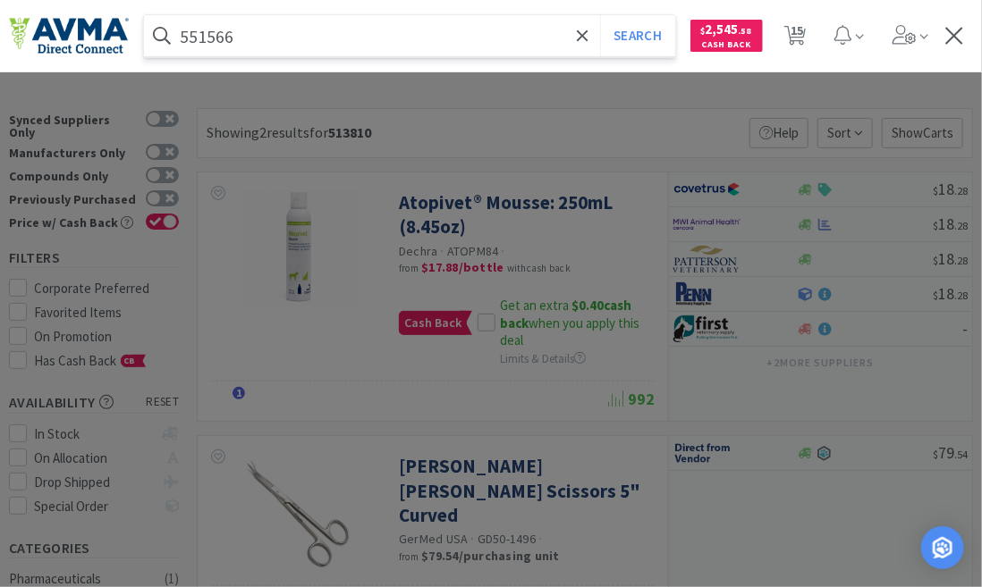
click at [600, 15] on button "Search" at bounding box center [637, 35] width 74 height 41
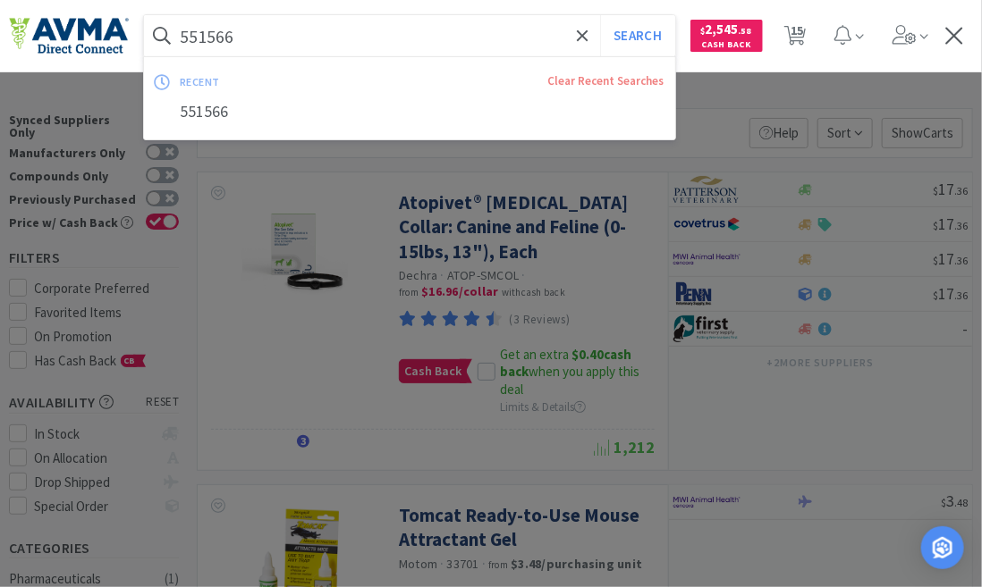
click at [268, 43] on input "551566" at bounding box center [409, 35] width 531 height 41
paste input "5 +"
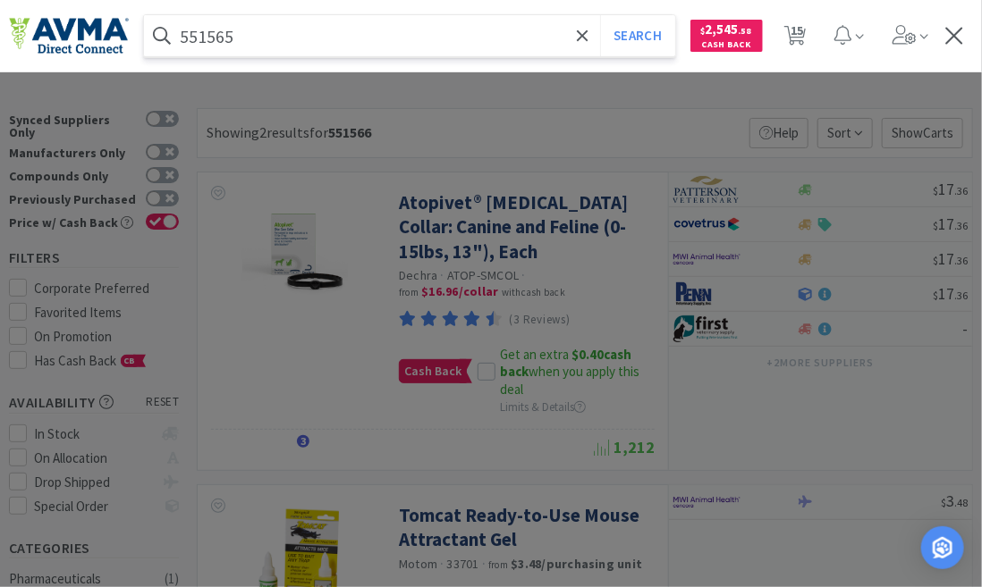
click at [600, 15] on button "Search" at bounding box center [637, 35] width 74 height 41
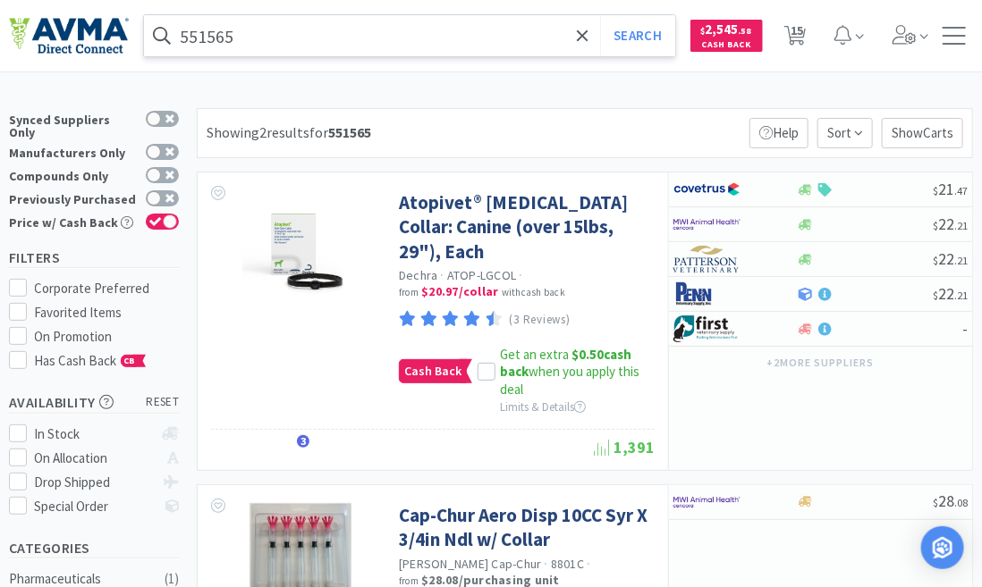
click at [264, 43] on input "551565" at bounding box center [409, 35] width 531 height 41
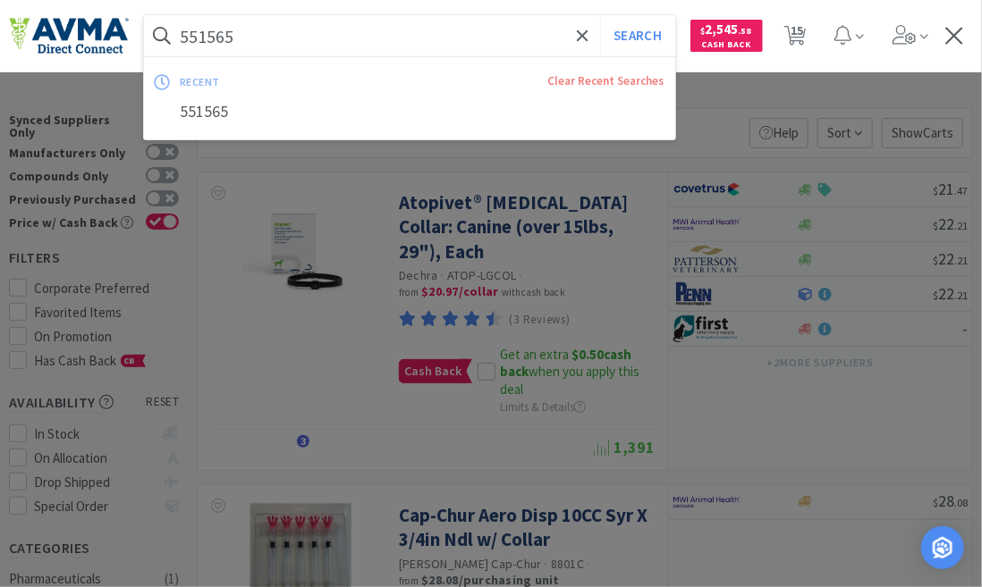
paste input "13807 +"
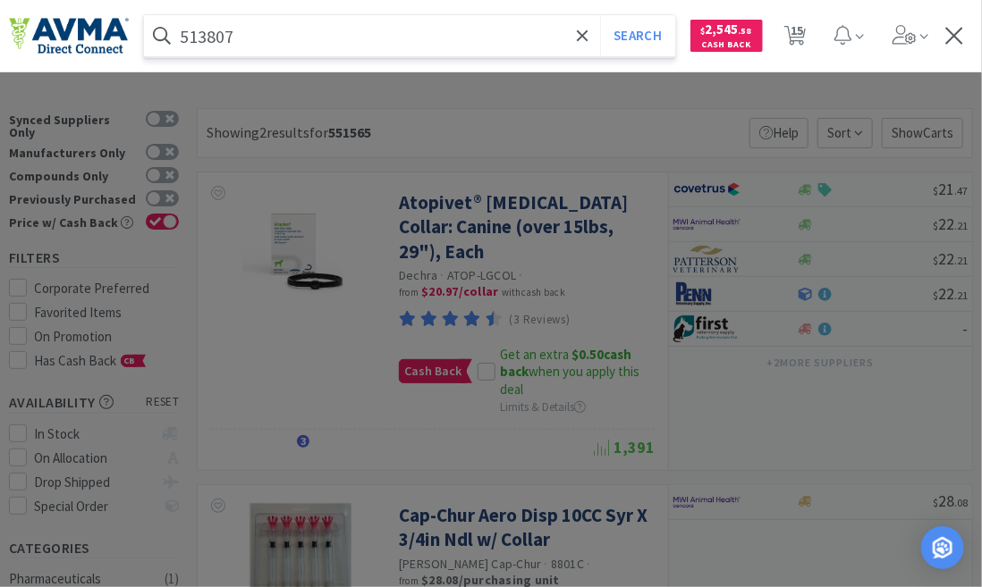
click at [600, 15] on button "Search" at bounding box center [637, 35] width 74 height 41
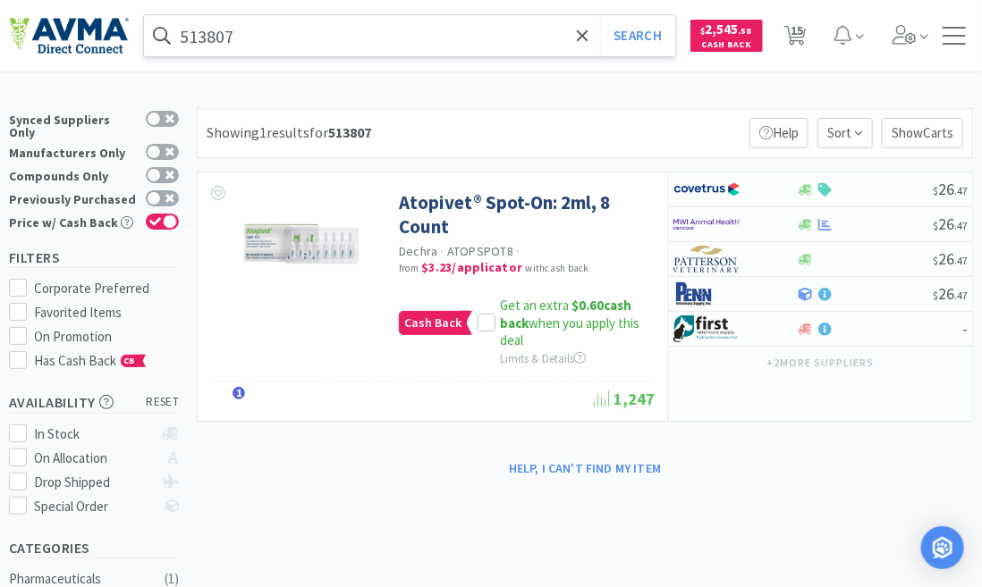
click at [230, 40] on input "513807" at bounding box center [409, 35] width 531 height 41
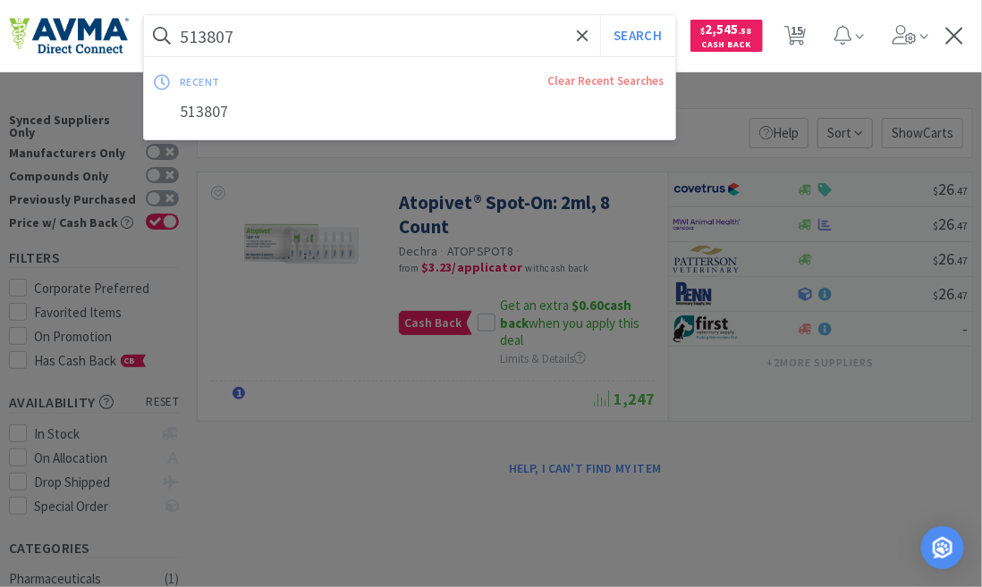
paste input "009988 +"
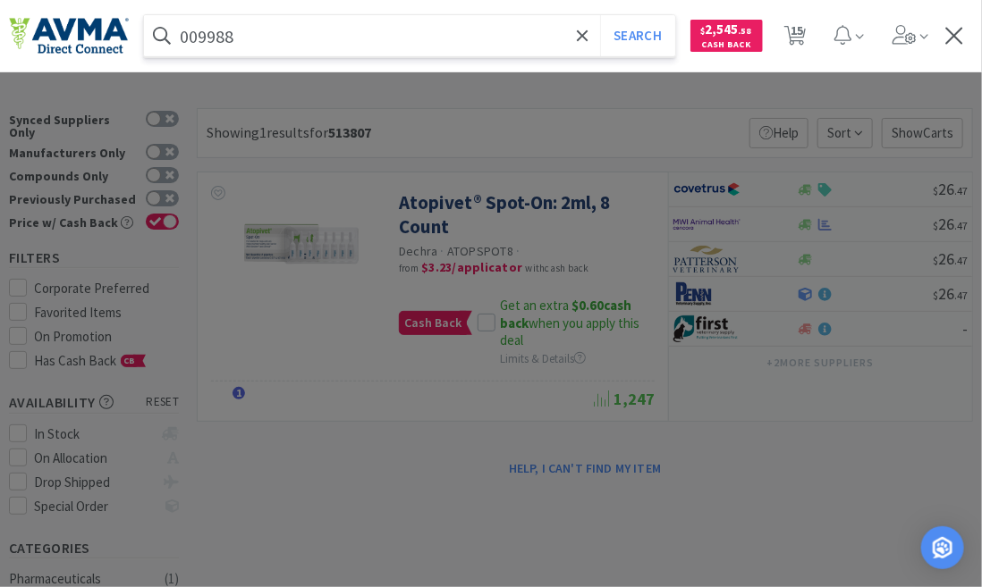
click at [600, 15] on button "Search" at bounding box center [637, 35] width 74 height 41
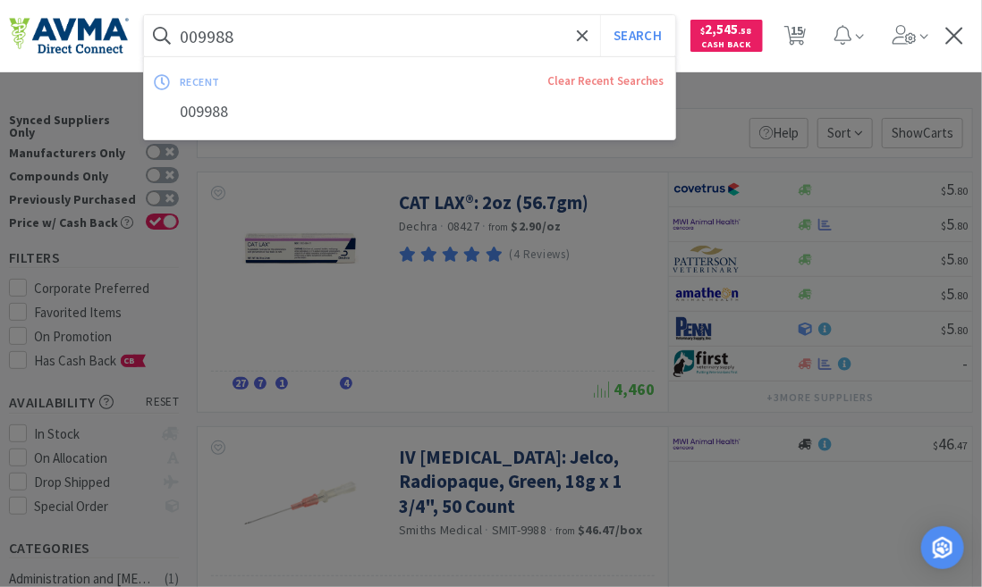
click at [249, 34] on input "009988" at bounding box center [409, 35] width 531 height 41
paste input "123662 +VC Promo"
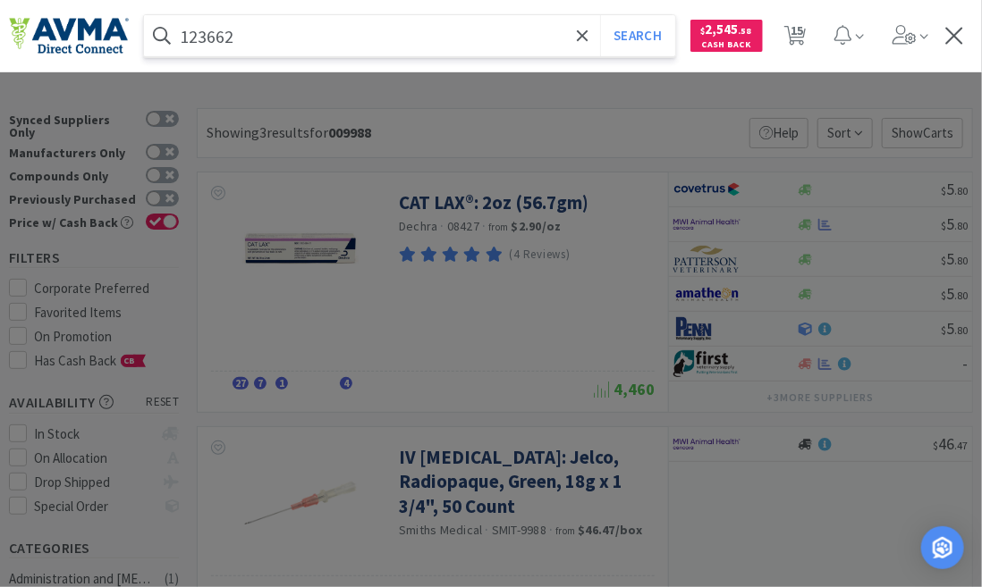
click at [600, 15] on button "Search" at bounding box center [637, 35] width 74 height 41
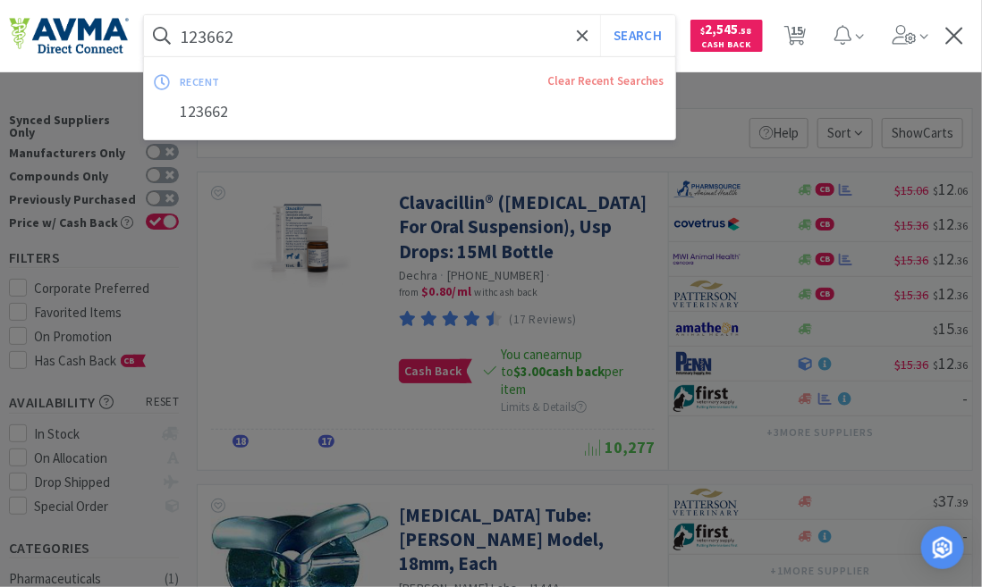
click at [237, 36] on input "123662" at bounding box center [409, 35] width 531 height 41
paste input "030386"
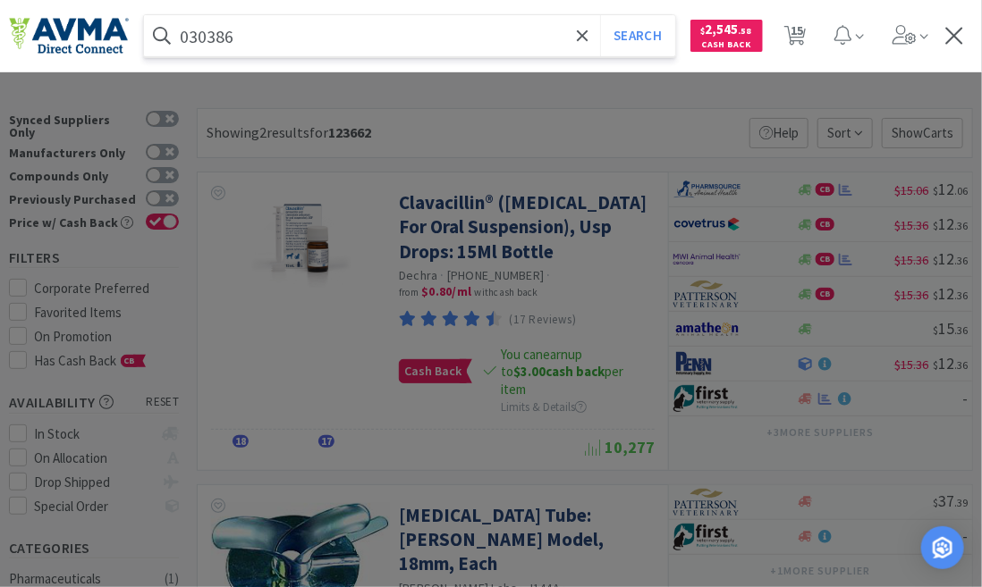
type input "030386"
click at [600, 15] on button "Search" at bounding box center [637, 35] width 74 height 41
